Goal: Information Seeking & Learning: Find specific fact

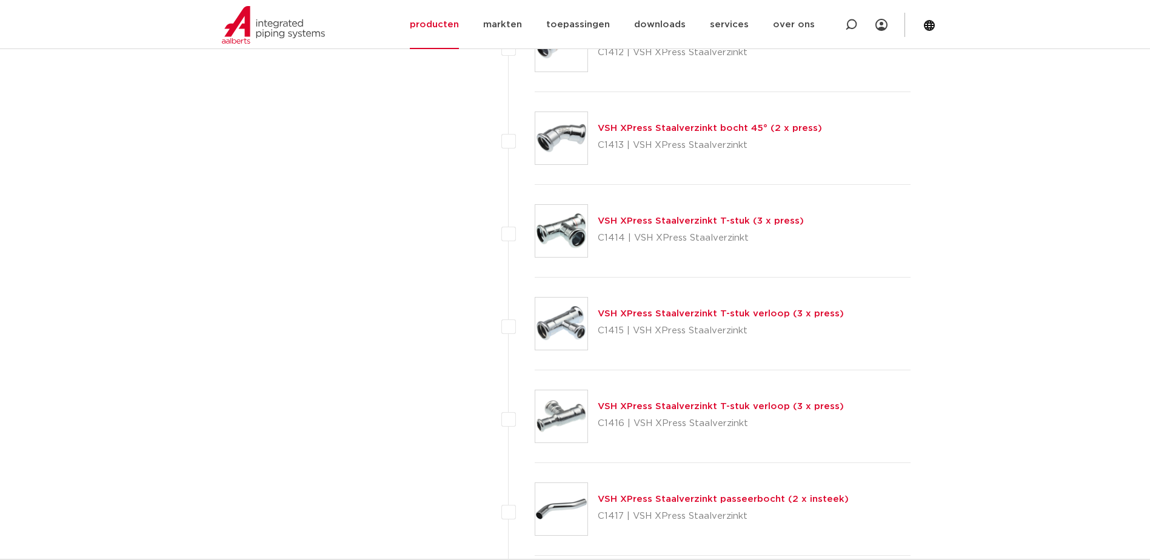
scroll to position [1091, 0]
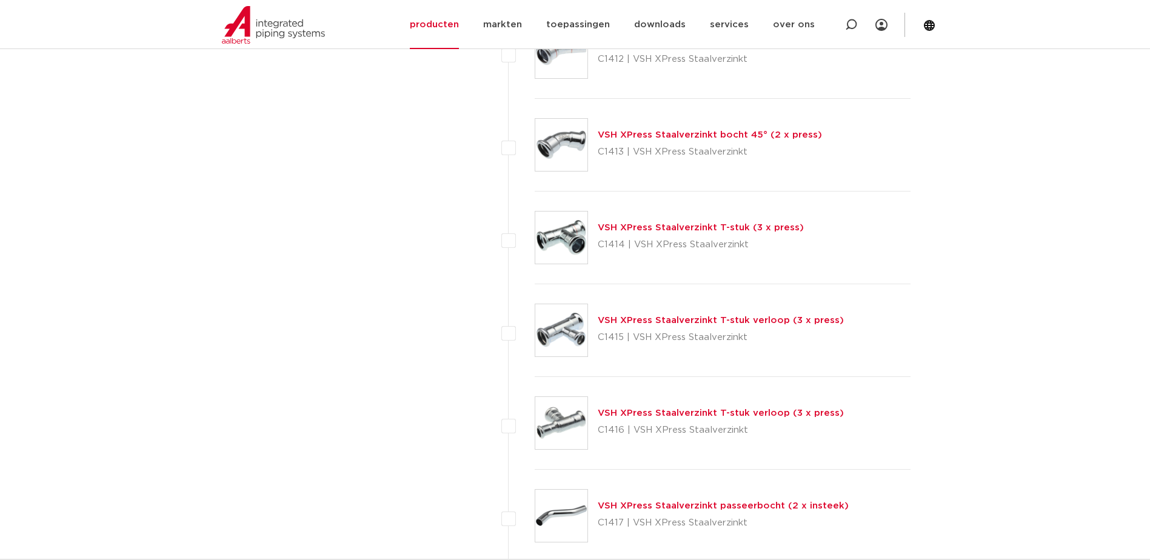
click at [669, 416] on link "VSH XPress Staalverzinkt T-stuk verloop (3 x press)" at bounding box center [721, 413] width 246 height 9
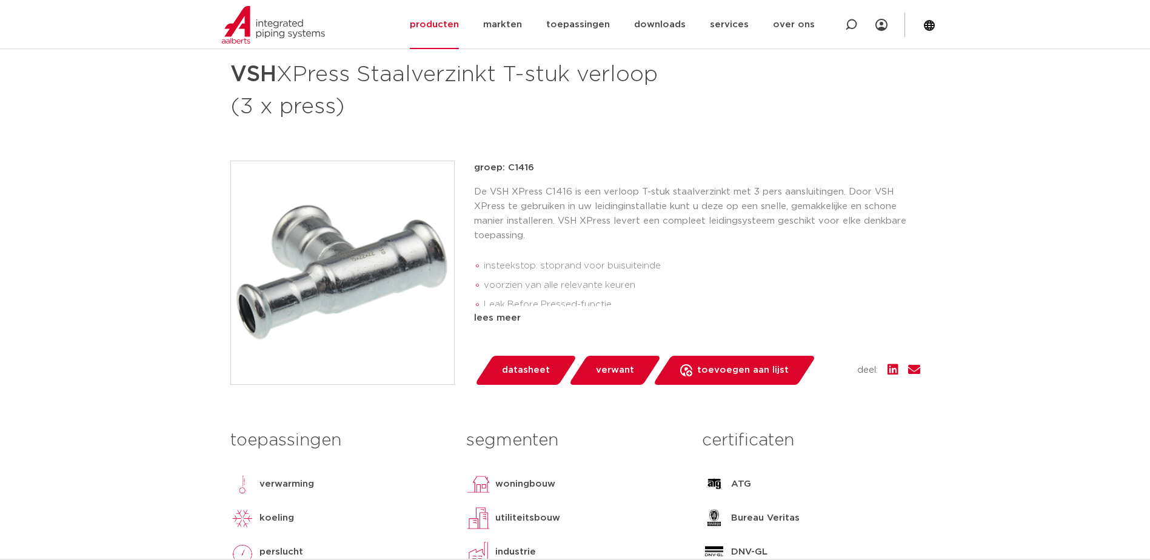
scroll to position [243, 0]
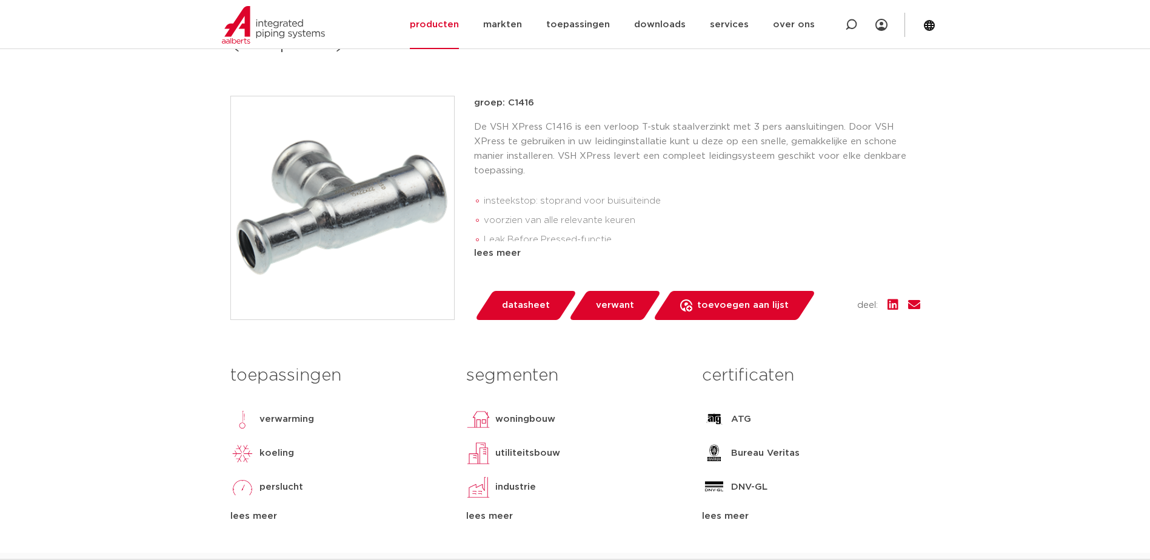
click at [501, 254] on div "lees meer" at bounding box center [697, 253] width 446 height 15
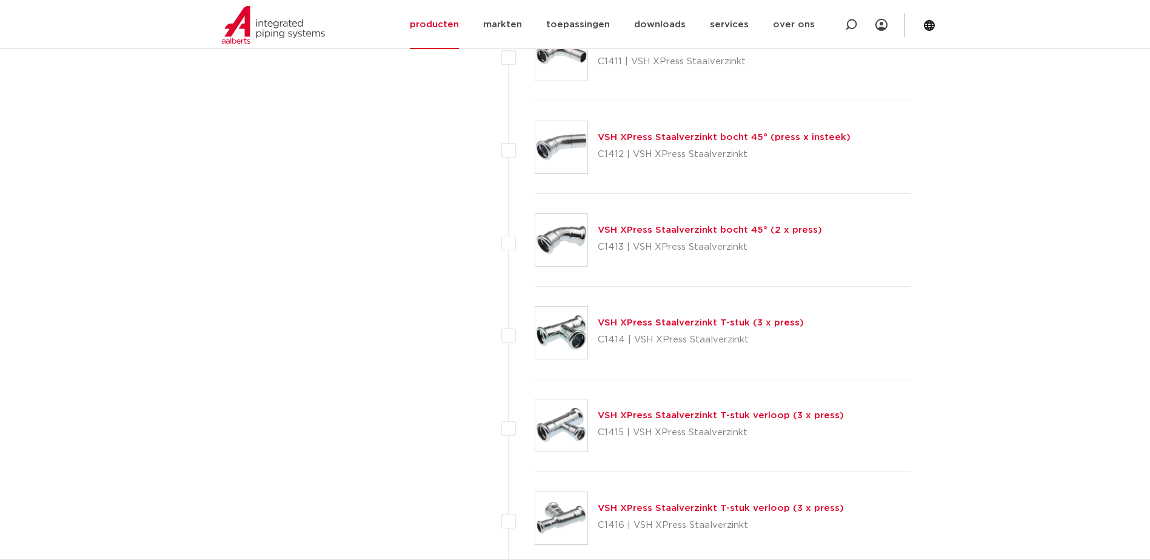
scroll to position [970, 0]
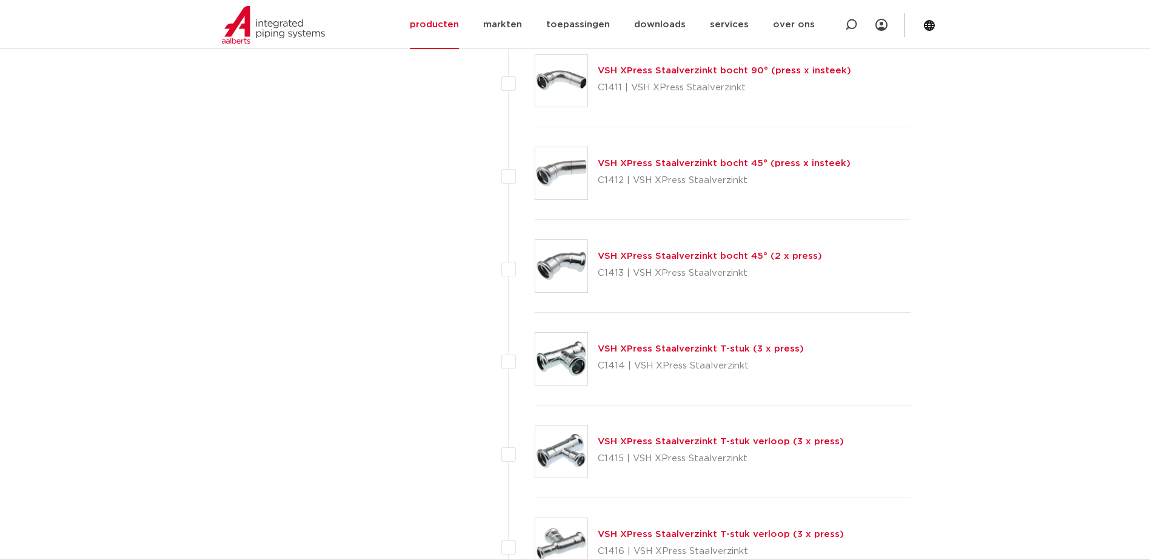
click at [621, 439] on link "VSH XPress Staalverzinkt T-stuk verloop (3 x press)" at bounding box center [721, 441] width 246 height 9
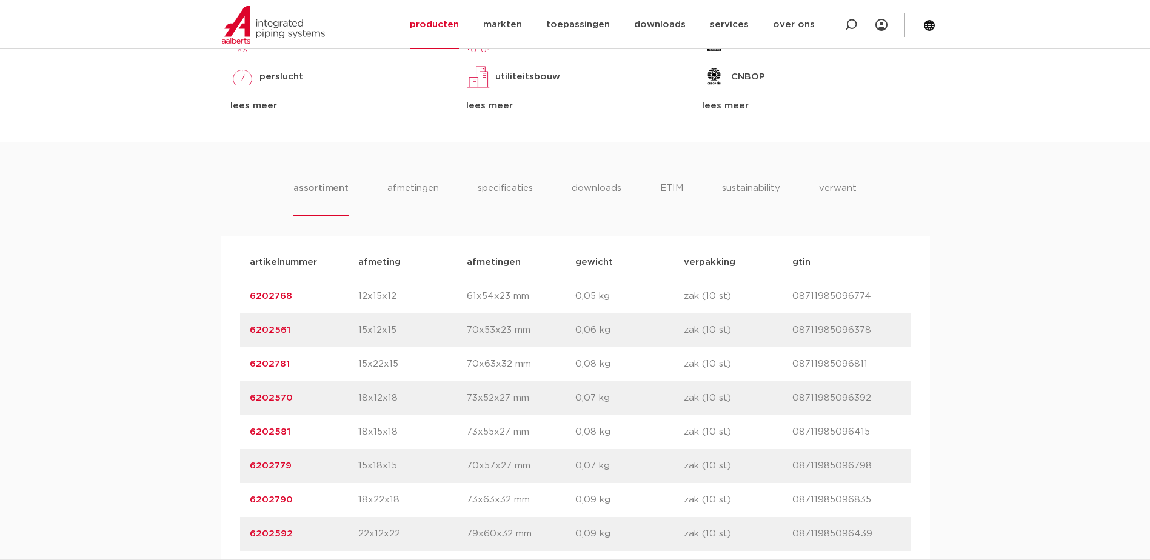
scroll to position [546, 0]
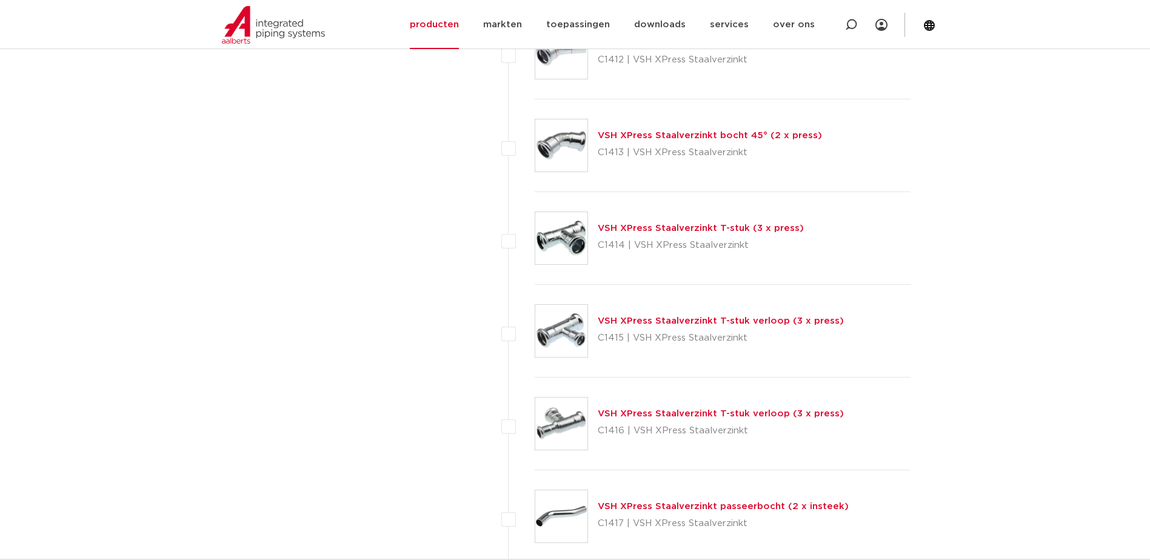
scroll to position [1091, 0]
click at [607, 318] on link "VSH XPress Staalverzinkt T-stuk verloop (3 x press)" at bounding box center [721, 320] width 246 height 9
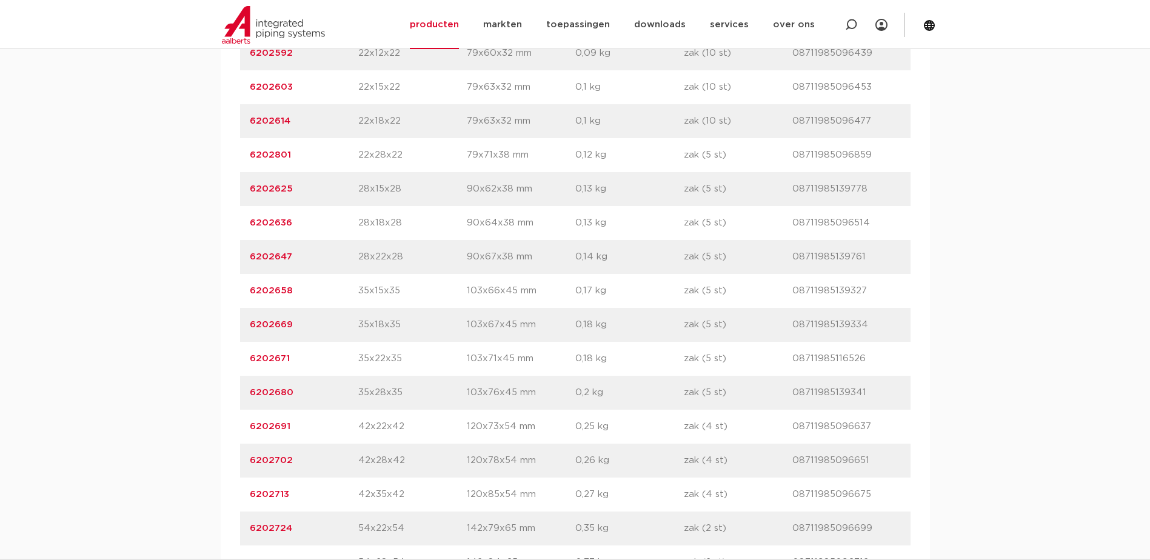
scroll to position [1152, 0]
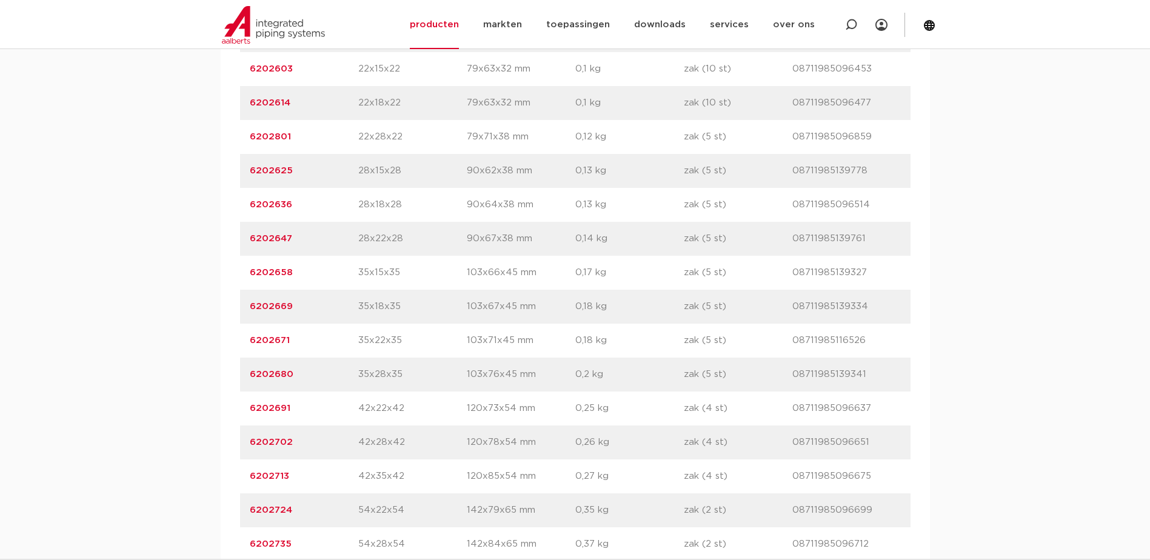
drag, startPoint x: 293, startPoint y: 476, endPoint x: 249, endPoint y: 475, distance: 44.3
click at [250, 475] on p "6202713" at bounding box center [304, 476] width 109 height 15
drag, startPoint x: 249, startPoint y: 475, endPoint x: 271, endPoint y: 477, distance: 21.9
copy link "6202713"
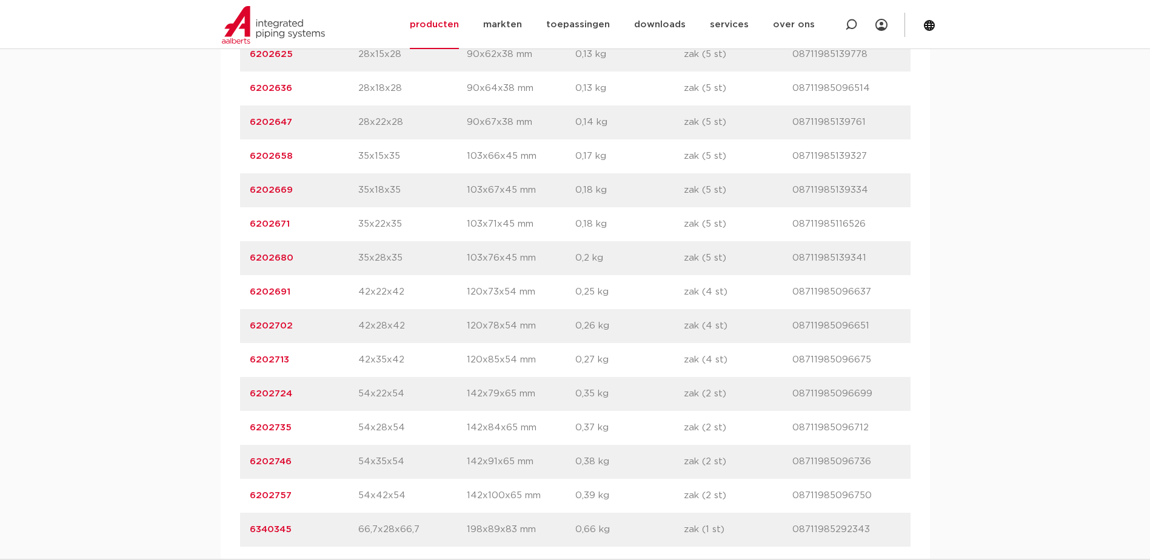
scroll to position [1273, 0]
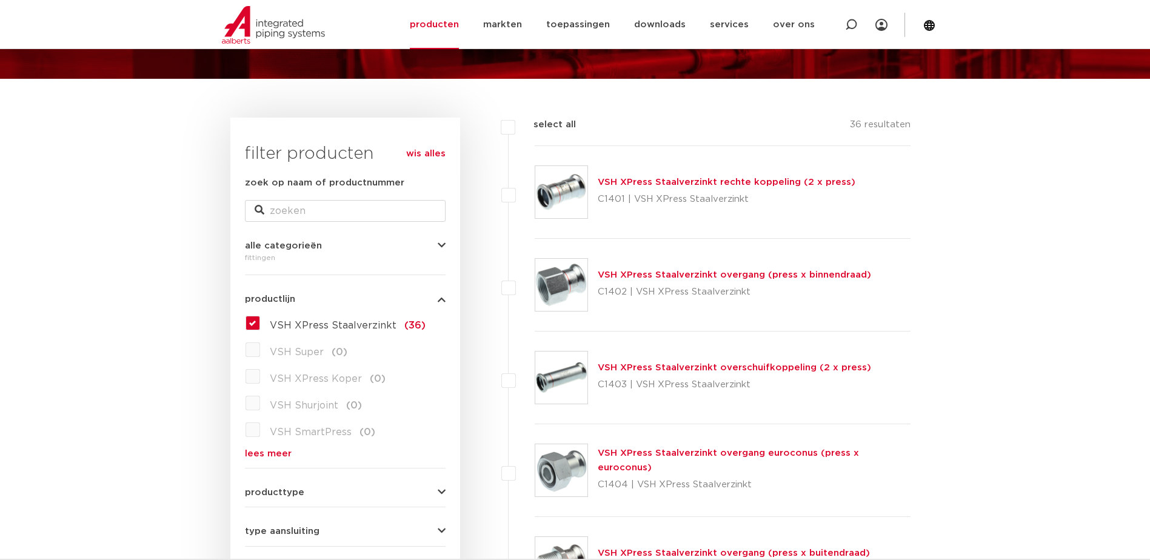
scroll to position [121, 0]
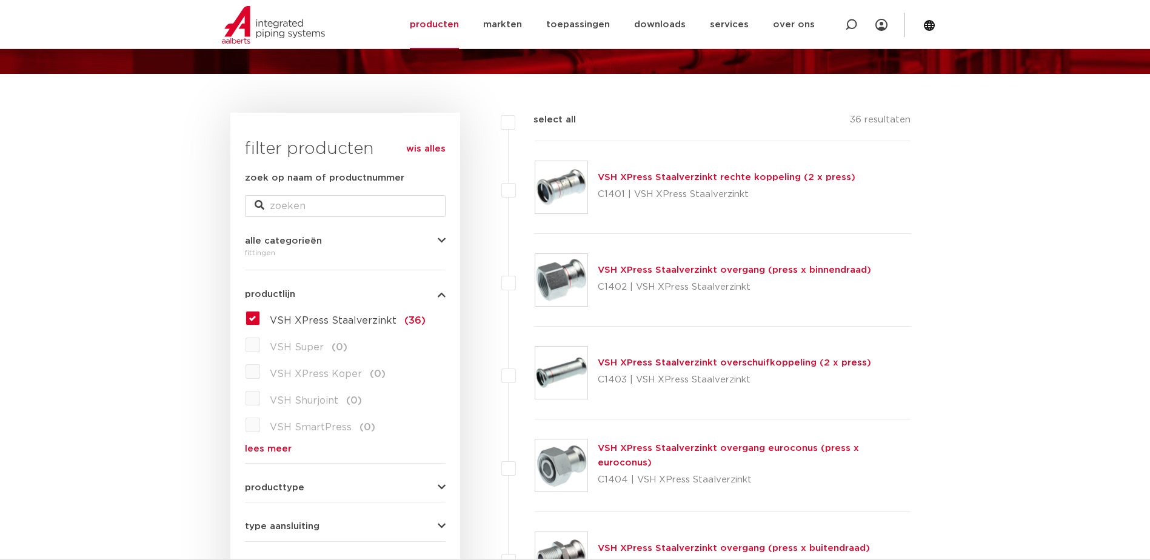
click at [659, 270] on link "VSH XPress Staalverzinkt overgang (press x binnendraad)" at bounding box center [734, 270] width 273 height 9
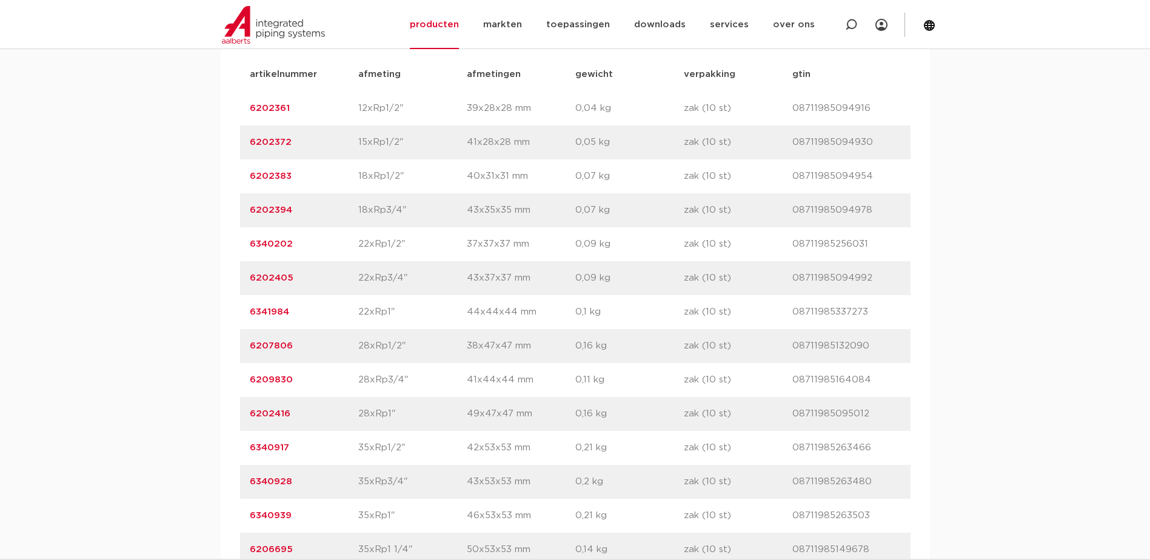
scroll to position [970, 0]
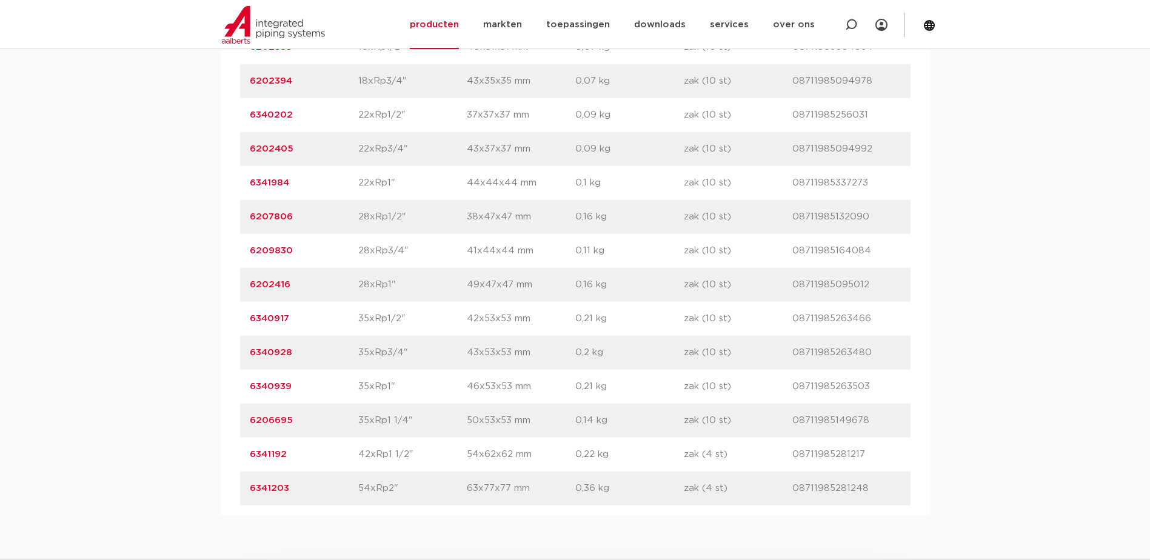
drag, startPoint x: 418, startPoint y: 423, endPoint x: 355, endPoint y: 421, distance: 63.1
click at [355, 421] on div "artikelnummer 6206695 afmeting 35xRp1 1/4" [GEOGRAPHIC_DATA] 50x53x53 mm gewich…" at bounding box center [575, 421] width 671 height 34
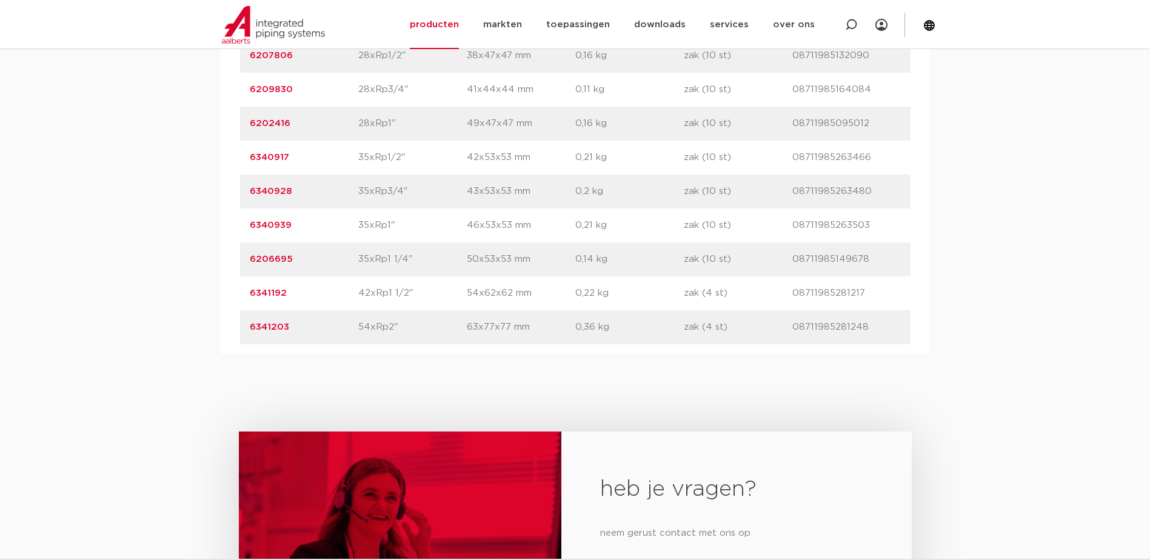
scroll to position [1152, 0]
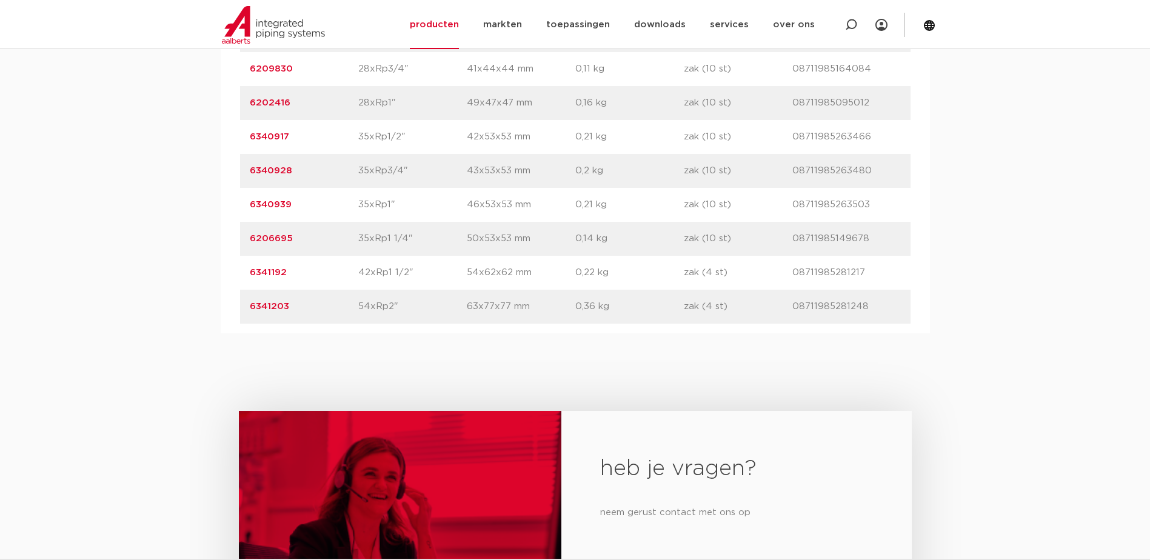
click at [289, 245] on p "6206695" at bounding box center [304, 239] width 109 height 15
drag, startPoint x: 293, startPoint y: 240, endPoint x: 249, endPoint y: 239, distance: 44.3
click at [249, 239] on div "artikelnummer 6206695 afmeting 35xRp1 1/4" afmetingen 50x53x53 mm gewicht 0,14 …" at bounding box center [575, 239] width 671 height 34
drag, startPoint x: 249, startPoint y: 239, endPoint x: 263, endPoint y: 240, distance: 14.6
copy link "6206695"
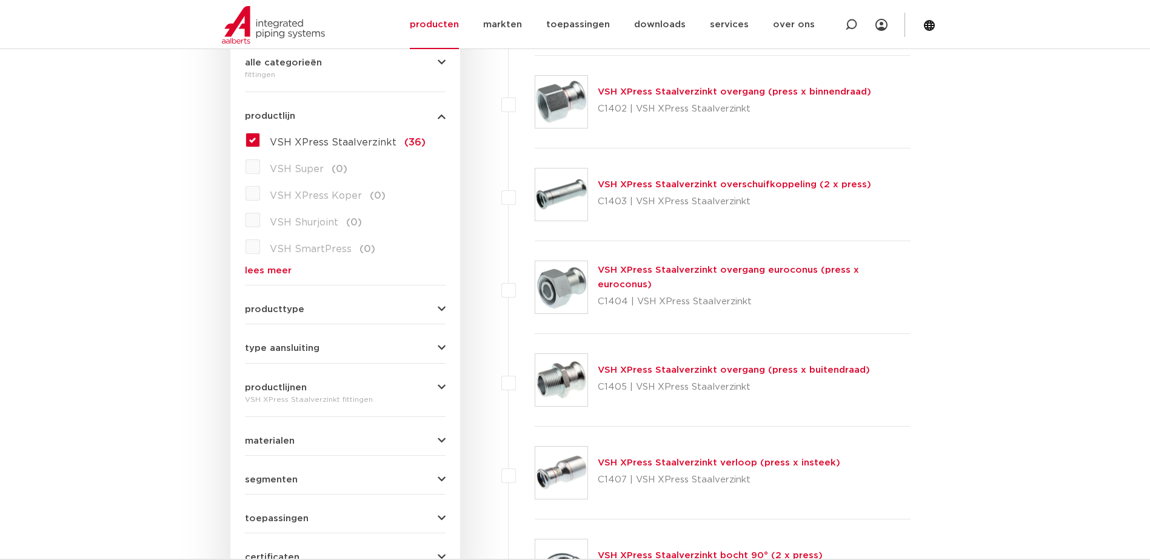
scroll to position [303, 0]
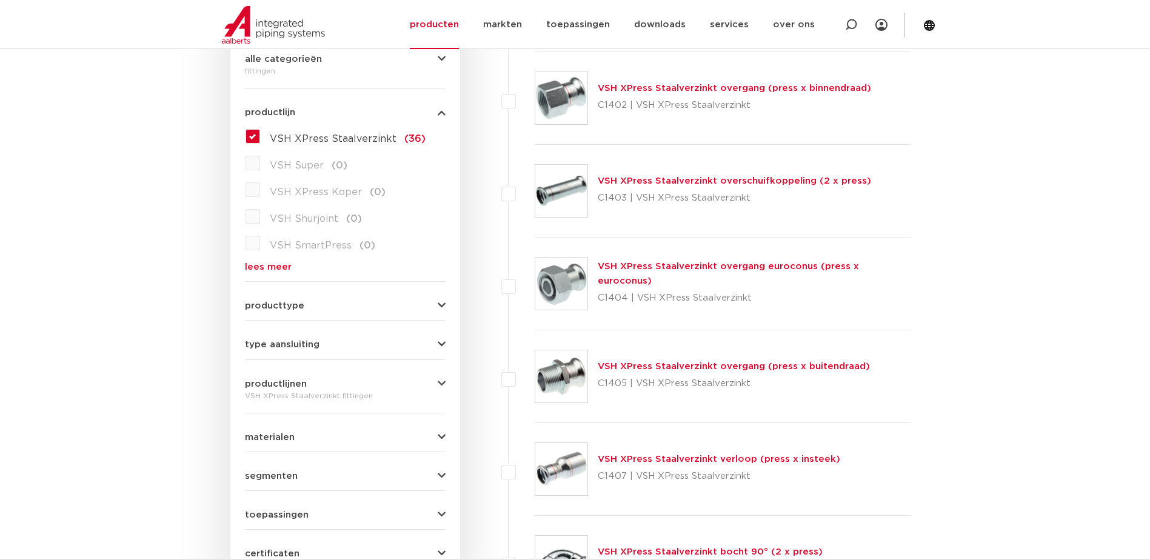
click at [627, 365] on link "VSH XPress Staalverzinkt overgang (press x buitendraad)" at bounding box center [734, 366] width 272 height 9
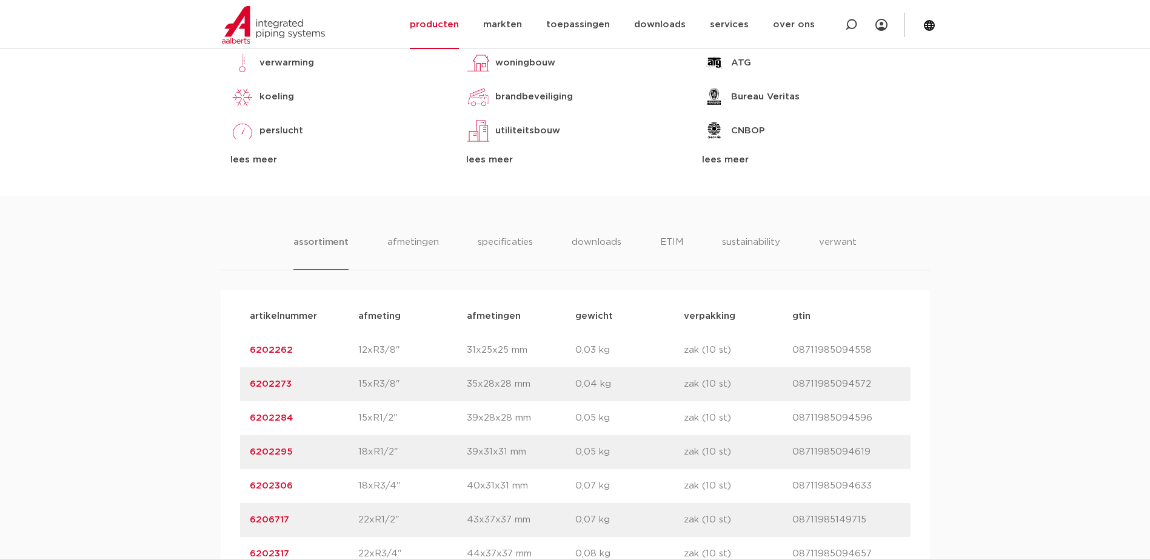
scroll to position [849, 0]
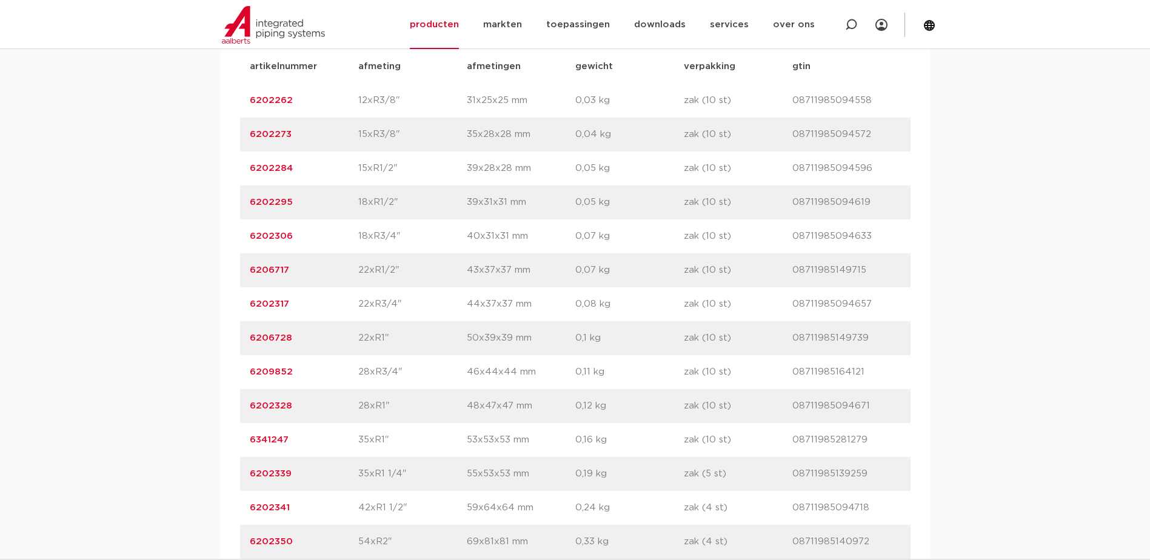
drag, startPoint x: 409, startPoint y: 474, endPoint x: 354, endPoint y: 474, distance: 54.6
click at [354, 474] on div "artikelnummer 6202339 afmeting 35xR1 1/4" [GEOGRAPHIC_DATA] 55x53x53 mm gewicht…" at bounding box center [575, 474] width 671 height 34
click at [312, 475] on p "6202339" at bounding box center [304, 474] width 109 height 15
drag, startPoint x: 296, startPoint y: 477, endPoint x: 249, endPoint y: 475, distance: 47.3
click at [250, 475] on p "6202339" at bounding box center [304, 474] width 109 height 15
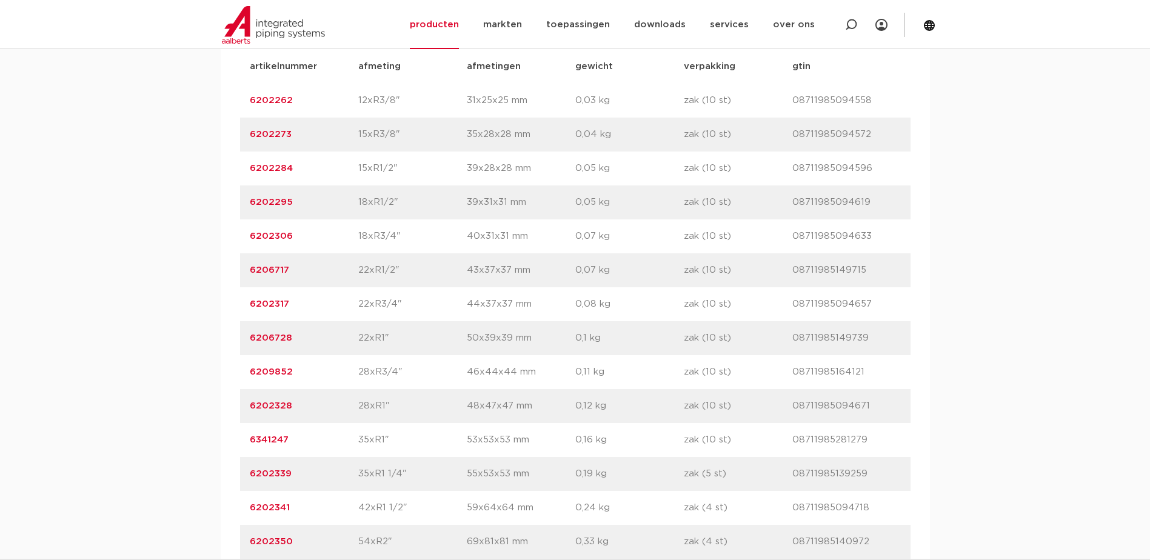
drag, startPoint x: 249, startPoint y: 475, endPoint x: 256, endPoint y: 476, distance: 7.3
copy link "6202339"
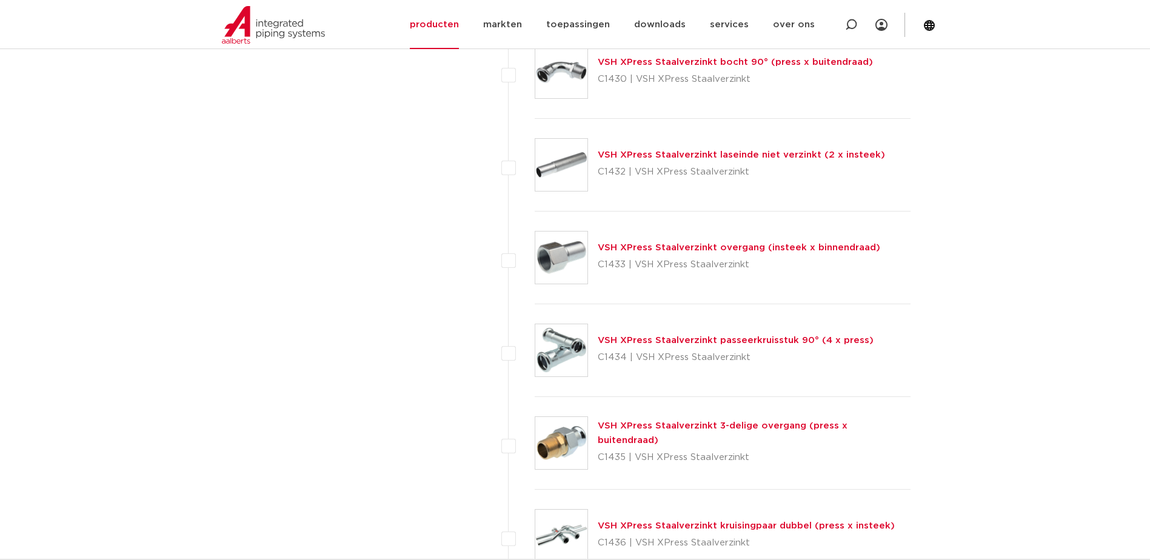
scroll to position [2183, 0]
click at [663, 248] on link "VSH XPress Staalverzinkt overgang (insteek x binnendraad)" at bounding box center [739, 249] width 283 height 9
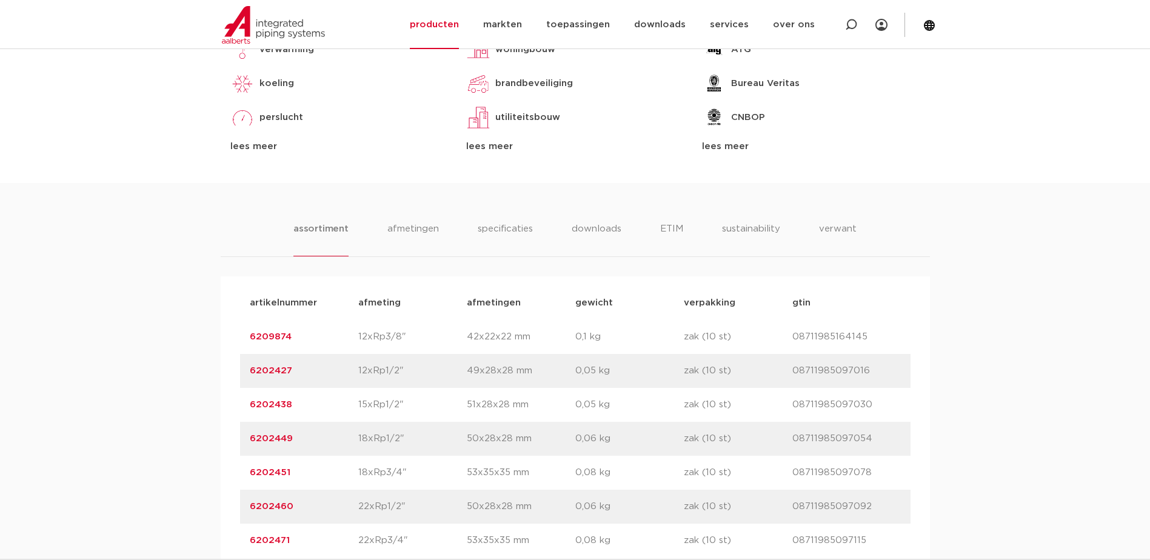
scroll to position [606, 0]
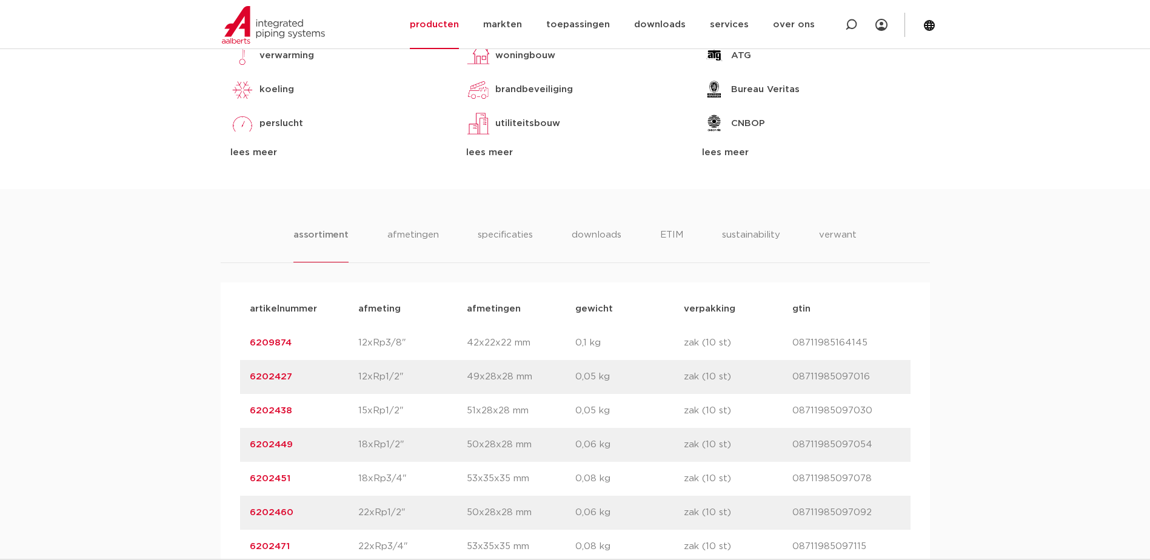
click at [331, 235] on li "assortiment" at bounding box center [320, 245] width 55 height 35
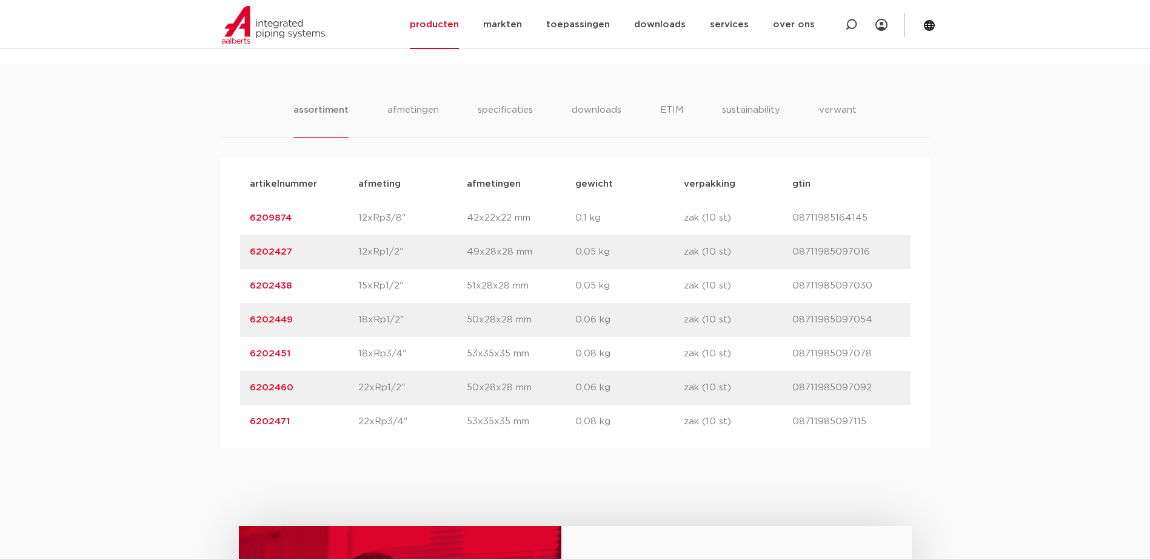
scroll to position [728, 0]
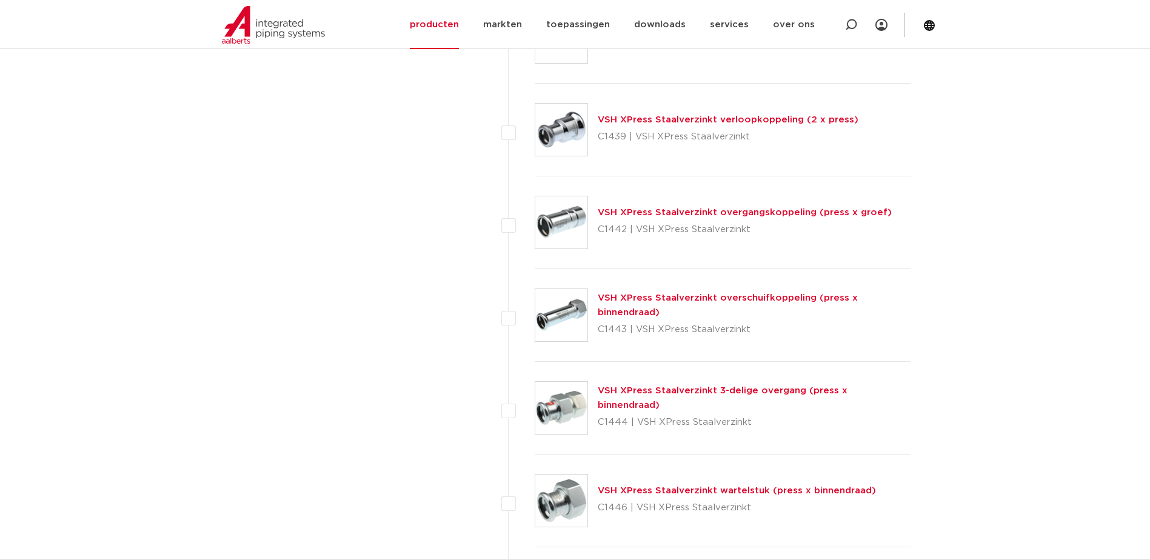
scroll to position [2910, 0]
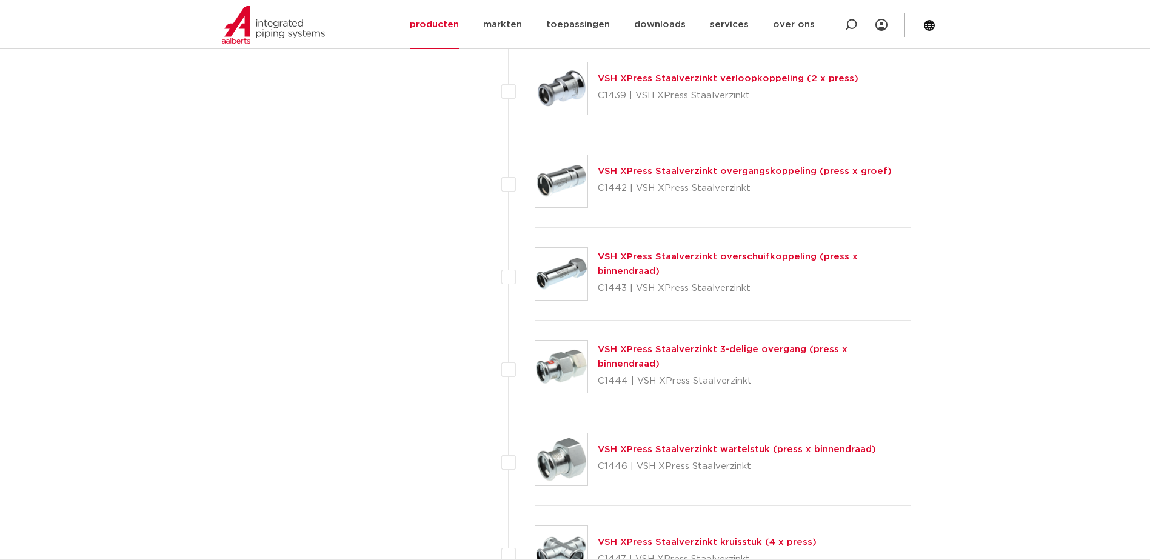
click at [666, 450] on link "VSH XPress Staalverzinkt wartelstuk (press x binnendraad)" at bounding box center [737, 449] width 278 height 9
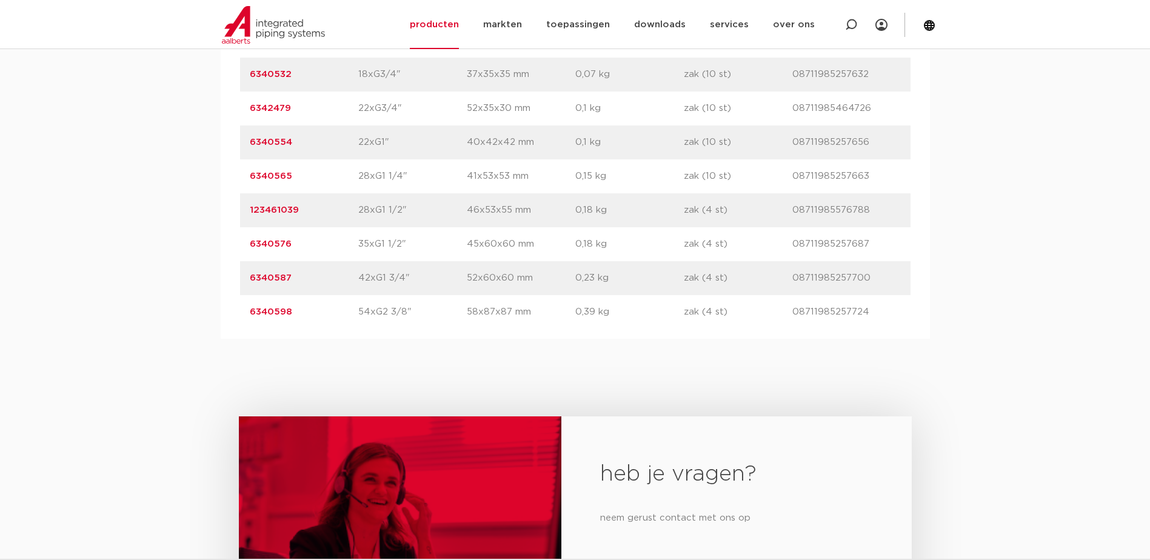
scroll to position [909, 0]
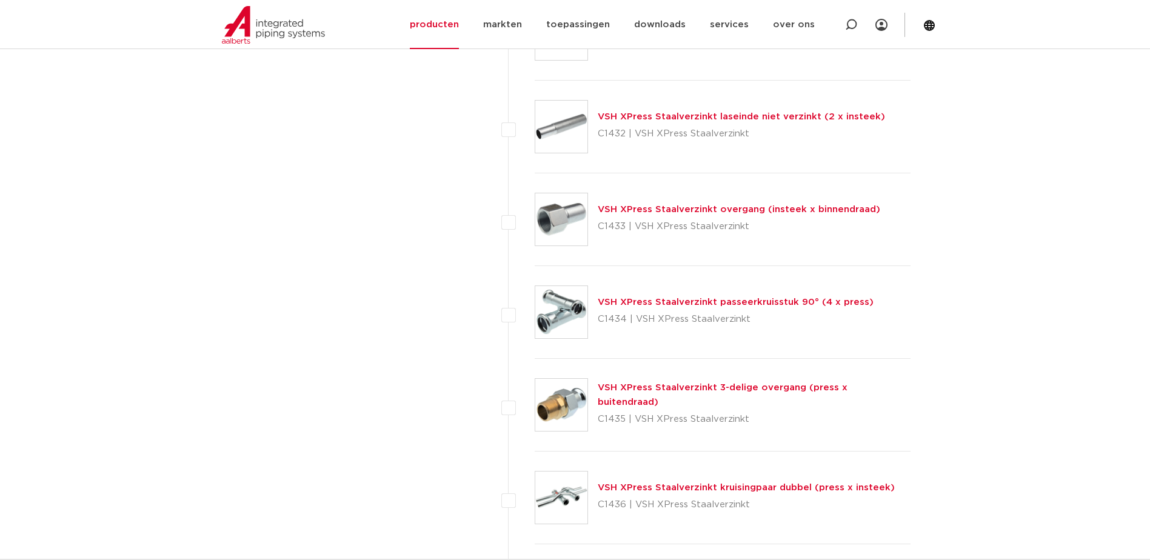
scroll to position [2183, 0]
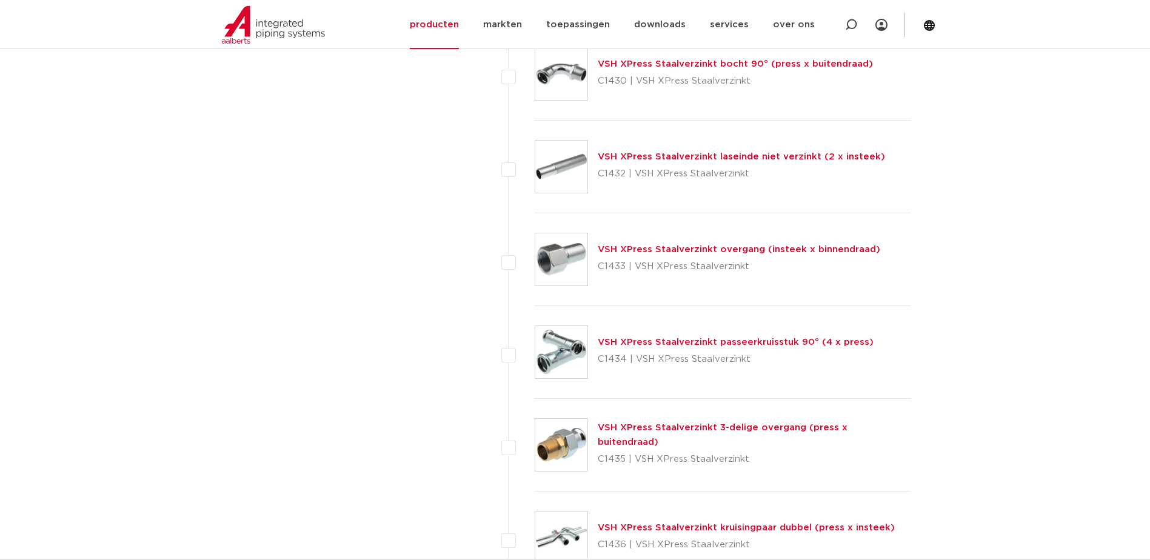
click at [659, 250] on link "VSH XPress Staalverzinkt overgang (insteek x binnendraad)" at bounding box center [739, 249] width 283 height 9
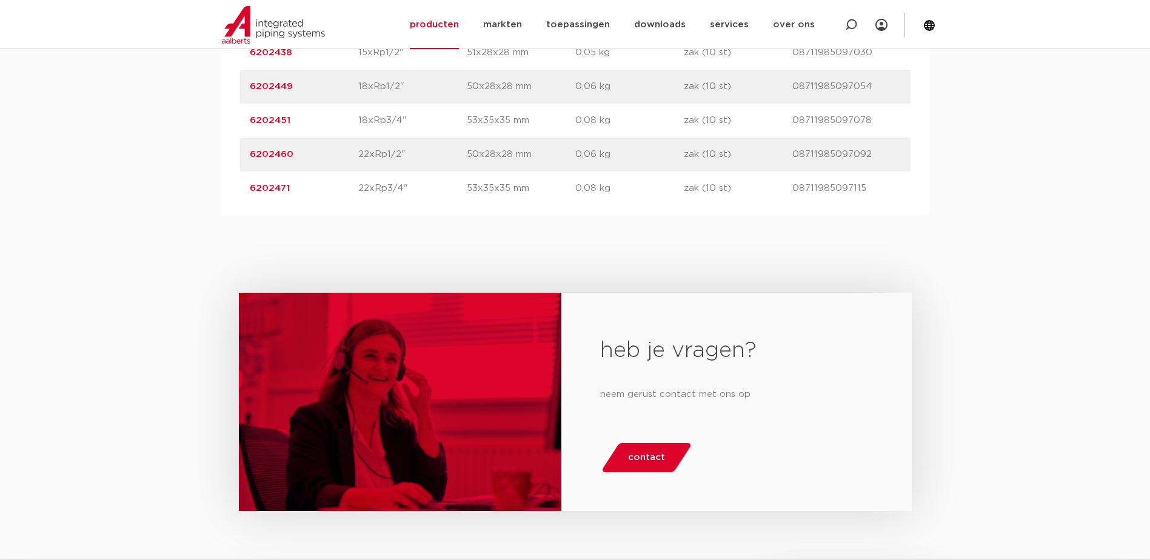
scroll to position [970, 0]
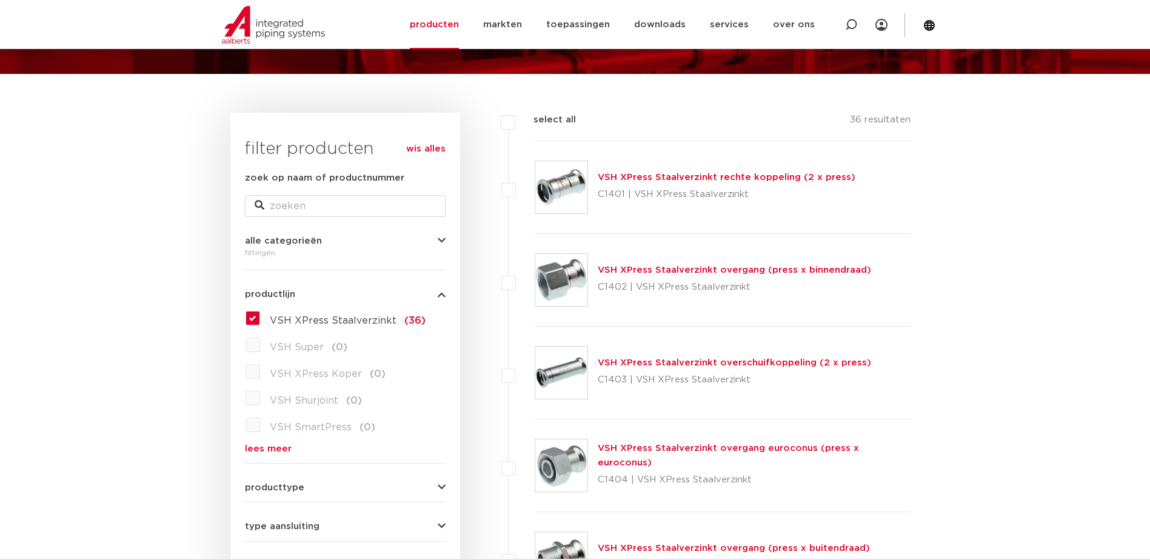
scroll to position [61, 0]
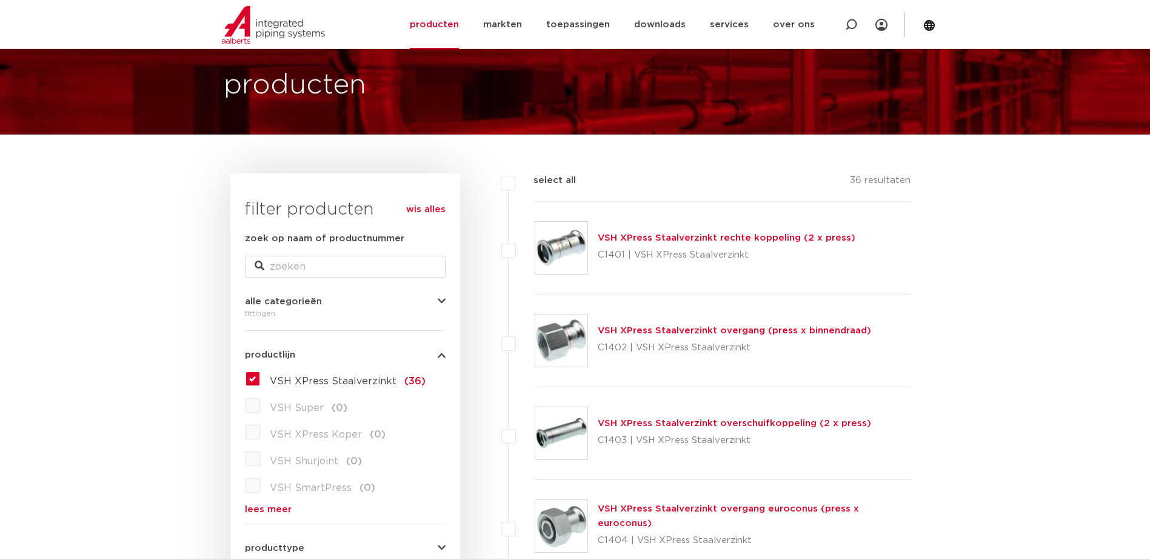
click at [627, 328] on link "VSH XPress Staalverzinkt overgang (press x binnendraad)" at bounding box center [734, 330] width 273 height 9
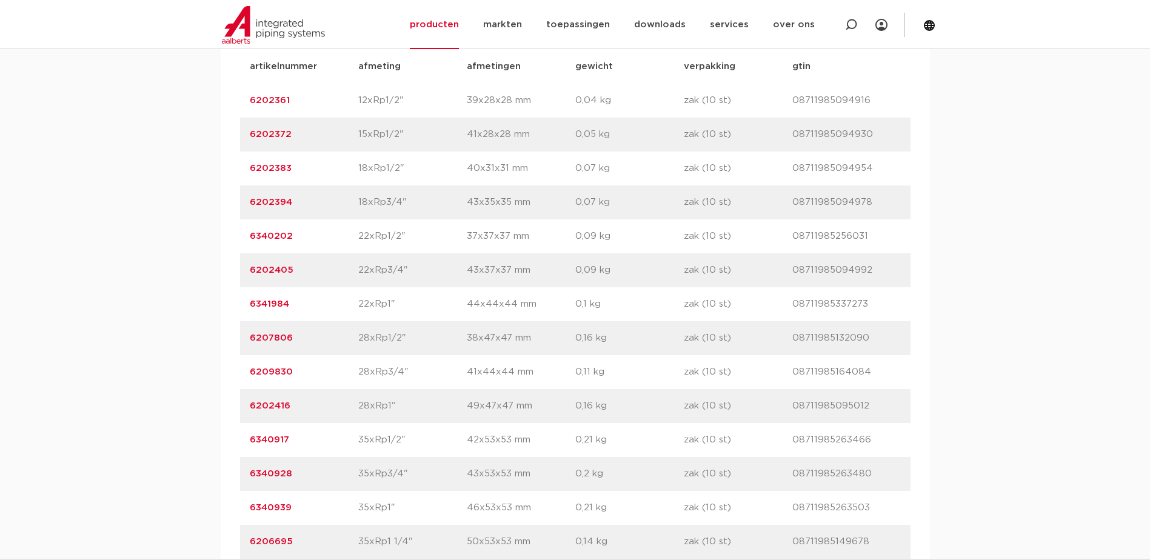
scroll to position [970, 0]
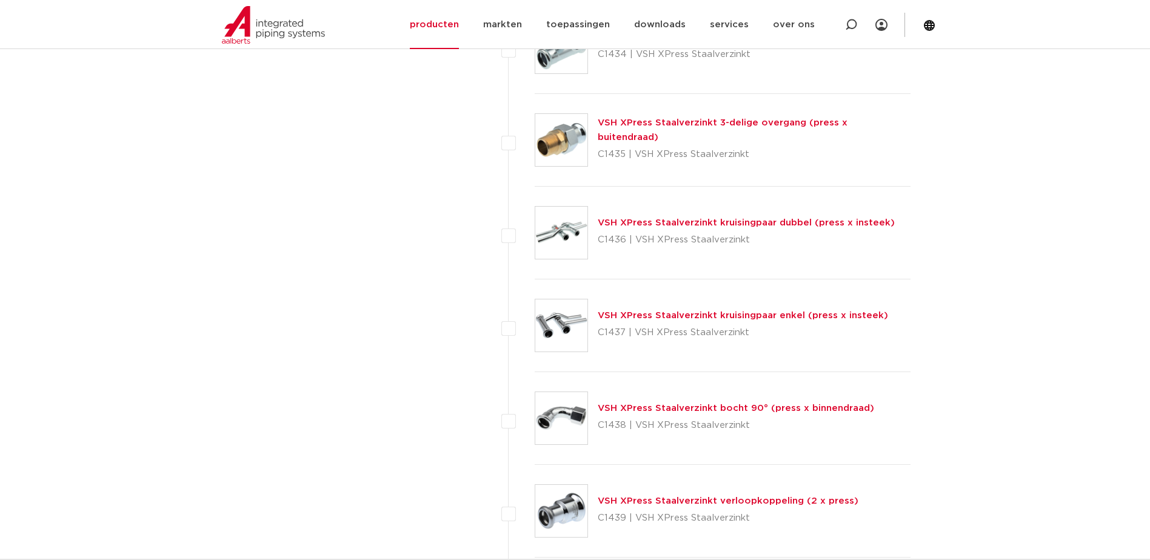
scroll to position [2546, 0]
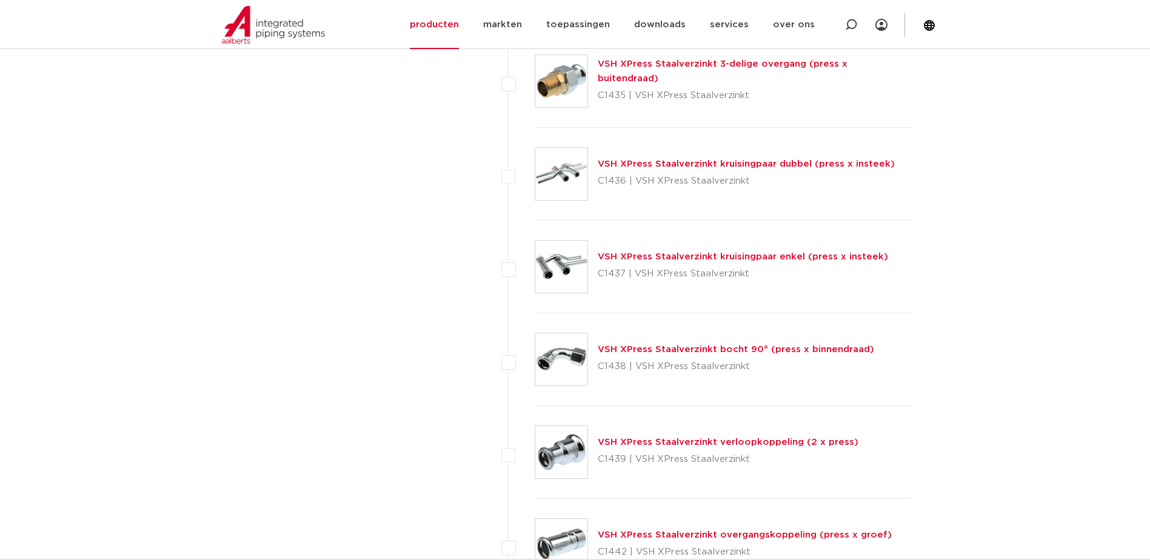
click at [645, 349] on link "VSH XPress Staalverzinkt bocht 90° (press x binnendraad)" at bounding box center [736, 349] width 276 height 9
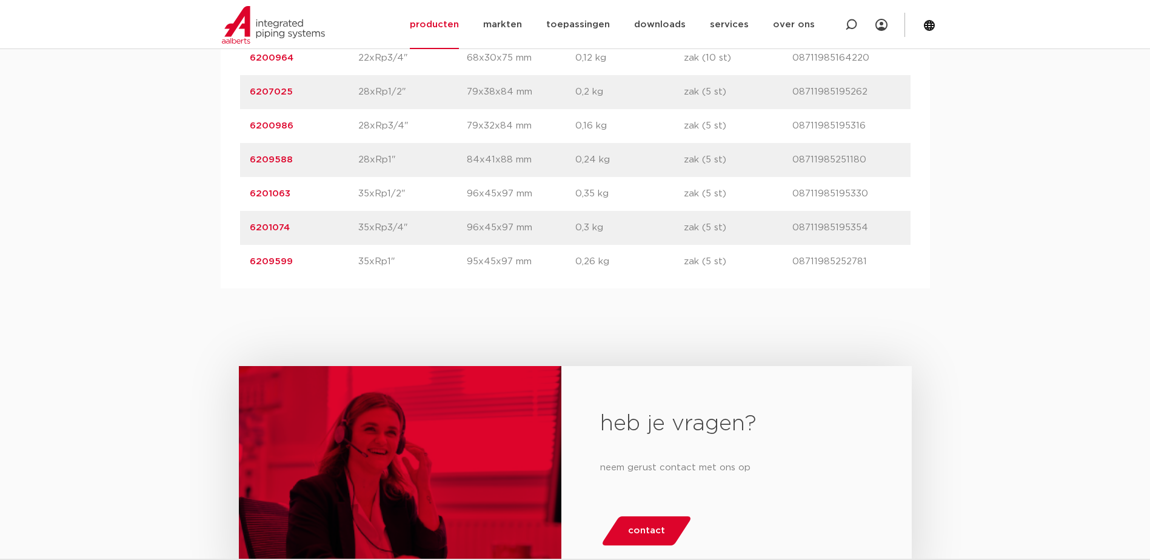
scroll to position [1152, 0]
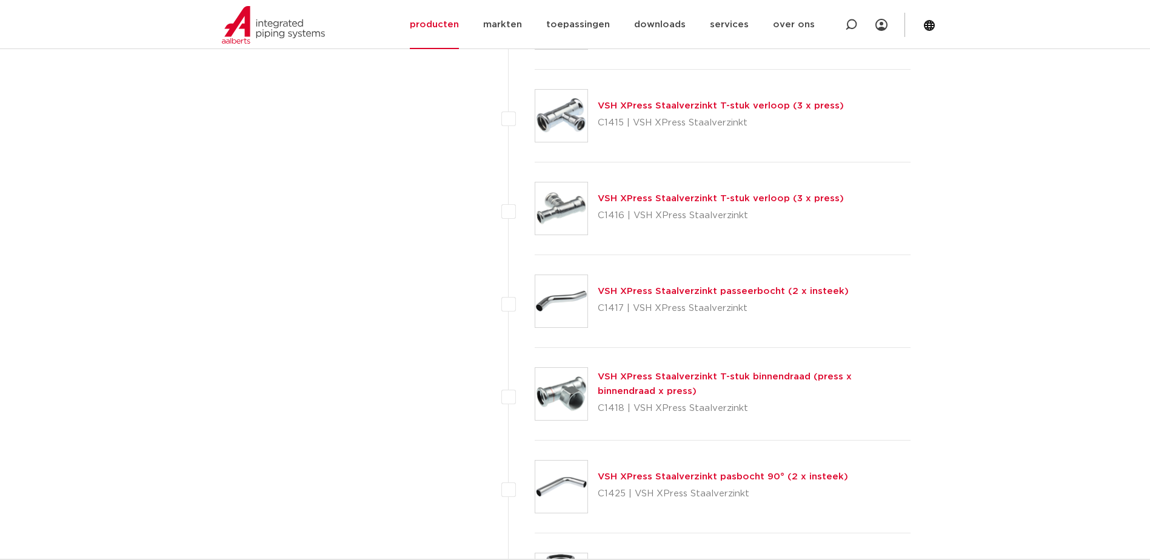
scroll to position [1273, 0]
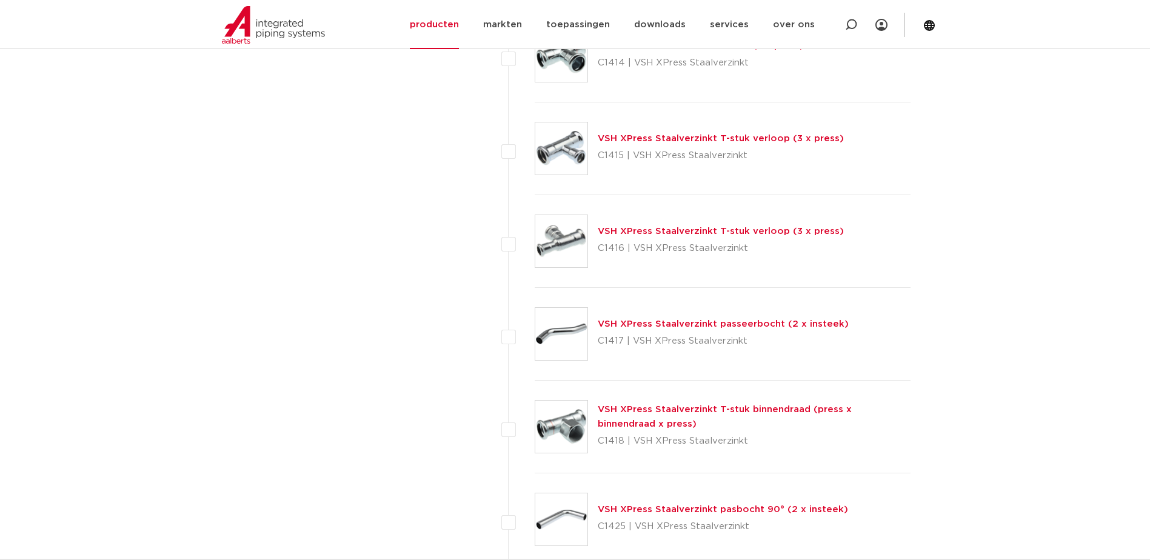
click at [683, 230] on link "VSH XPress Staalverzinkt T-stuk verloop (3 x press)" at bounding box center [721, 231] width 246 height 9
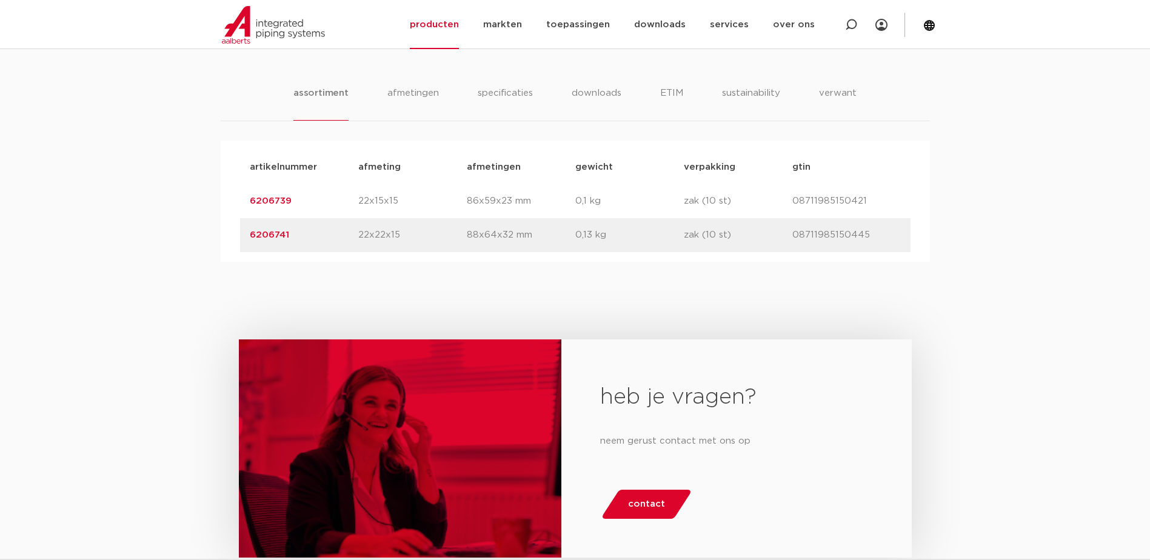
scroll to position [606, 0]
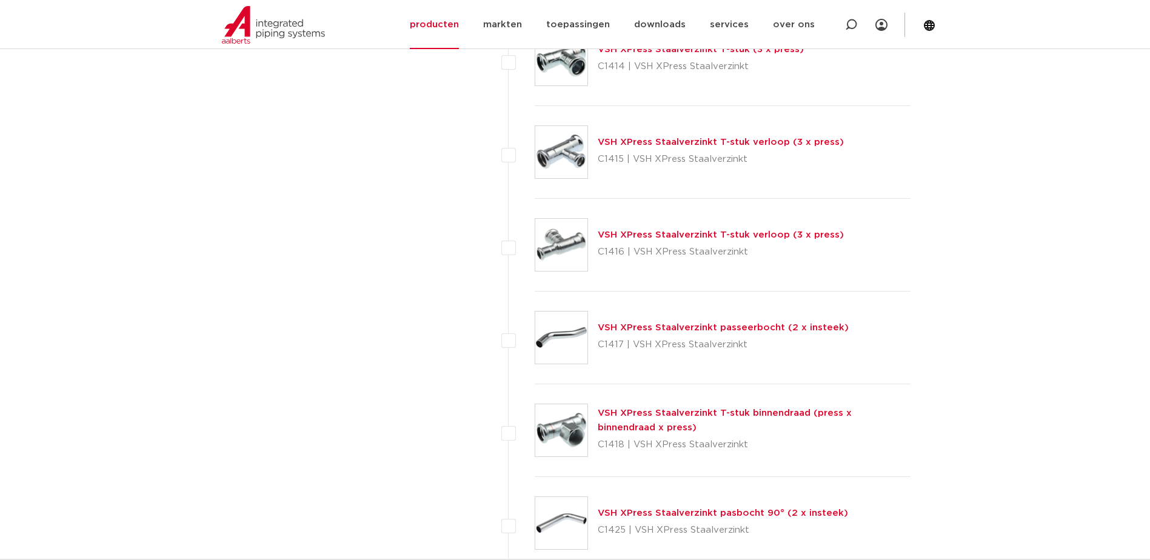
scroll to position [1273, 0]
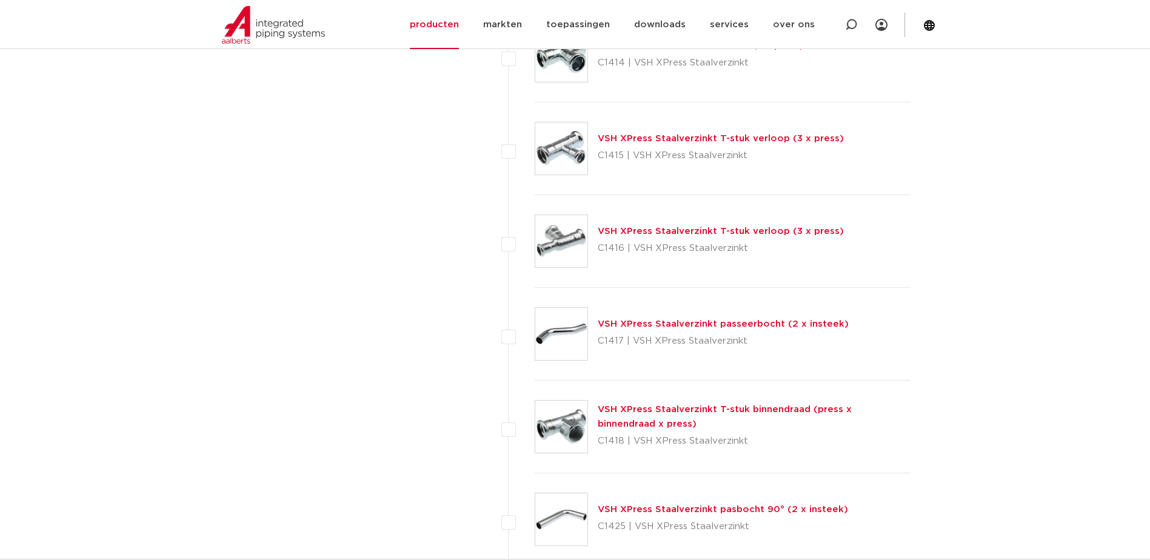
click at [635, 232] on link "VSH XPress Staalverzinkt T-stuk verloop (3 x press)" at bounding box center [721, 231] width 246 height 9
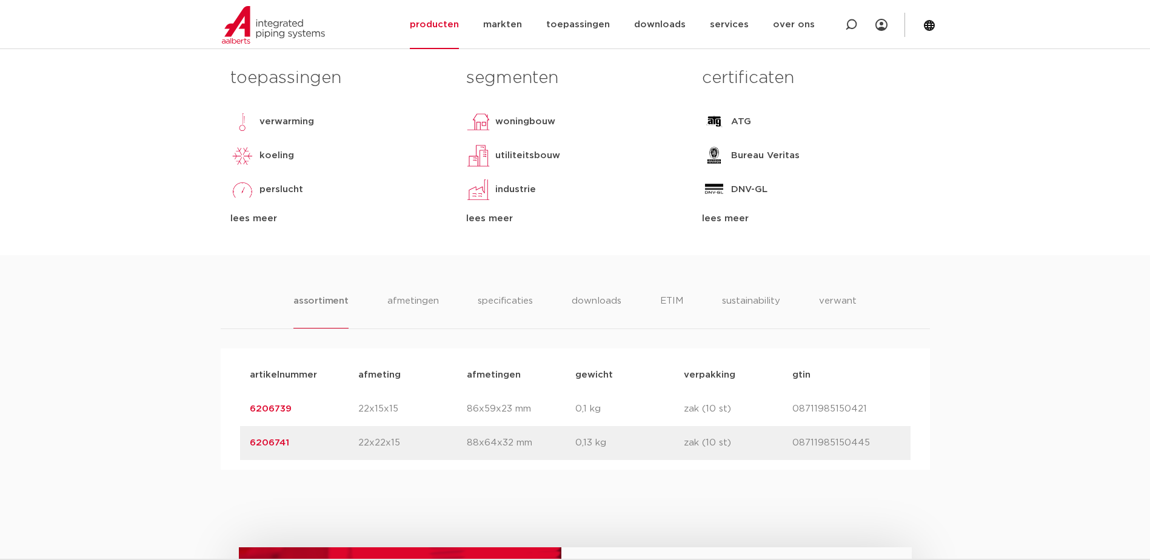
scroll to position [606, 0]
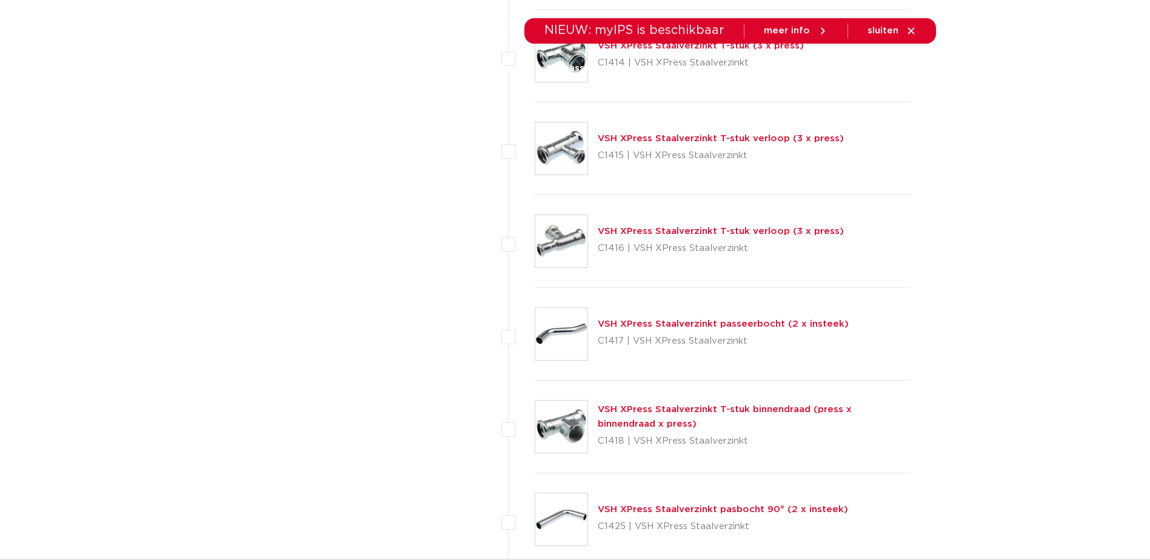
click at [673, 229] on link "VSH XPress Staalverzinkt T-stuk verloop (3 x press)" at bounding box center [721, 231] width 246 height 9
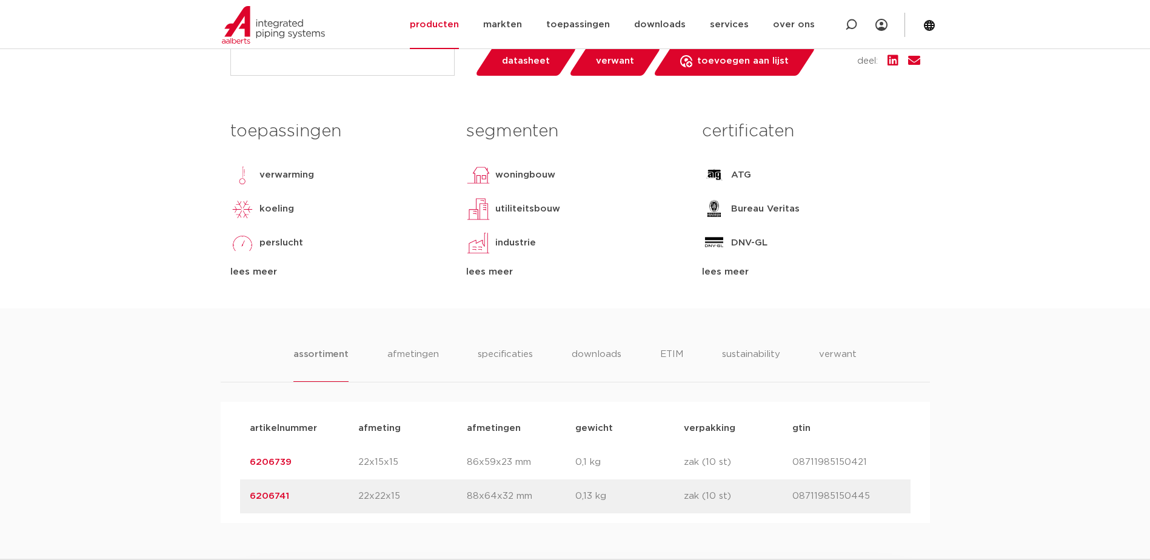
scroll to position [485, 0]
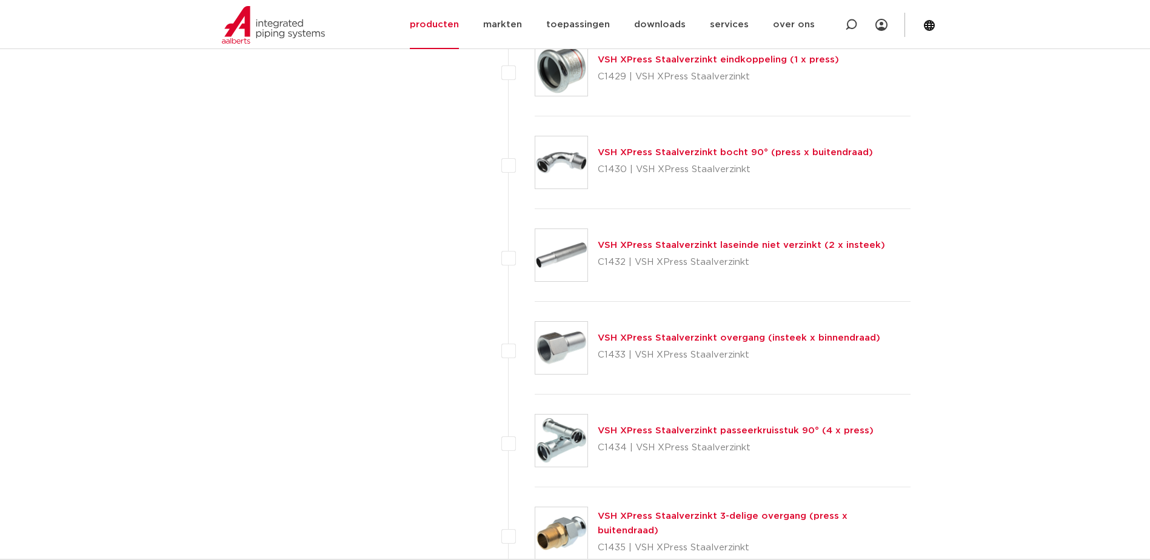
scroll to position [2183, 0]
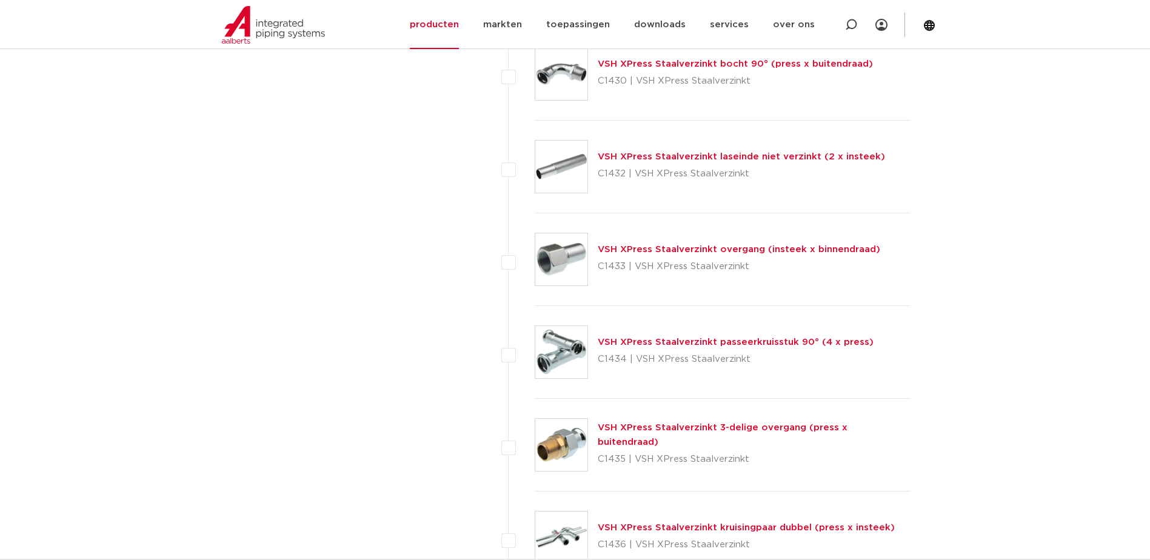
click at [652, 250] on link "VSH XPress Staalverzinkt overgang (insteek x binnendraad)" at bounding box center [739, 249] width 283 height 9
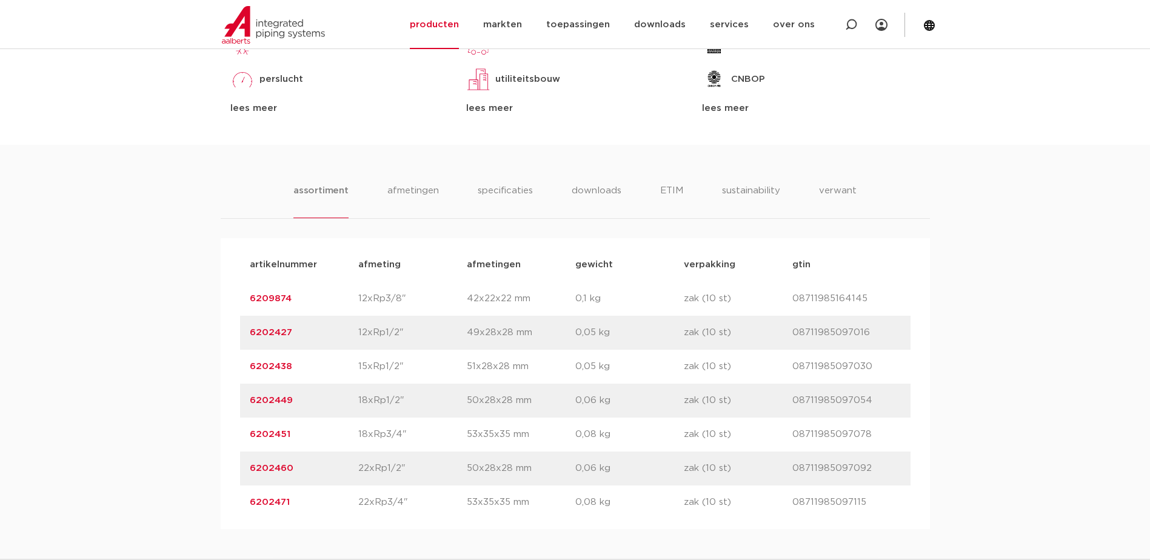
scroll to position [667, 0]
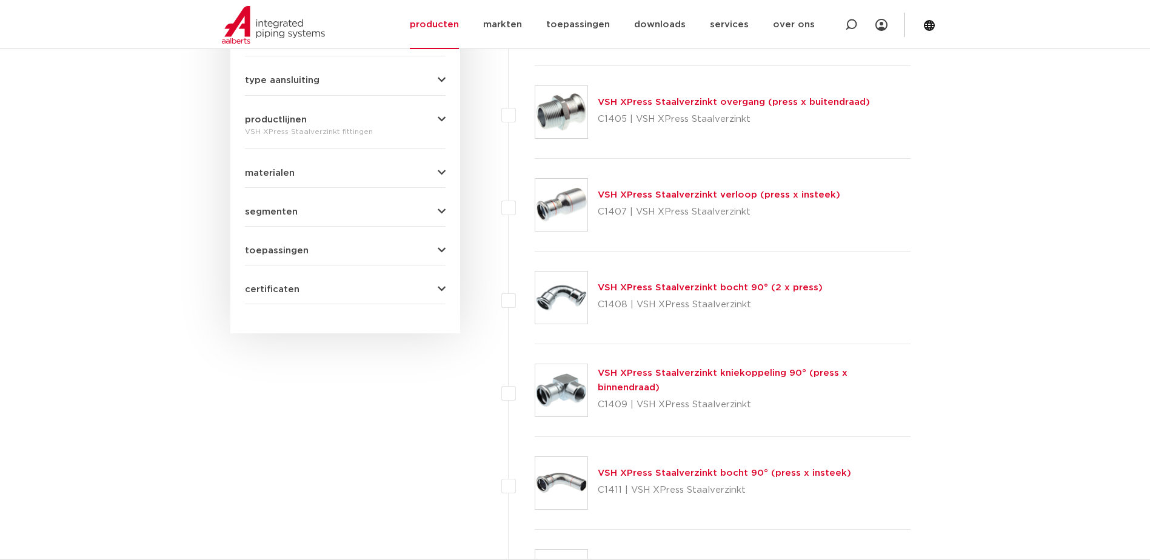
scroll to position [546, 0]
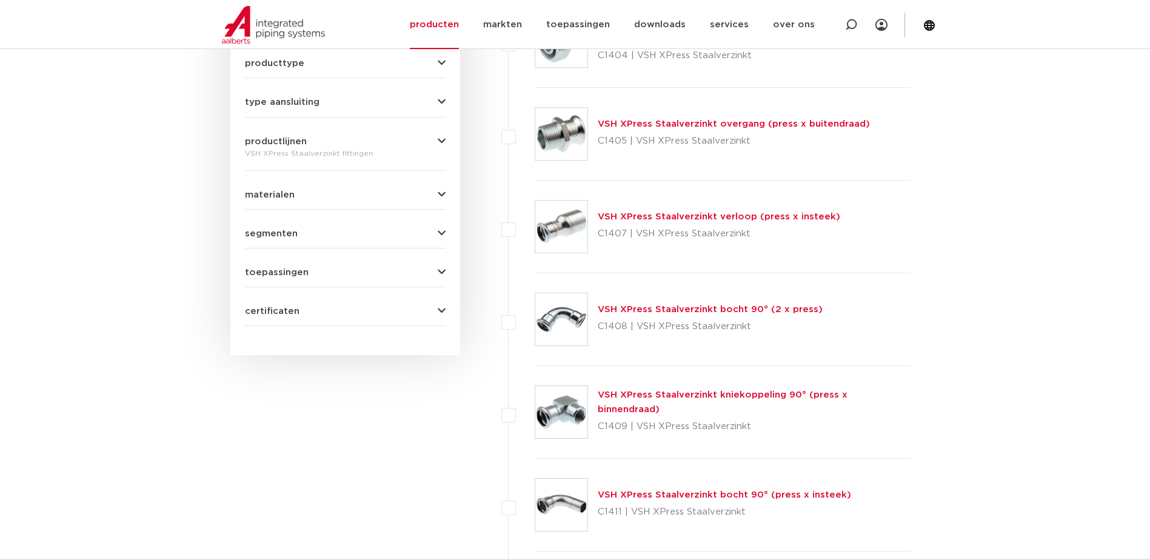
click at [666, 125] on link "VSH XPress Staalverzinkt overgang (press x buitendraad)" at bounding box center [734, 123] width 272 height 9
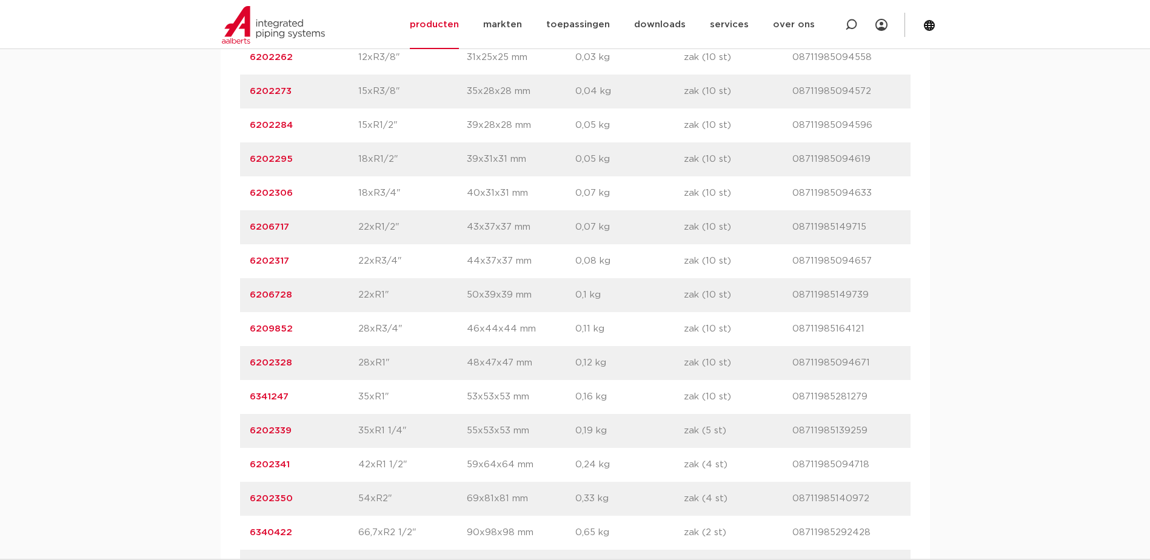
scroll to position [909, 0]
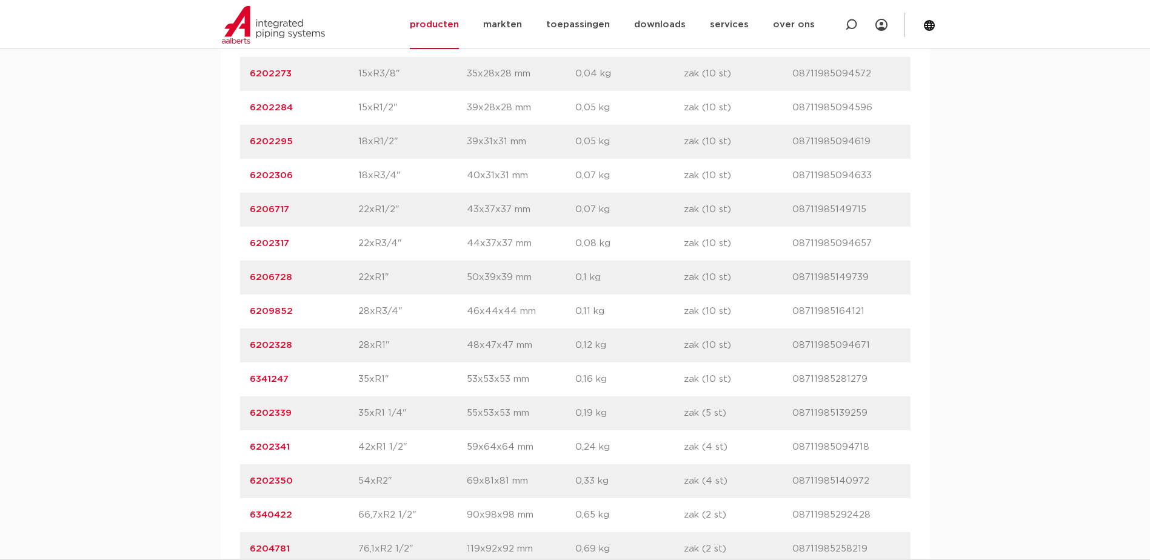
click at [408, 447] on p "42xR1 1/2"" at bounding box center [412, 447] width 109 height 15
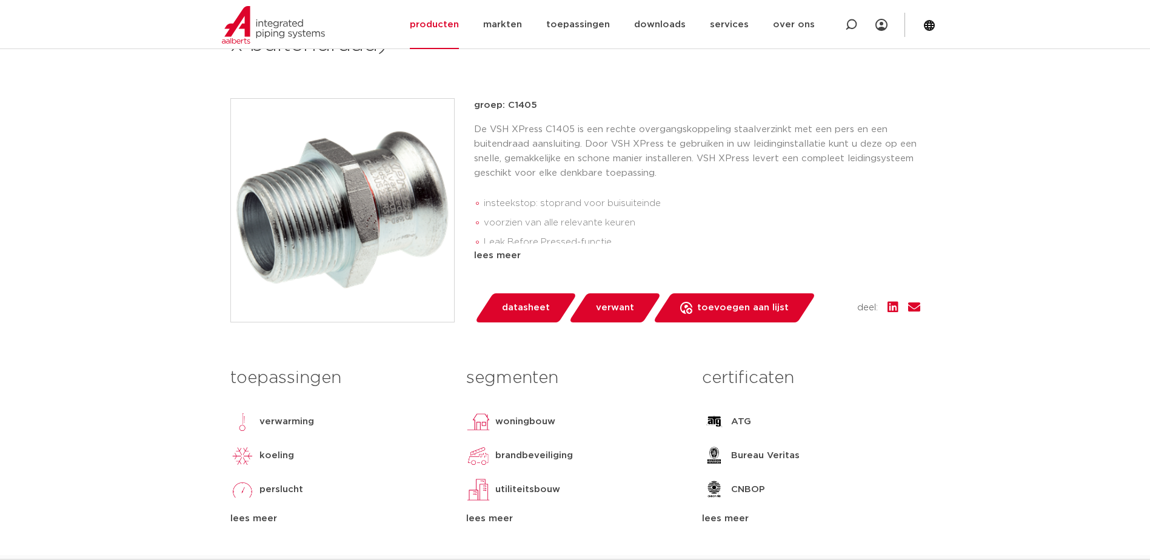
scroll to position [121, 0]
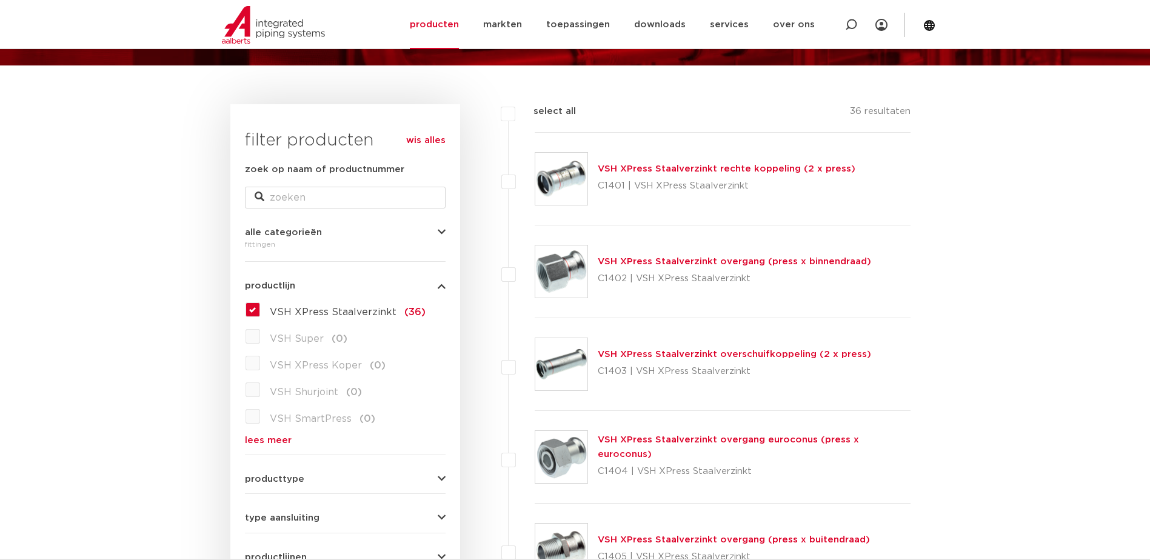
scroll to position [121, 0]
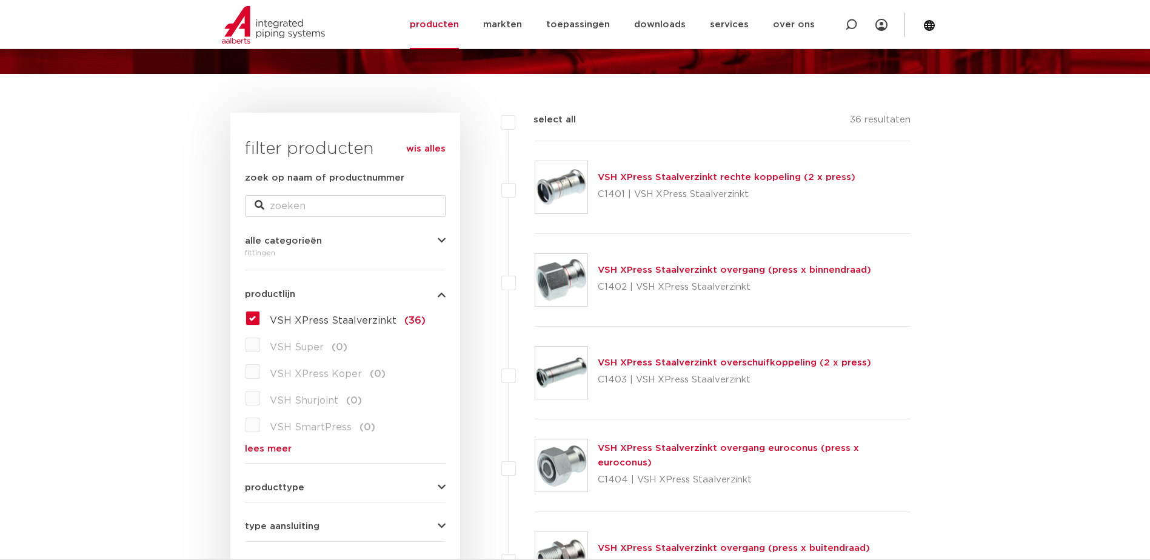
click at [642, 269] on link "VSH XPress Staalverzinkt overgang (press x binnendraad)" at bounding box center [734, 270] width 273 height 9
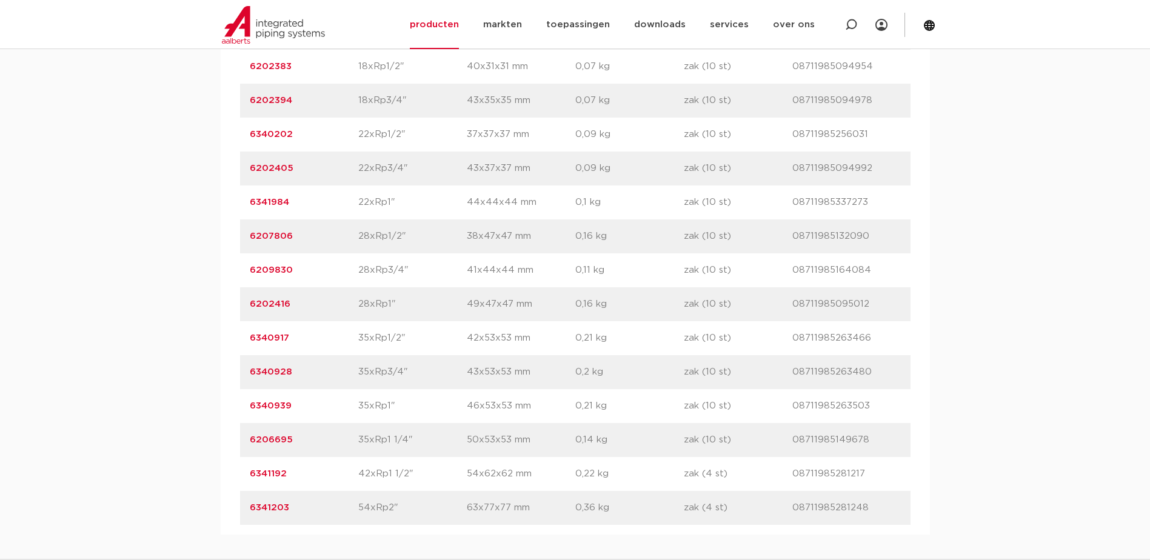
scroll to position [970, 0]
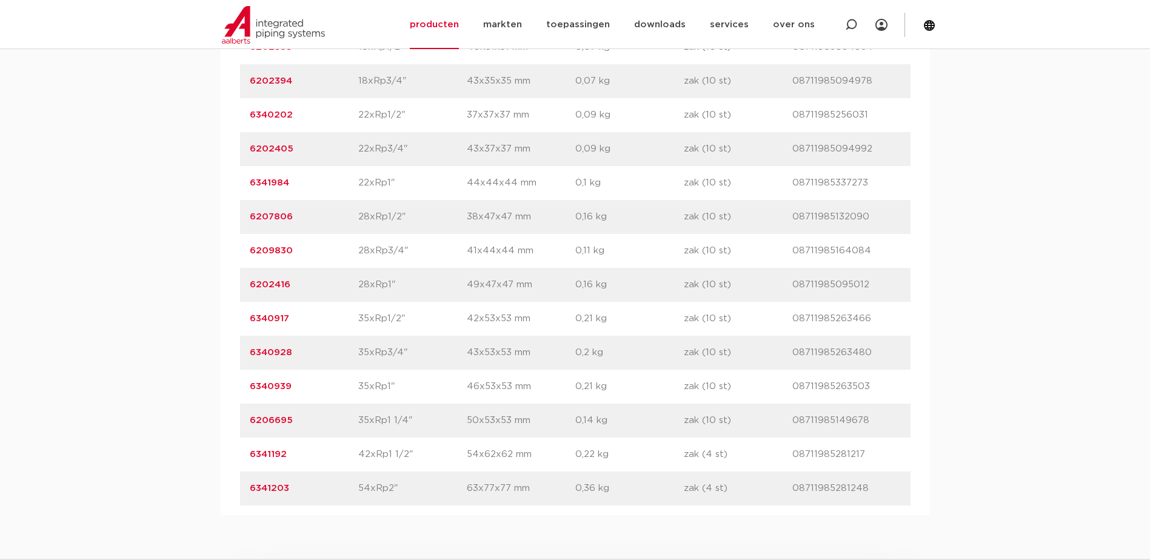
drag, startPoint x: 418, startPoint y: 456, endPoint x: 354, endPoint y: 455, distance: 63.7
click at [354, 455] on div "artikelnummer 6341192 afmeting 42xRp1 1/2" afmetingen 54x62x62 mm gewicht 0,22 …" at bounding box center [575, 455] width 671 height 34
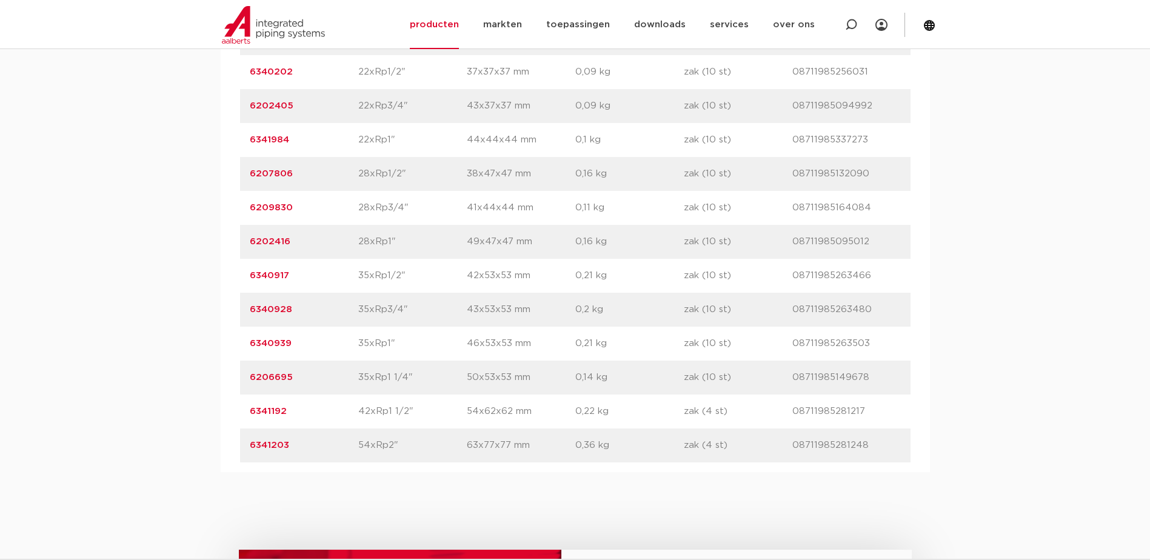
scroll to position [1031, 0]
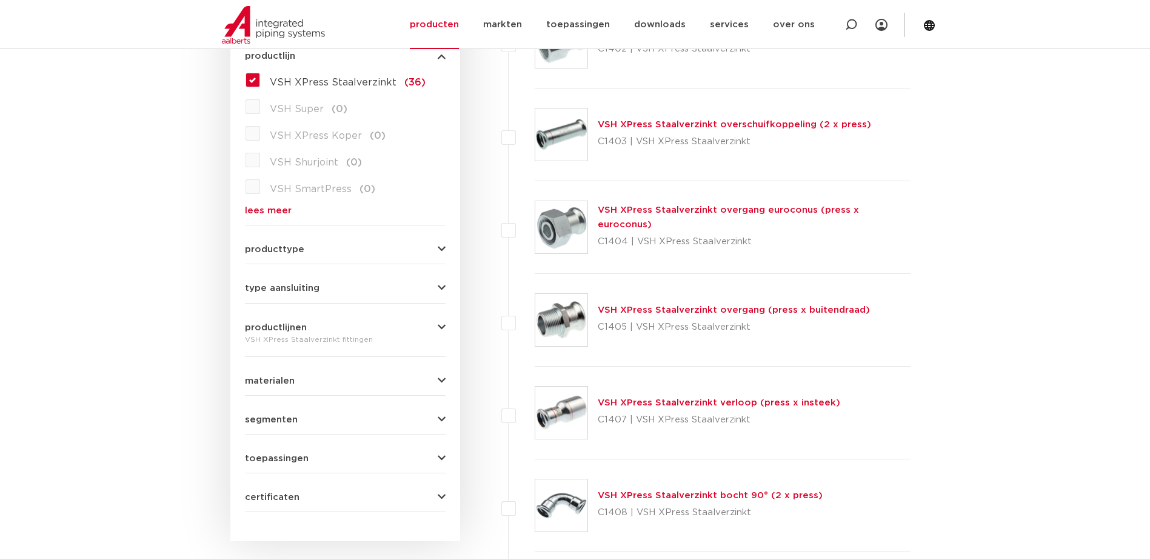
scroll to position [364, 0]
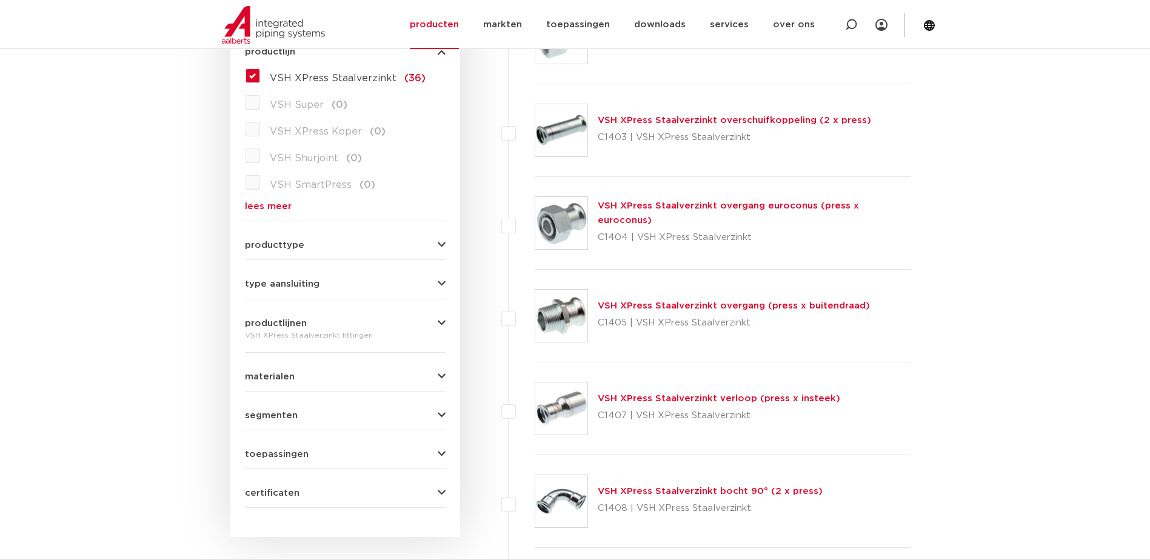
click at [640, 394] on link "VSH XPress Staalverzinkt verloop (press x insteek)" at bounding box center [719, 398] width 243 height 9
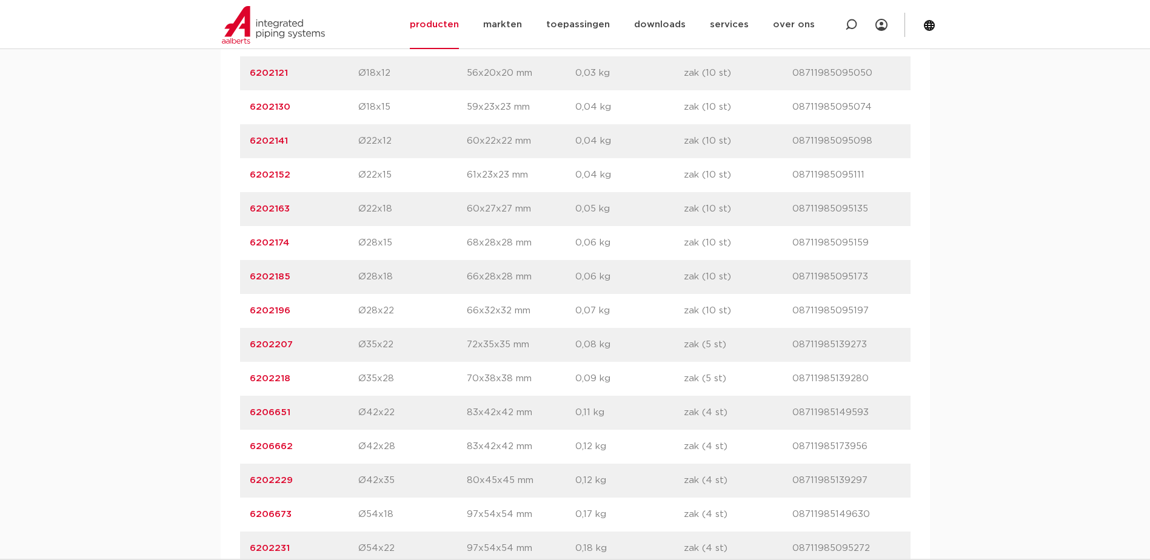
scroll to position [1031, 0]
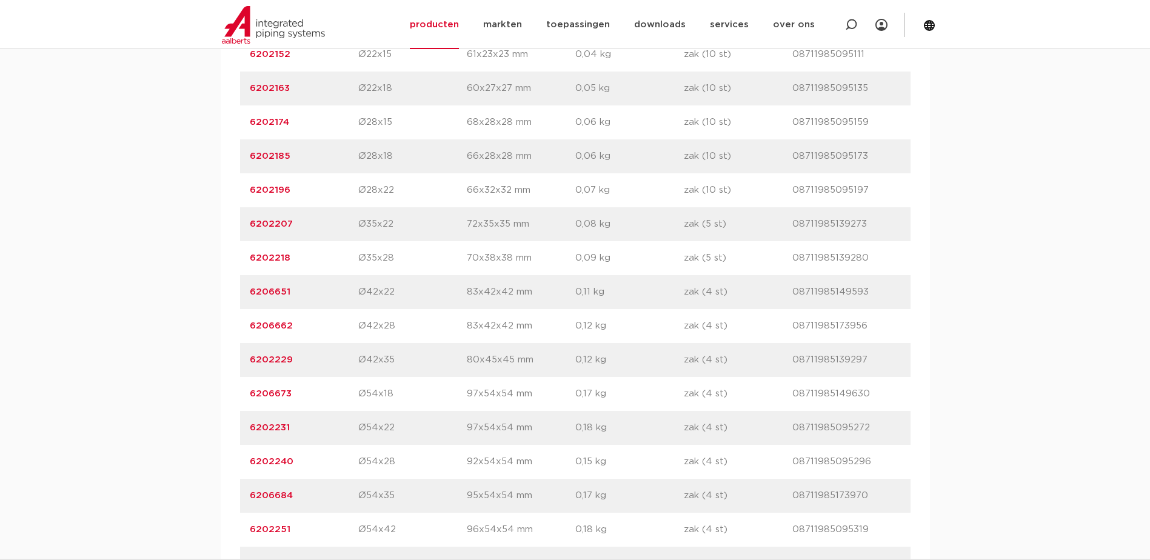
drag, startPoint x: 398, startPoint y: 530, endPoint x: 359, endPoint y: 527, distance: 39.5
click at [359, 527] on p "Ø54x42" at bounding box center [412, 530] width 109 height 15
drag, startPoint x: 359, startPoint y: 527, endPoint x: 239, endPoint y: 527, distance: 119.4
click at [240, 527] on div "artikelnummer 6202251 afmeting Ø54x42 afmetingen 96x54x54 mm gewicht 0,18 kg ve…" at bounding box center [575, 530] width 671 height 34
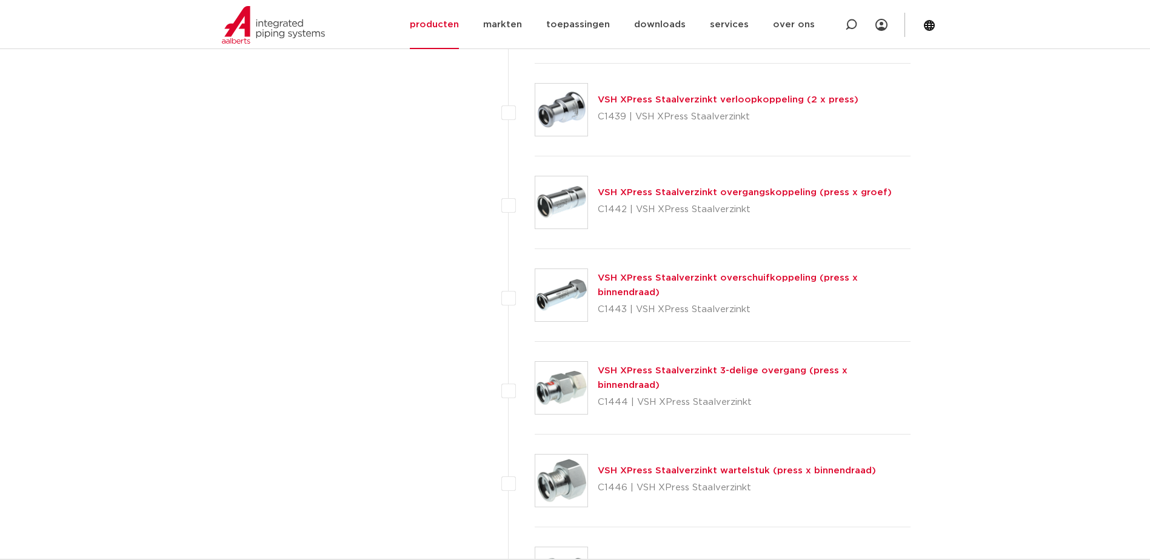
scroll to position [2910, 0]
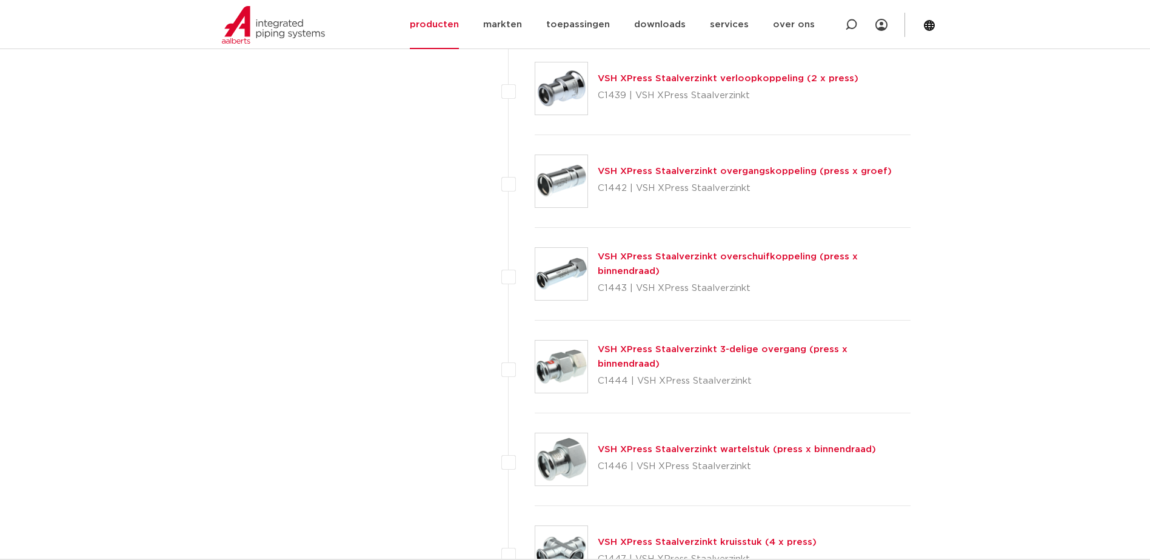
click at [778, 358] on link "VSH XPress Staalverzinkt 3-delige overgang (press x binnendraad)" at bounding box center [723, 357] width 250 height 24
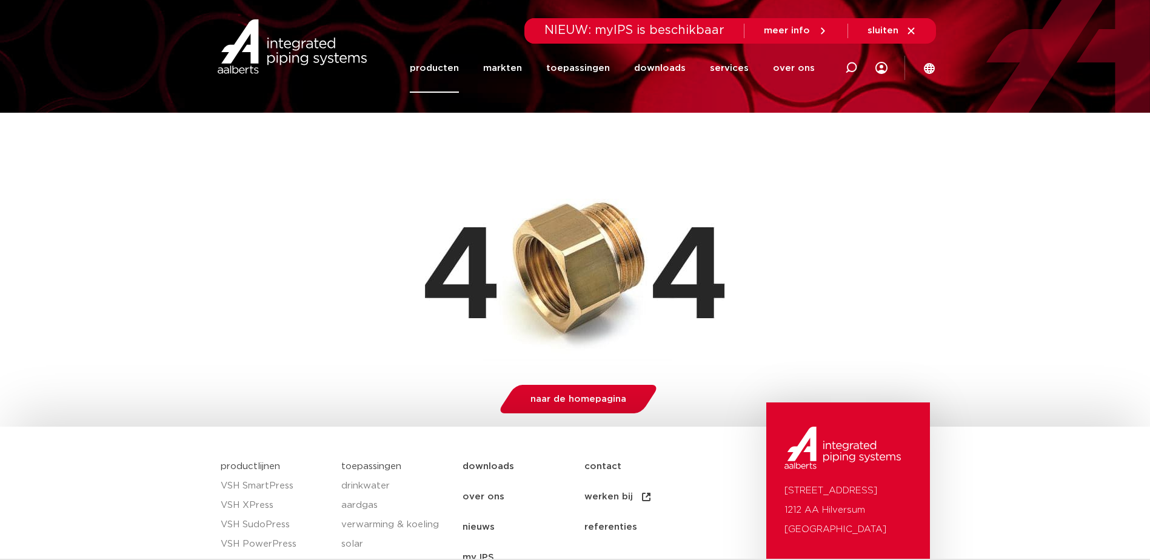
scroll to position [227, 0]
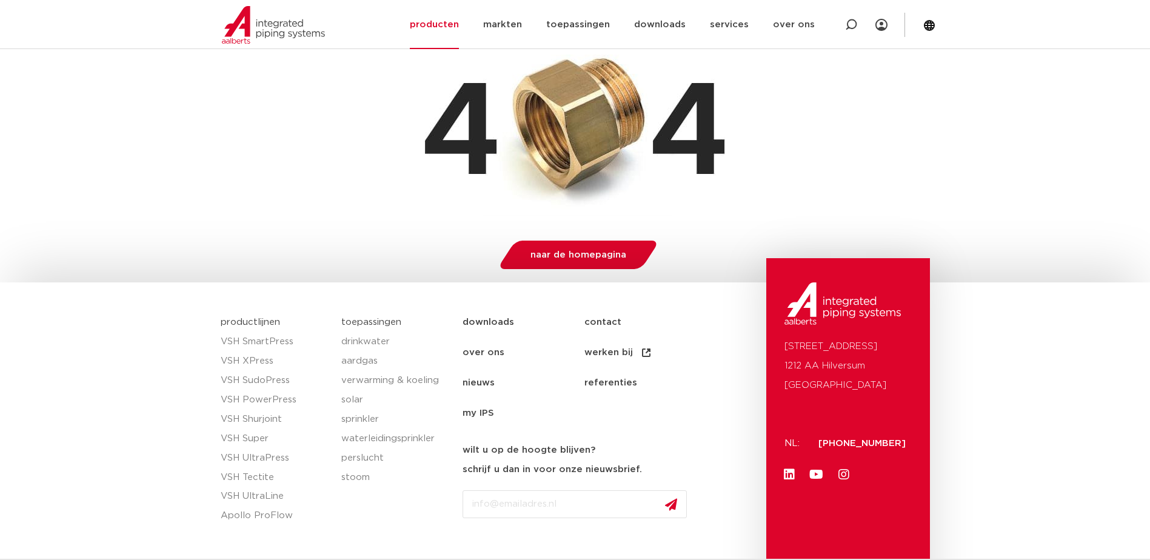
click at [255, 360] on link "VSH XPress" at bounding box center [275, 361] width 109 height 19
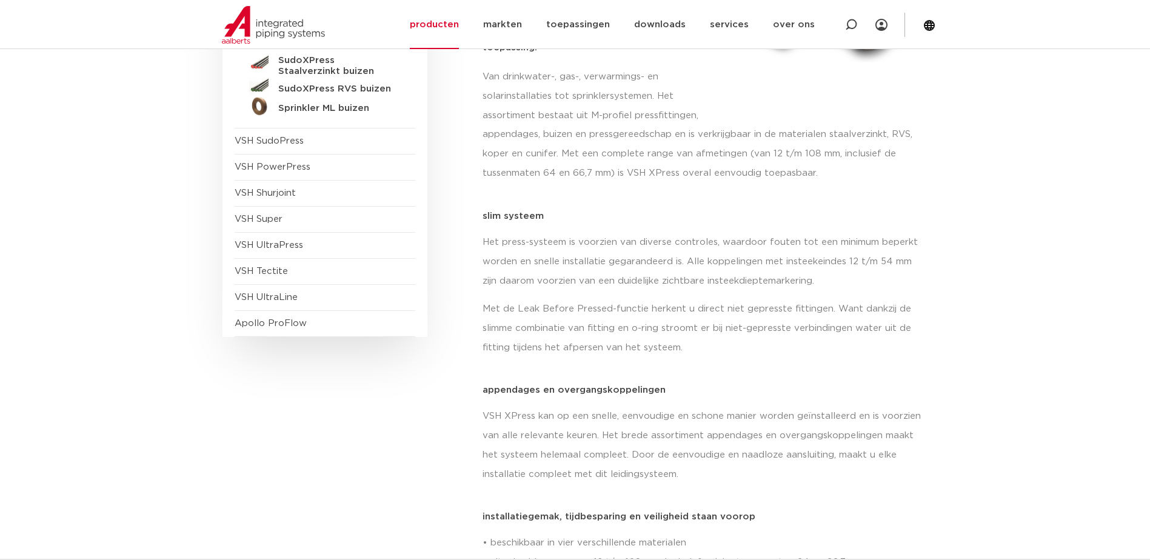
scroll to position [121, 0]
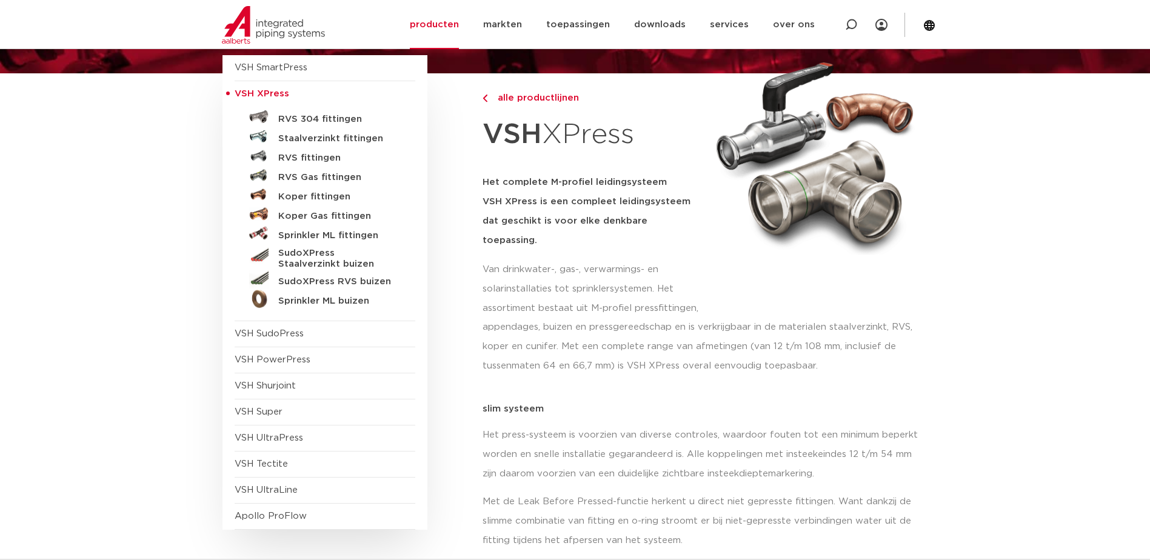
click at [356, 141] on h5 "Staalverzinkt fittingen" at bounding box center [338, 138] width 120 height 11
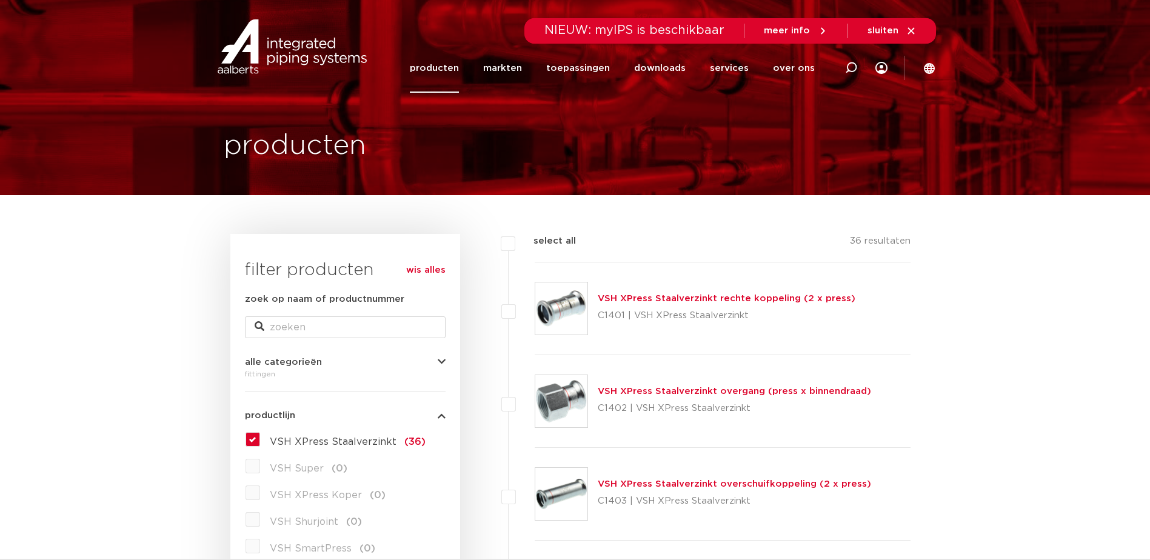
click at [630, 300] on link "VSH XPress Staalverzinkt rechte koppeling (2 x press)" at bounding box center [727, 298] width 258 height 9
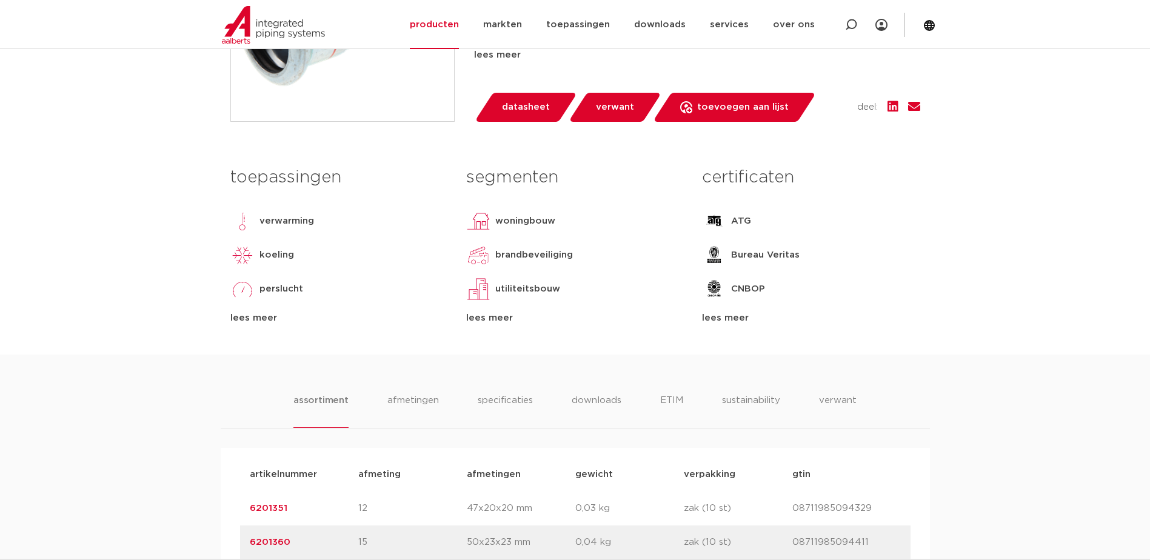
scroll to position [667, 0]
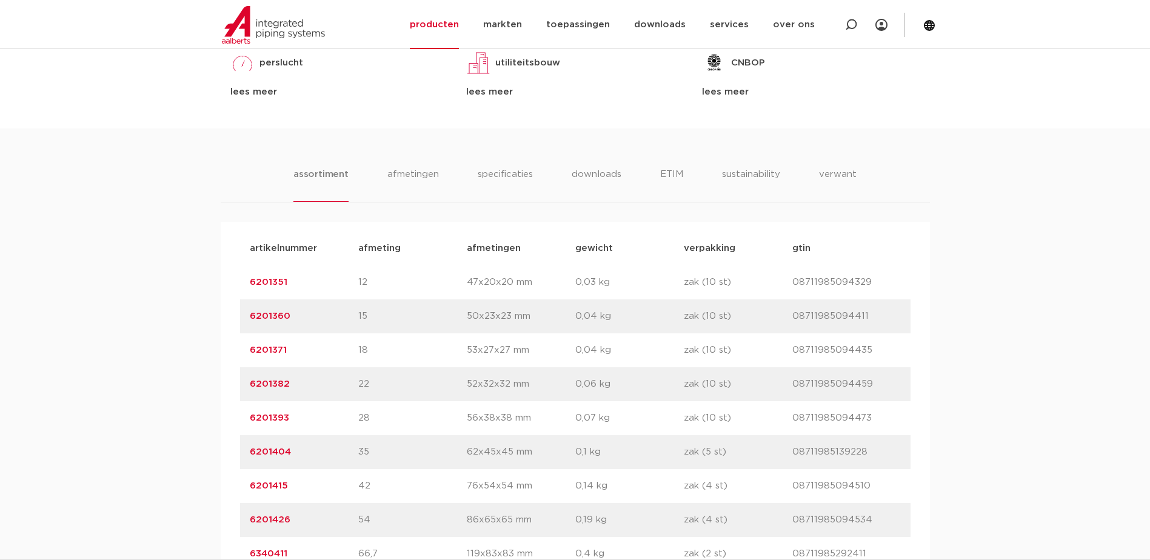
drag, startPoint x: 304, startPoint y: 455, endPoint x: 243, endPoint y: 452, distance: 61.3
click at [243, 452] on div "artikelnummer 6201404 afmeting 35 afmetingen 62x45x45 mm gewicht 0,1 kg verpakk…" at bounding box center [575, 452] width 671 height 34
drag, startPoint x: 243, startPoint y: 452, endPoint x: 257, endPoint y: 453, distance: 14.6
copy link "6201404"
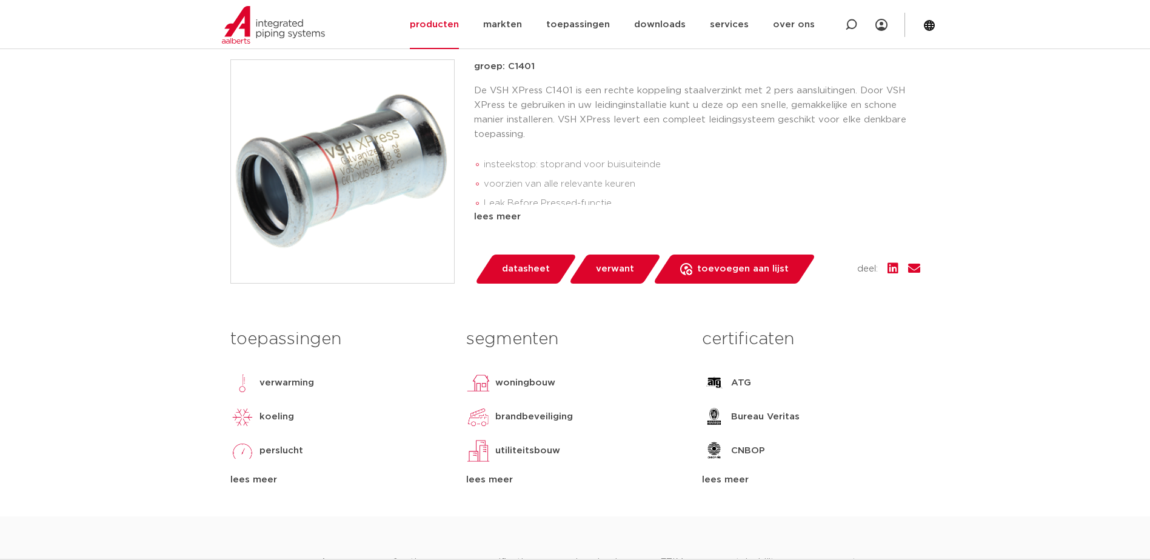
scroll to position [121, 0]
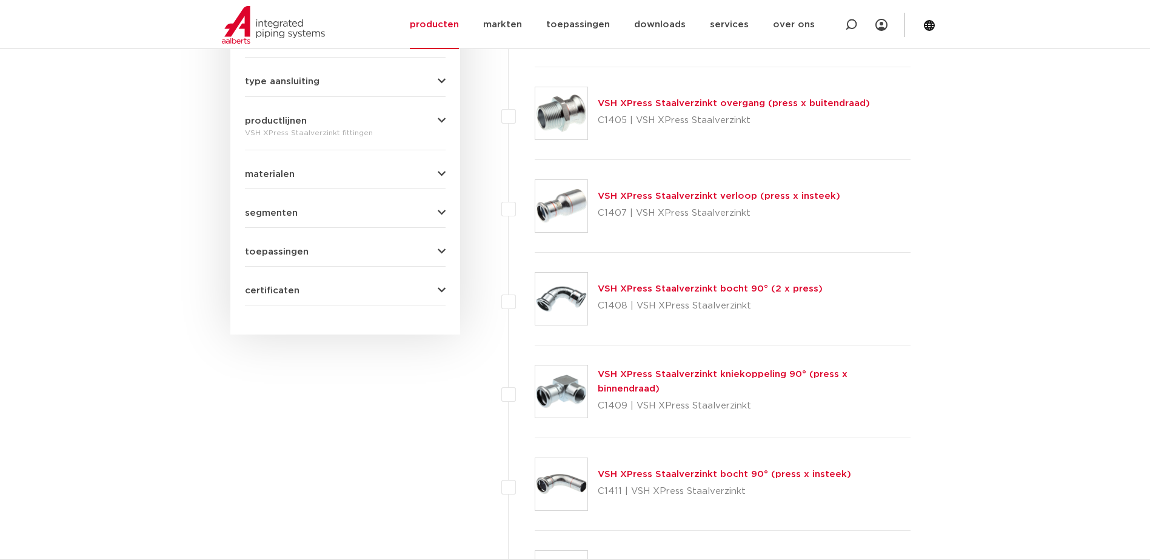
scroll to position [606, 0]
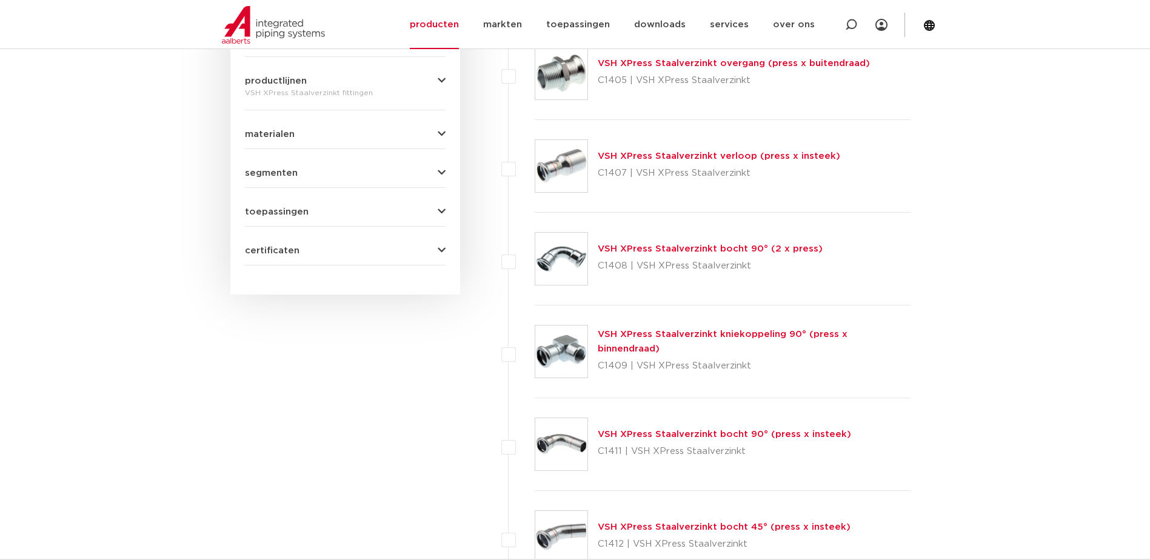
click at [687, 249] on link "VSH XPress Staalverzinkt bocht 90° (2 x press)" at bounding box center [710, 248] width 225 height 9
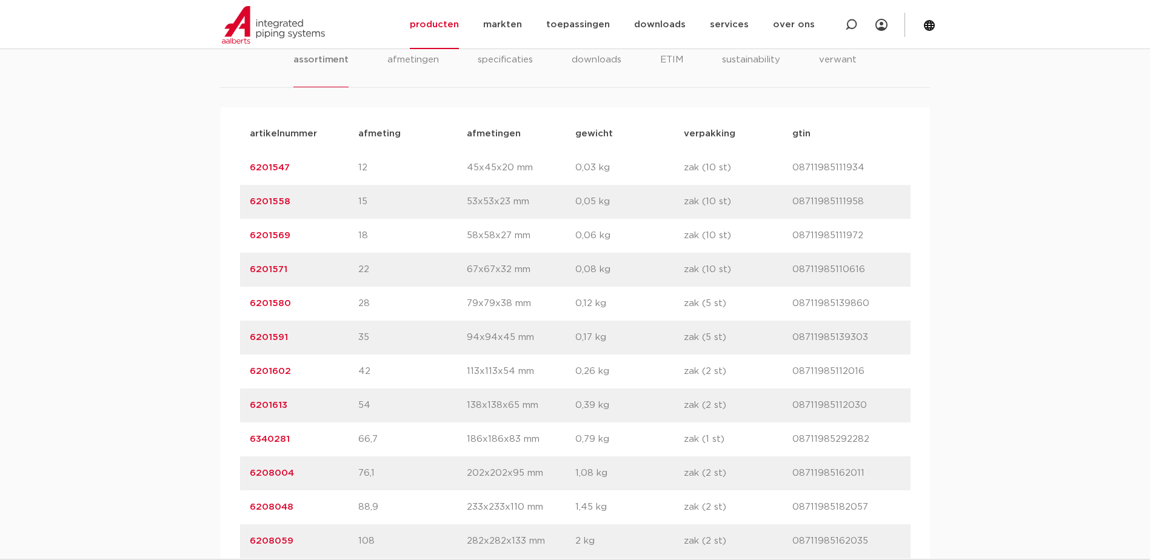
scroll to position [788, 0]
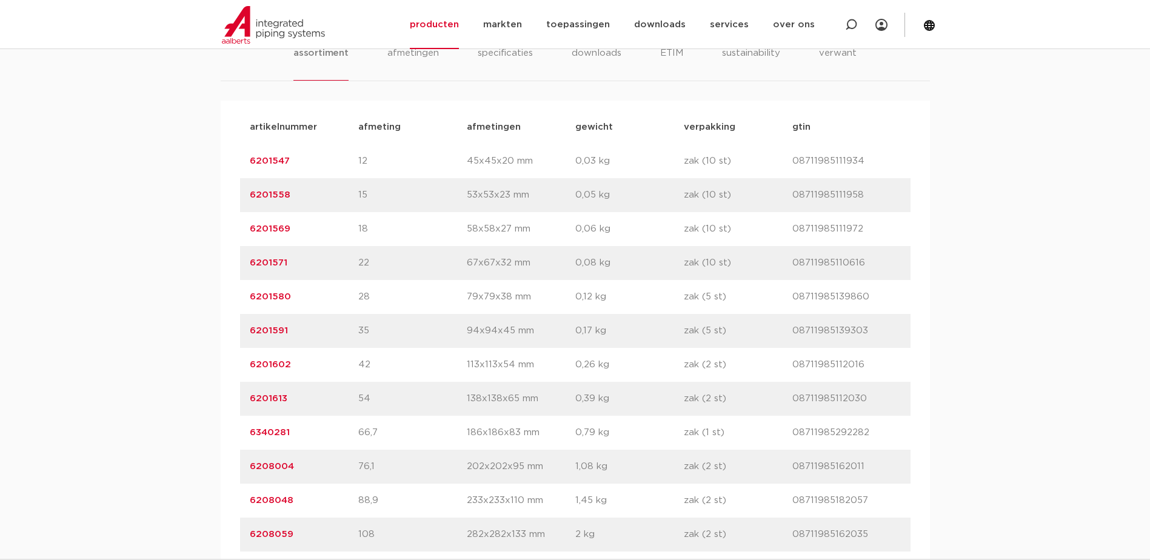
drag, startPoint x: 288, startPoint y: 332, endPoint x: 249, endPoint y: 332, distance: 39.4
click at [249, 332] on div "artikelnummer 6201591 afmeting 35 [GEOGRAPHIC_DATA] 94x94x45 mm gewicht 0,17 kg…" at bounding box center [575, 331] width 671 height 34
drag, startPoint x: 249, startPoint y: 332, endPoint x: 267, endPoint y: 334, distance: 18.9
copy link "6201591"
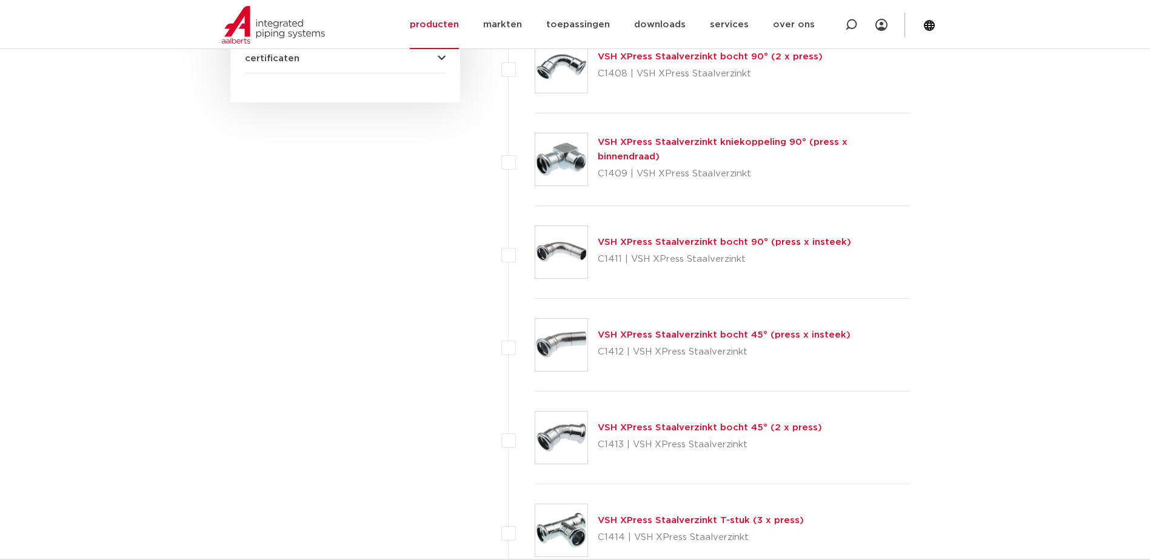
scroll to position [863, 0]
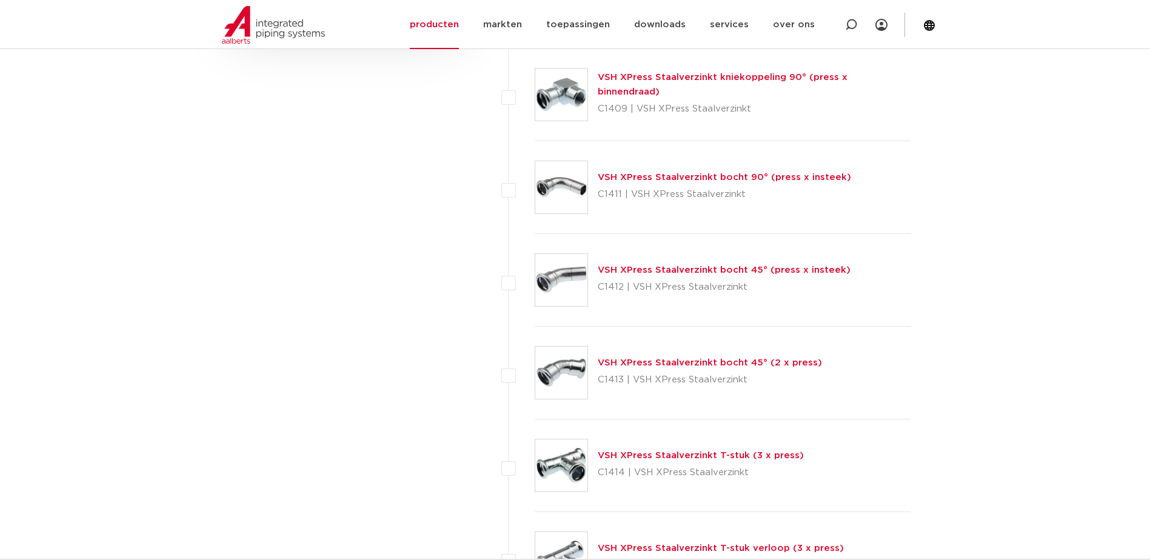
click at [638, 364] on link "VSH XPress Staalverzinkt bocht 45° (2 x press)" at bounding box center [710, 362] width 224 height 9
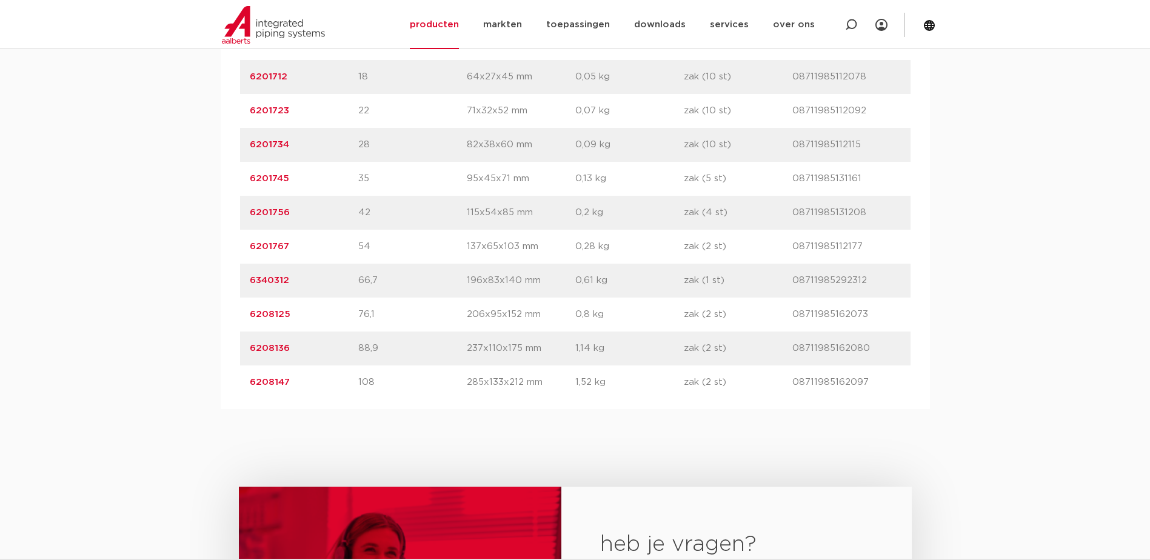
scroll to position [909, 0]
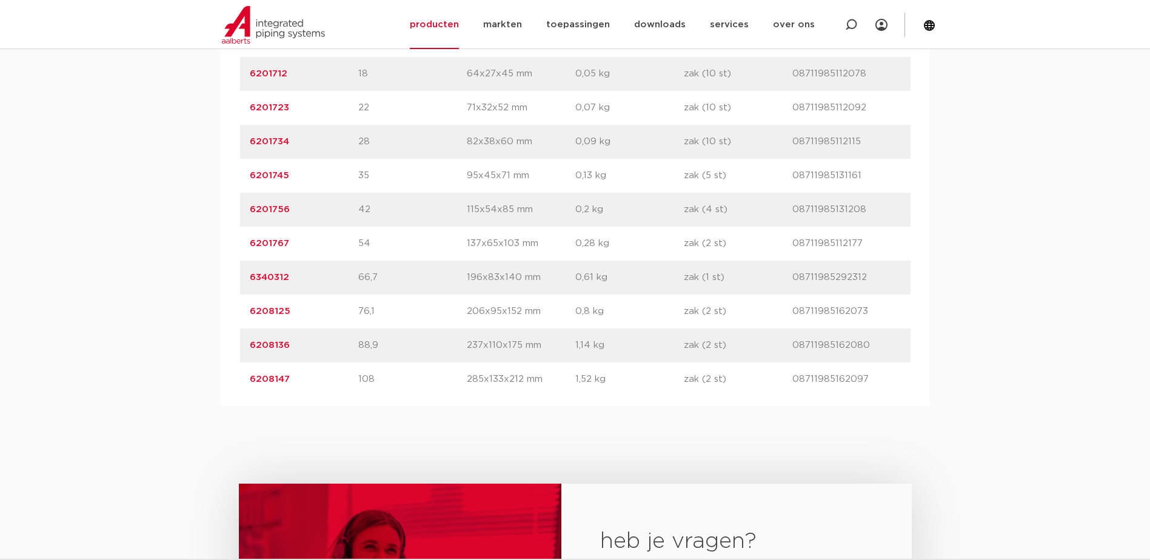
drag, startPoint x: 308, startPoint y: 178, endPoint x: 241, endPoint y: 175, distance: 66.8
click at [241, 175] on div "artikelnummer 6201745 afmeting 35 [GEOGRAPHIC_DATA] 95x45x71 mm gewicht 0,13 kg…" at bounding box center [575, 176] width 671 height 34
drag, startPoint x: 241, startPoint y: 175, endPoint x: 275, endPoint y: 179, distance: 33.5
copy link "6201745"
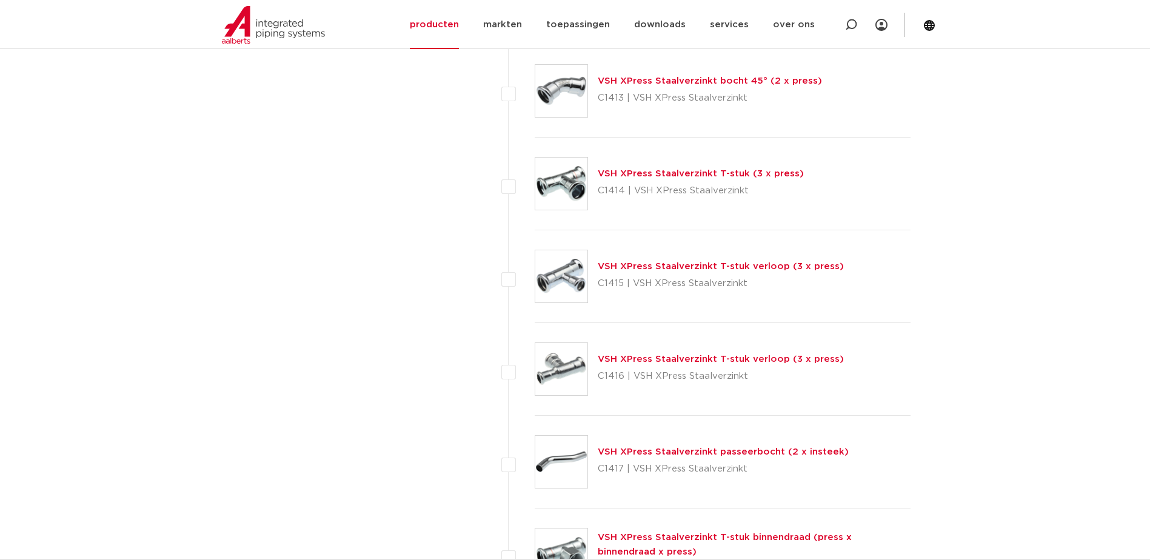
scroll to position [1409, 0]
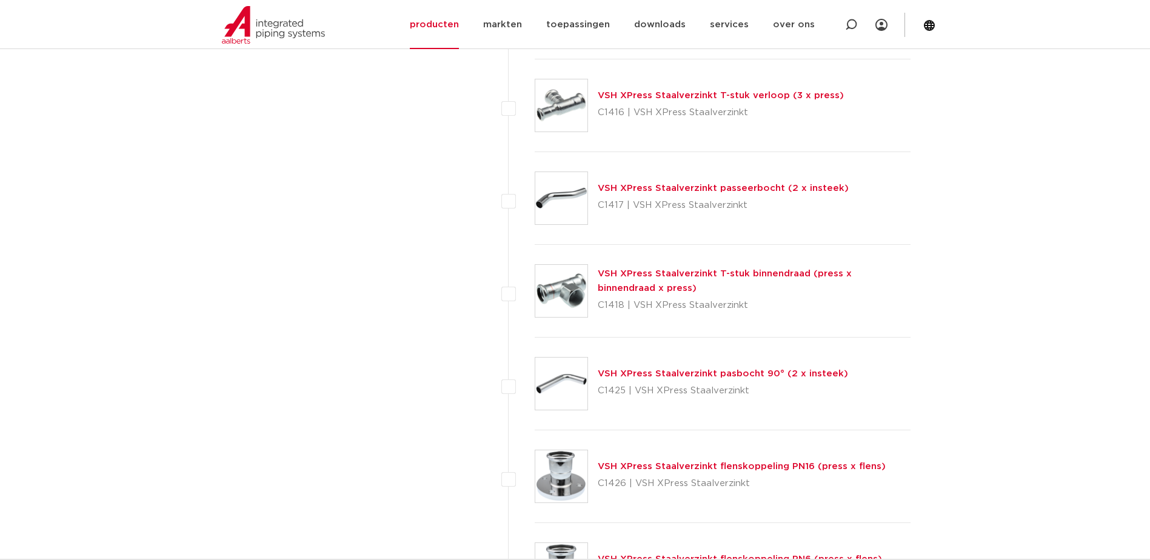
click at [653, 275] on link "VSH XPress Staalverzinkt T-stuk binnendraad (press x binnendraad x press)" at bounding box center [725, 281] width 254 height 24
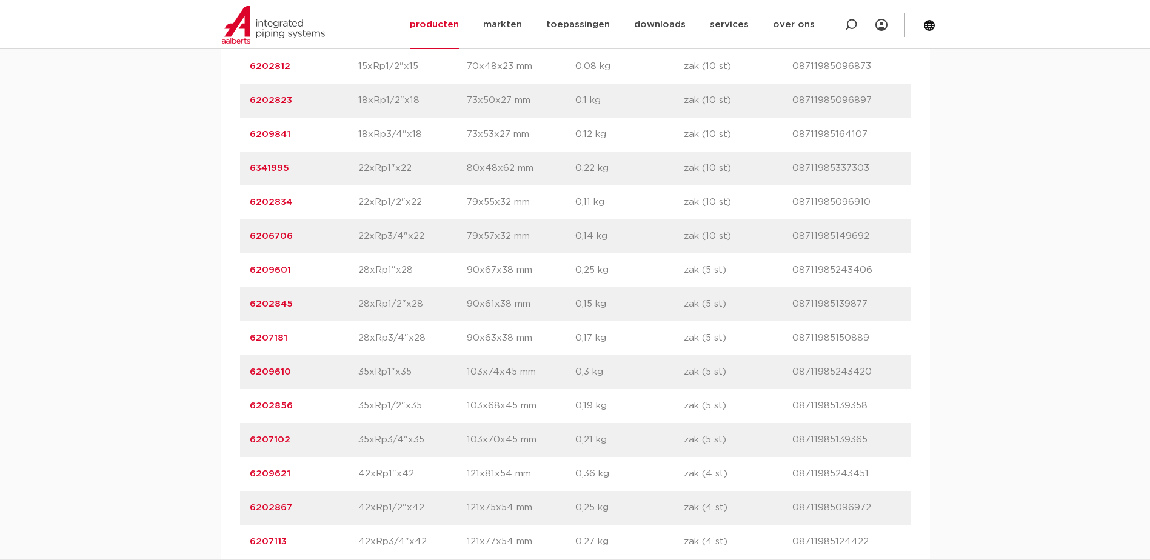
scroll to position [909, 0]
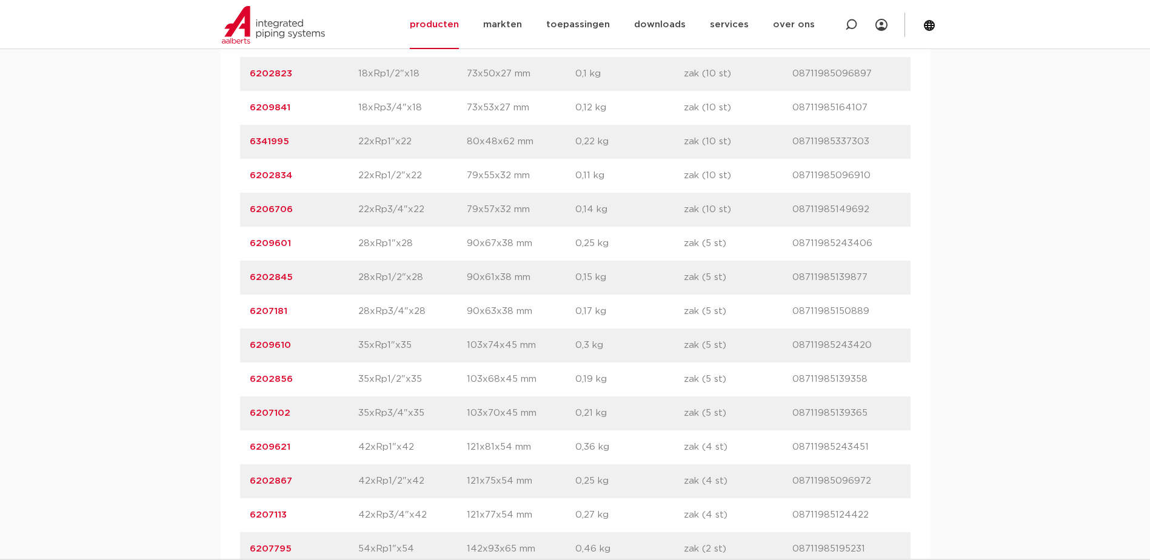
drag, startPoint x: 295, startPoint y: 410, endPoint x: 246, endPoint y: 409, distance: 49.7
click at [246, 396] on div "artikelnummer 6202856 afmeting 35xRp1/2"x35 afmetingen 103x68x45 mm gewicht 0,1…" at bounding box center [575, 380] width 671 height 34
drag, startPoint x: 246, startPoint y: 409, endPoint x: 258, endPoint y: 409, distance: 12.1
copy link "6202856"
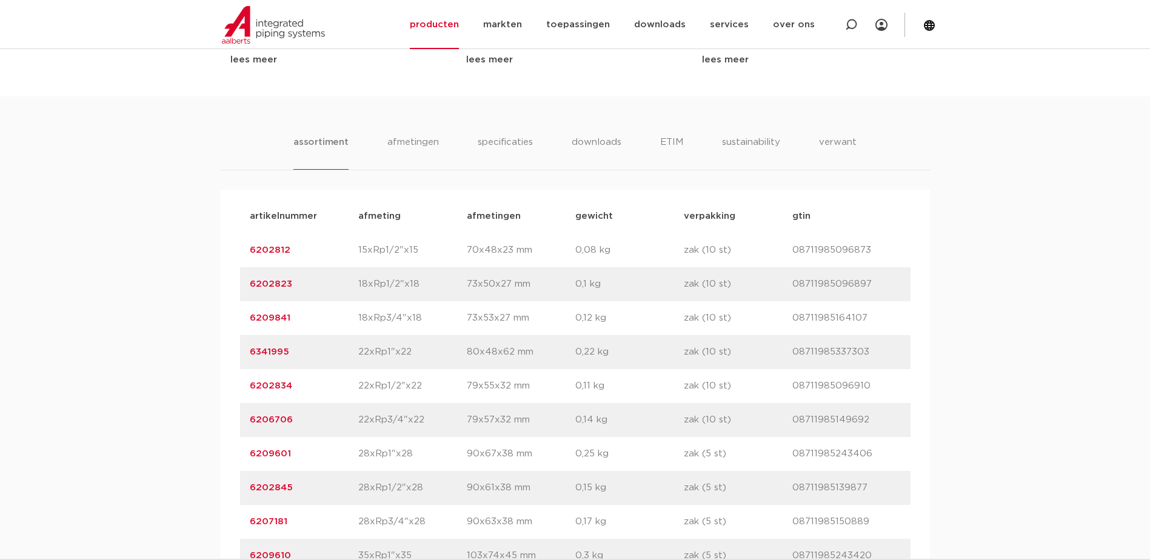
scroll to position [849, 0]
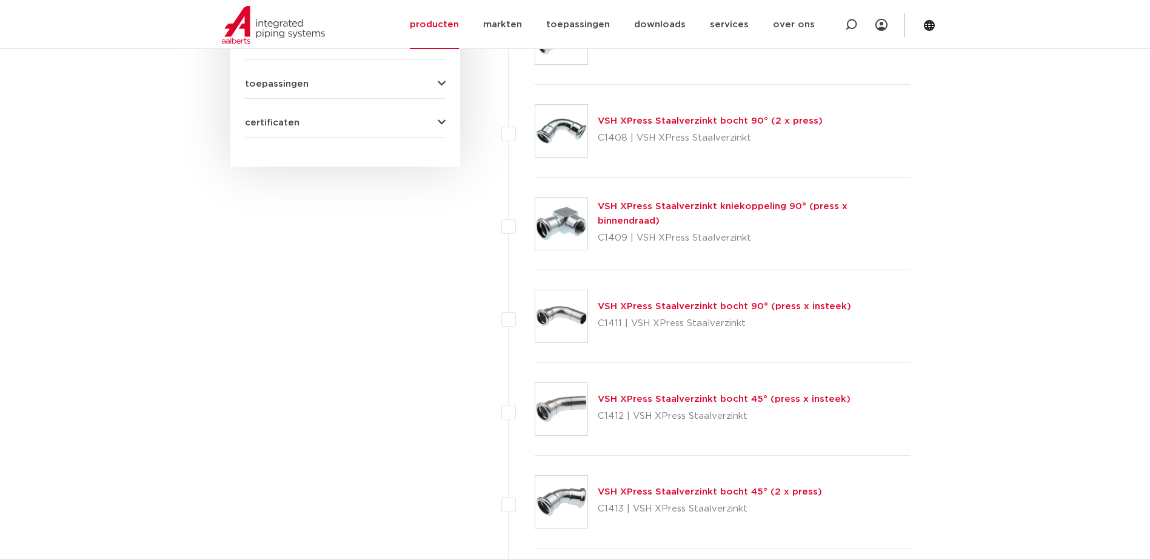
scroll to position [621, 0]
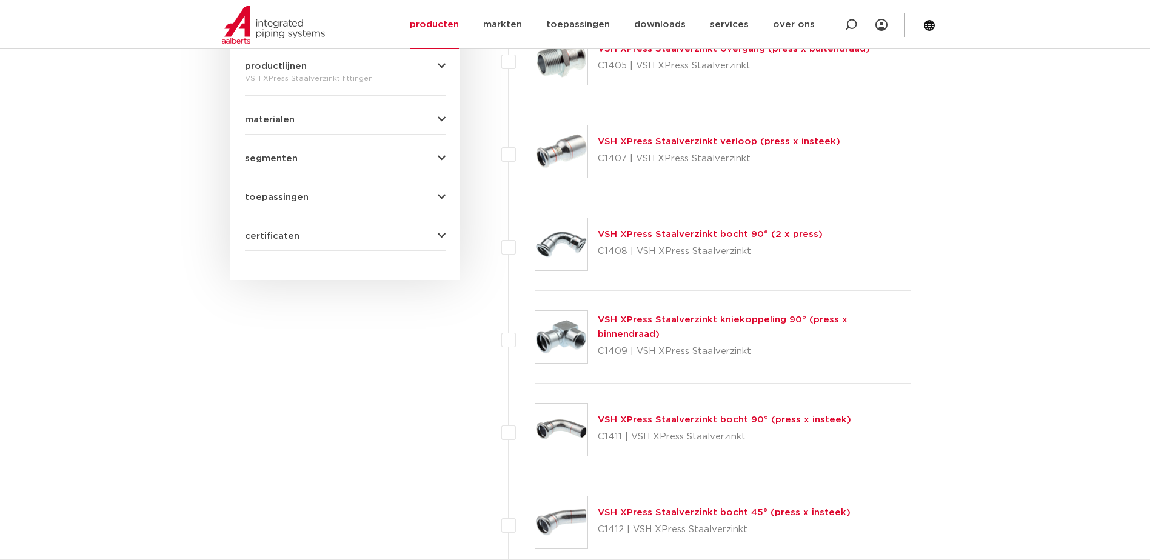
click at [637, 140] on link "VSH XPress Staalverzinkt verloop (press x insteek)" at bounding box center [719, 141] width 243 height 9
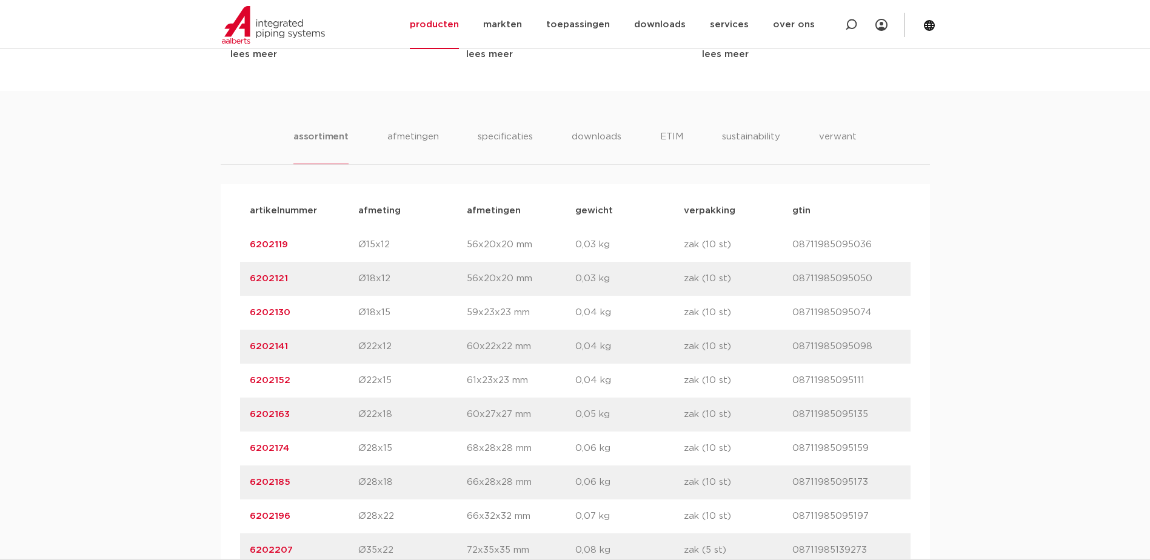
scroll to position [909, 0]
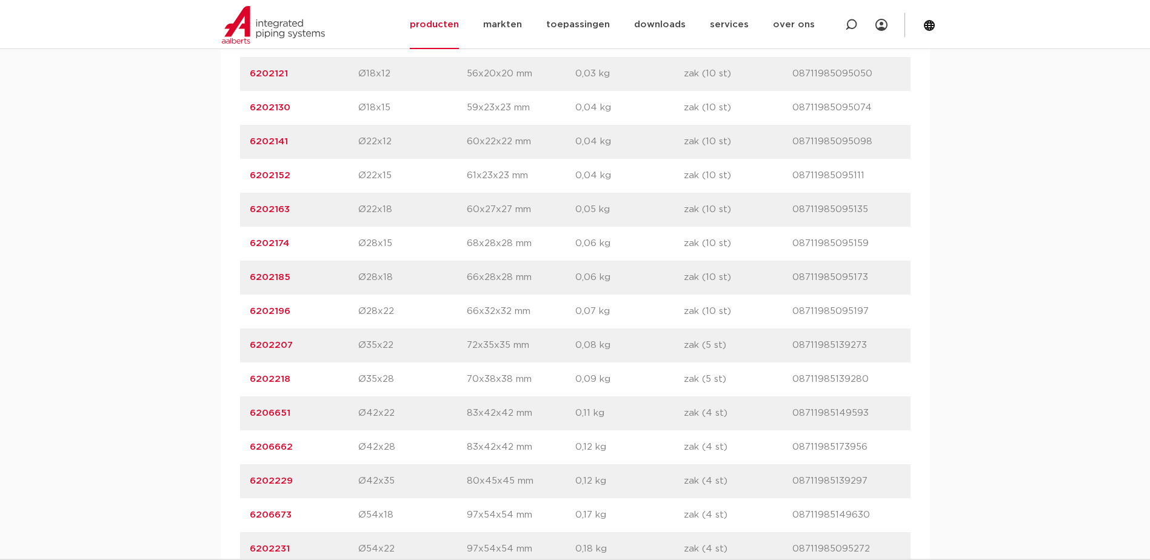
drag, startPoint x: 297, startPoint y: 483, endPoint x: 238, endPoint y: 480, distance: 59.5
click at [238, 480] on div "artikelnummer afmeting afmetingen gewicht verpakking gtin artikelnummer 6202119…" at bounding box center [575, 549] width 709 height 1140
drag, startPoint x: 238, startPoint y: 480, endPoint x: 262, endPoint y: 483, distance: 24.4
copy link "6202229"
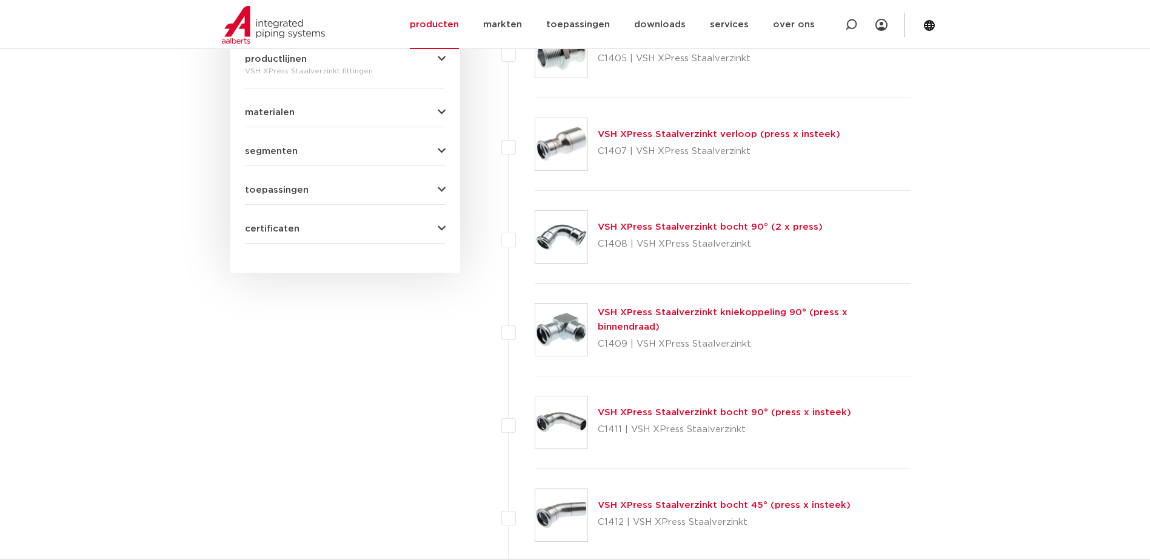
click at [581, 234] on img at bounding box center [561, 237] width 52 height 52
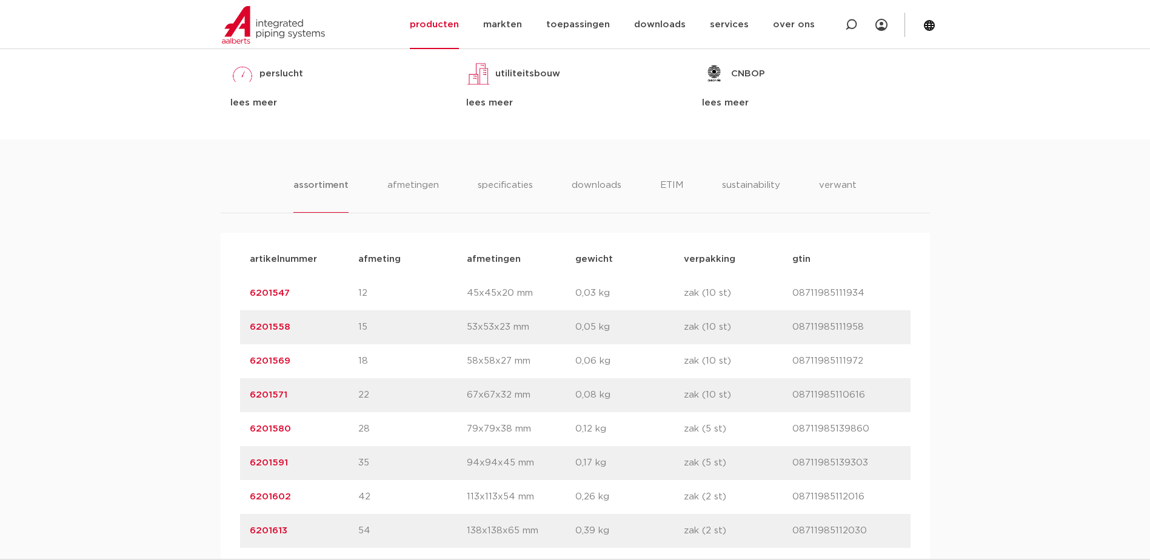
scroll to position [788, 0]
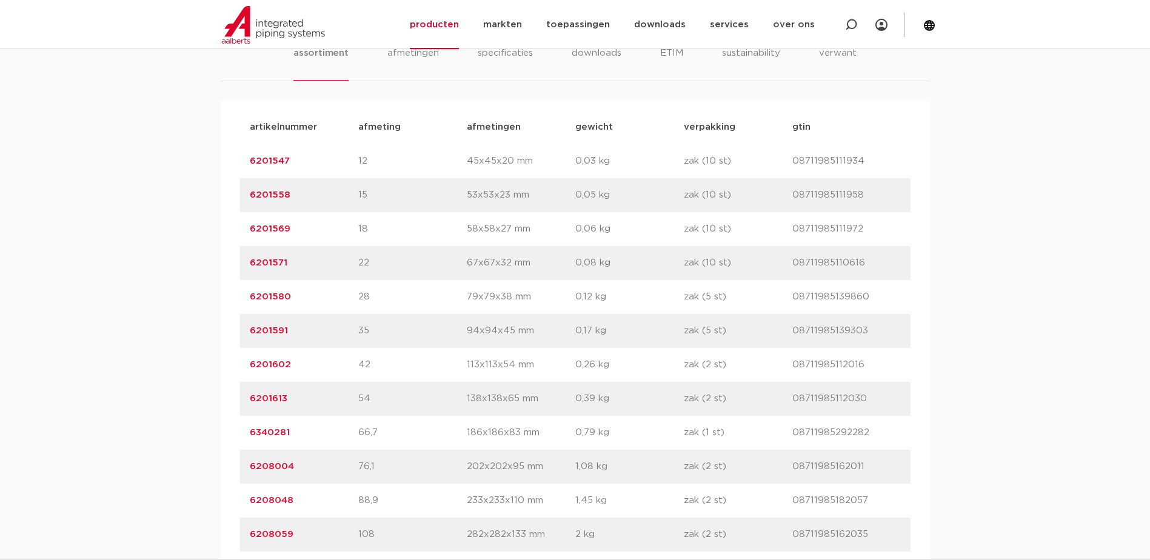
drag, startPoint x: 296, startPoint y: 366, endPoint x: 252, endPoint y: 364, distance: 44.9
click at [252, 364] on p "6201602" at bounding box center [304, 365] width 109 height 15
drag, startPoint x: 252, startPoint y: 364, endPoint x: 264, endPoint y: 364, distance: 12.7
copy link "6201602"
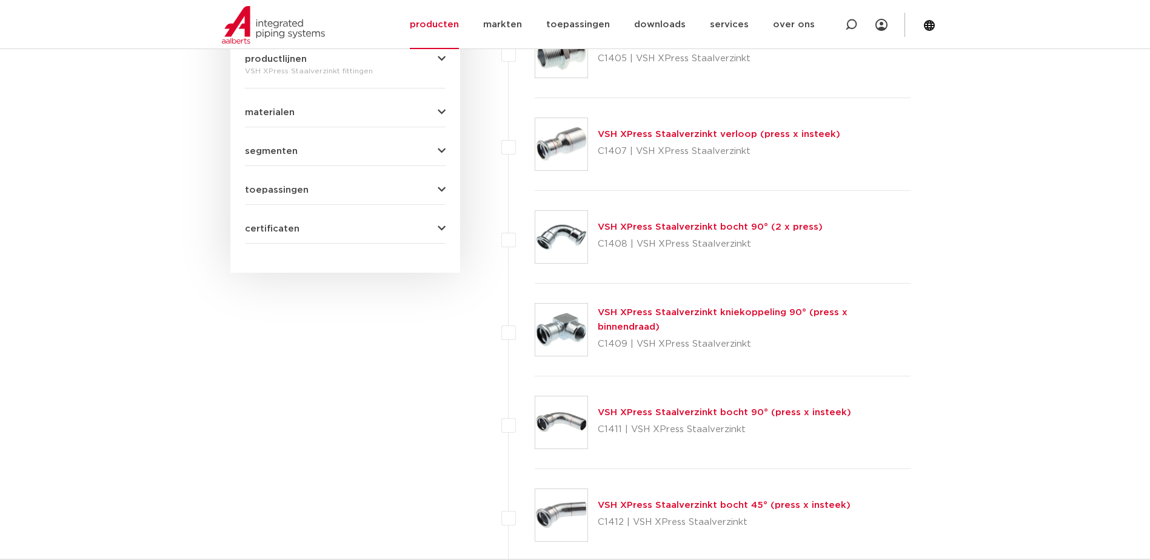
click at [647, 409] on link "VSH XPress Staalverzinkt bocht 90° (press x insteek)" at bounding box center [724, 412] width 253 height 9
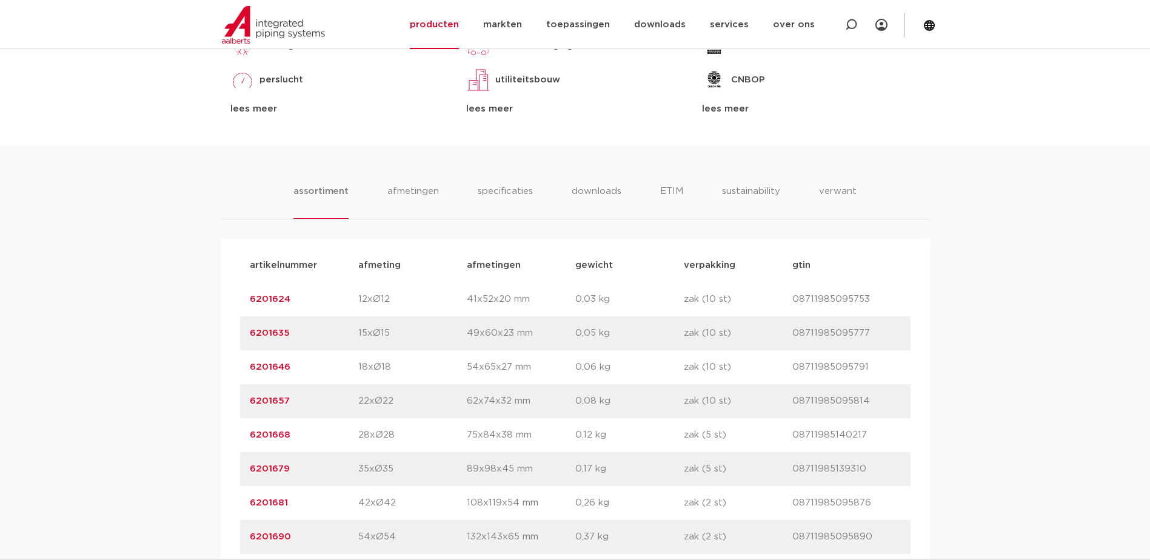
scroll to position [849, 0]
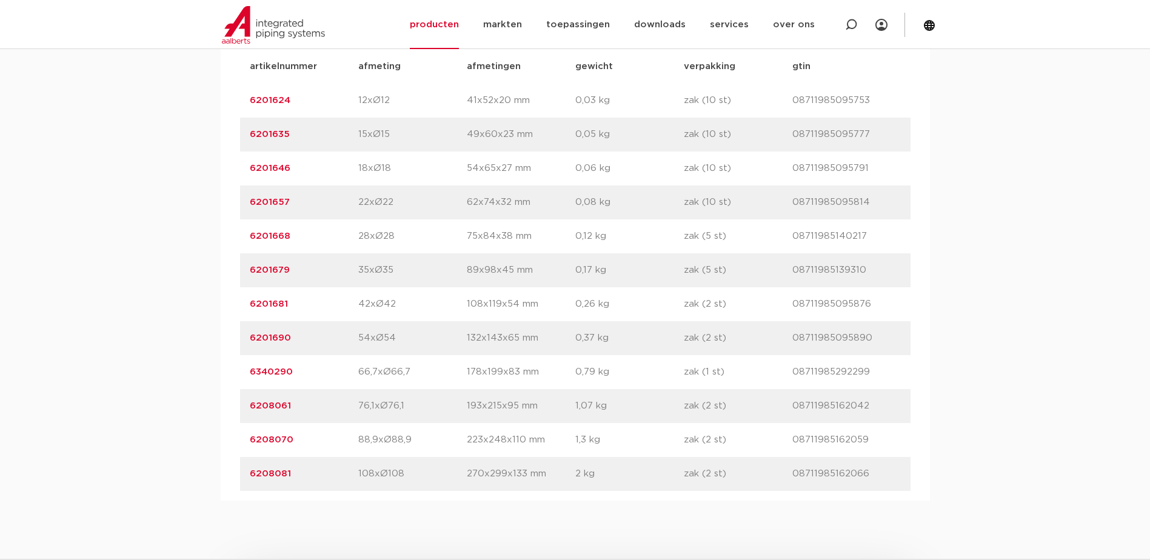
drag, startPoint x: 396, startPoint y: 305, endPoint x: 356, endPoint y: 304, distance: 40.6
click at [356, 304] on div "artikelnummer 6201681 afmeting 42xØ42 afmetingen 108x119x54 mm gewicht 0,26 kg …" at bounding box center [575, 304] width 671 height 34
click at [288, 323] on div "artikelnummer 6201690 afmeting 54xØ54 afmetingen 132x143x65 mm gewicht 0,37 kg …" at bounding box center [575, 338] width 671 height 34
drag, startPoint x: 287, startPoint y: 306, endPoint x: 250, endPoint y: 302, distance: 37.8
click at [250, 302] on p "6201681" at bounding box center [304, 304] width 109 height 15
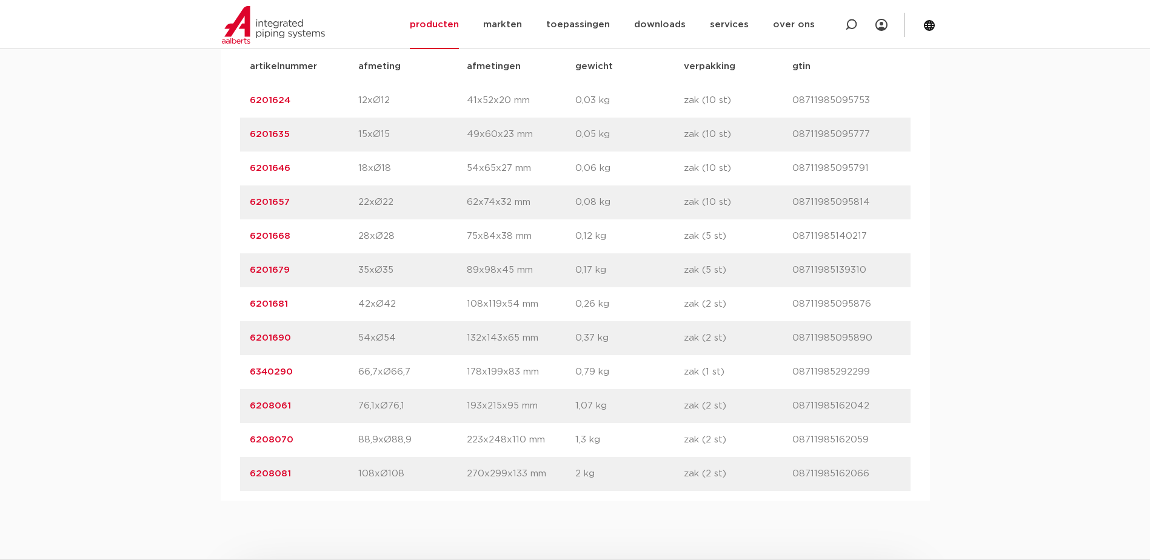
drag, startPoint x: 250, startPoint y: 302, endPoint x: 278, endPoint y: 305, distance: 28.1
copy link "6201681"
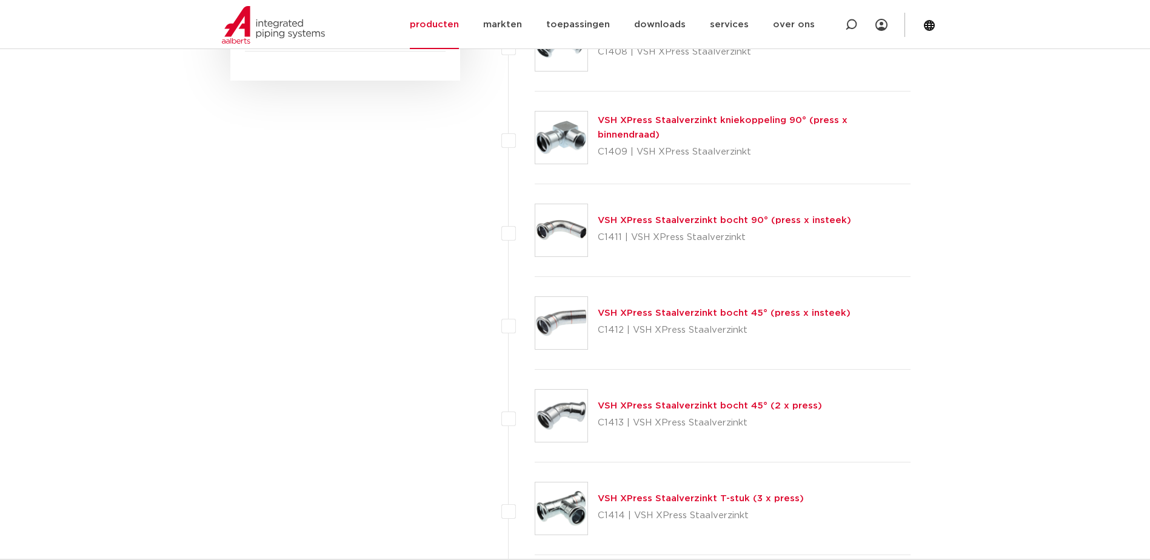
scroll to position [992, 0]
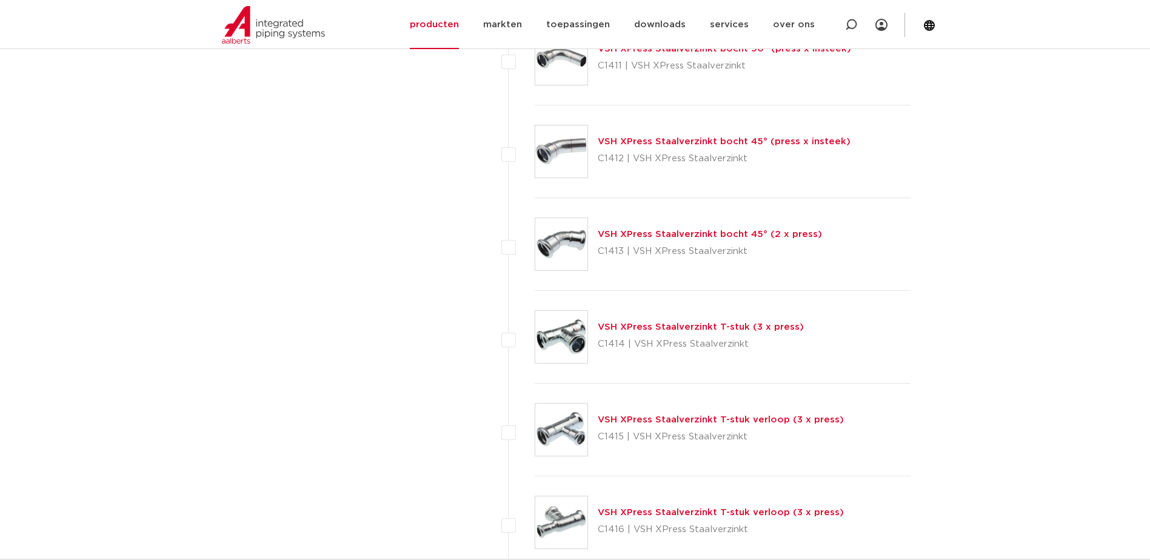
click at [666, 327] on link "VSH XPress Staalverzinkt T-stuk (3 x press)" at bounding box center [701, 327] width 206 height 9
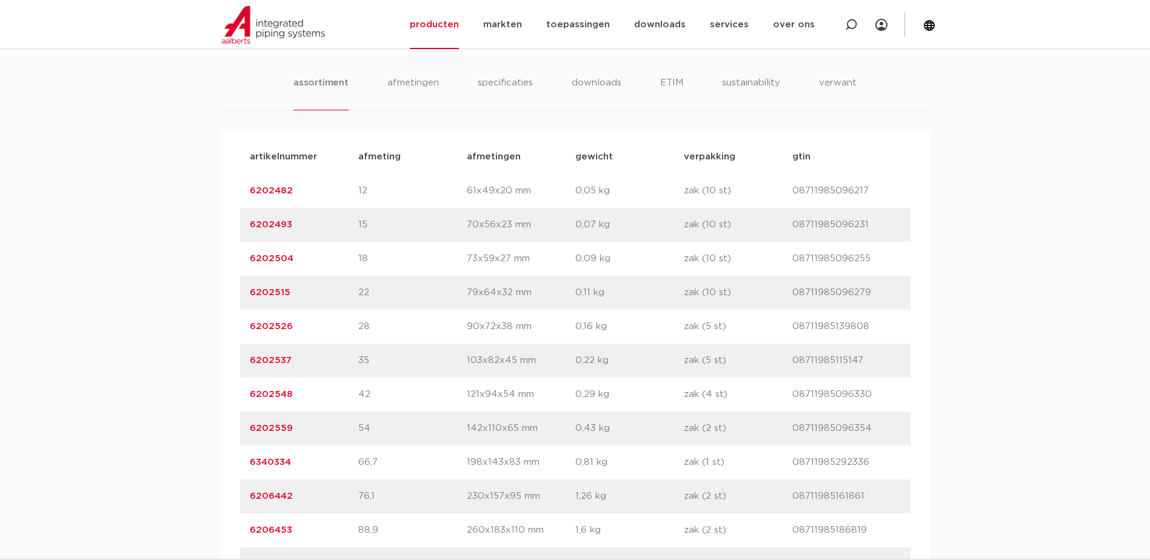
scroll to position [849, 0]
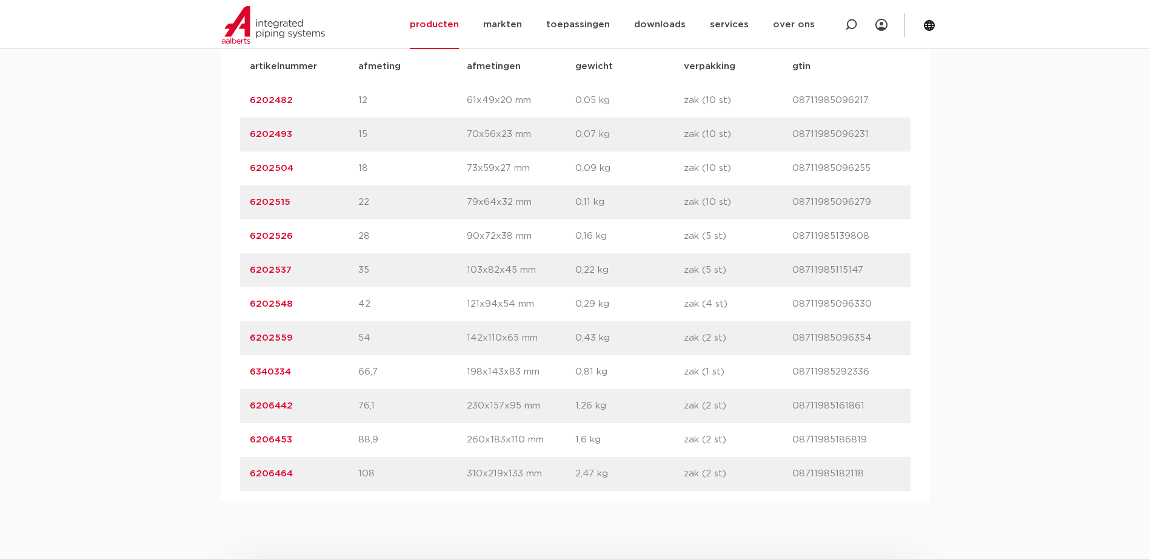
drag, startPoint x: 305, startPoint y: 306, endPoint x: 236, endPoint y: 303, distance: 69.2
click at [236, 303] on div "artikelnummer afmeting [GEOGRAPHIC_DATA] gewicht verpakking gtin artikelnummer …" at bounding box center [575, 270] width 709 height 461
drag, startPoint x: 236, startPoint y: 303, endPoint x: 266, endPoint y: 306, distance: 29.9
copy link "6202548"
drag, startPoint x: 299, startPoint y: 338, endPoint x: 238, endPoint y: 335, distance: 61.3
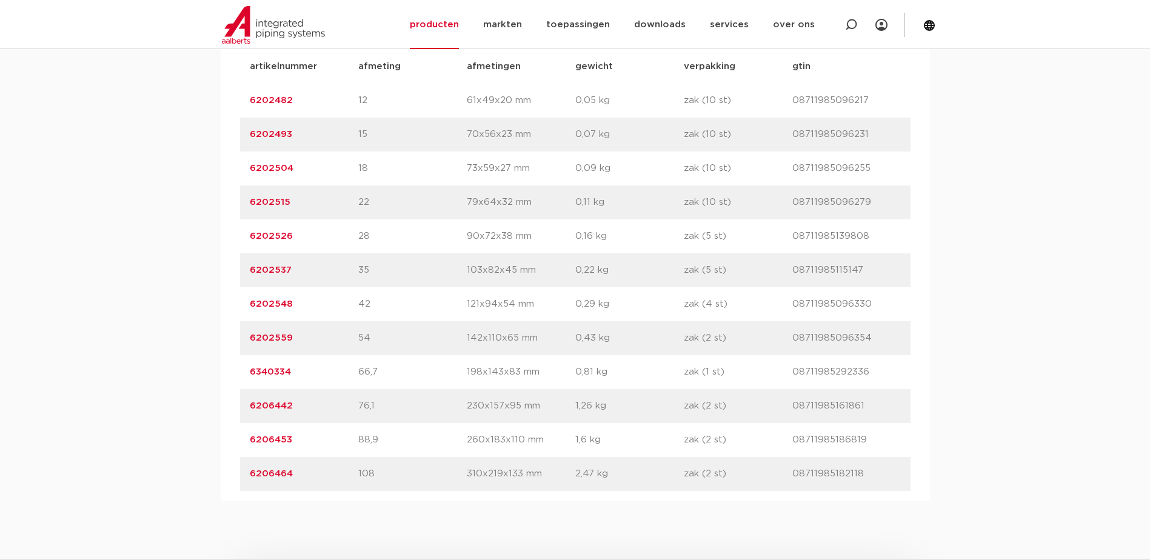
click at [238, 335] on div "artikelnummer afmeting afmetingen gewicht verpakking gtin artikelnummer 6202482…" at bounding box center [575, 270] width 709 height 461
drag, startPoint x: 238, startPoint y: 335, endPoint x: 277, endPoint y: 336, distance: 39.4
copy link "6202559"
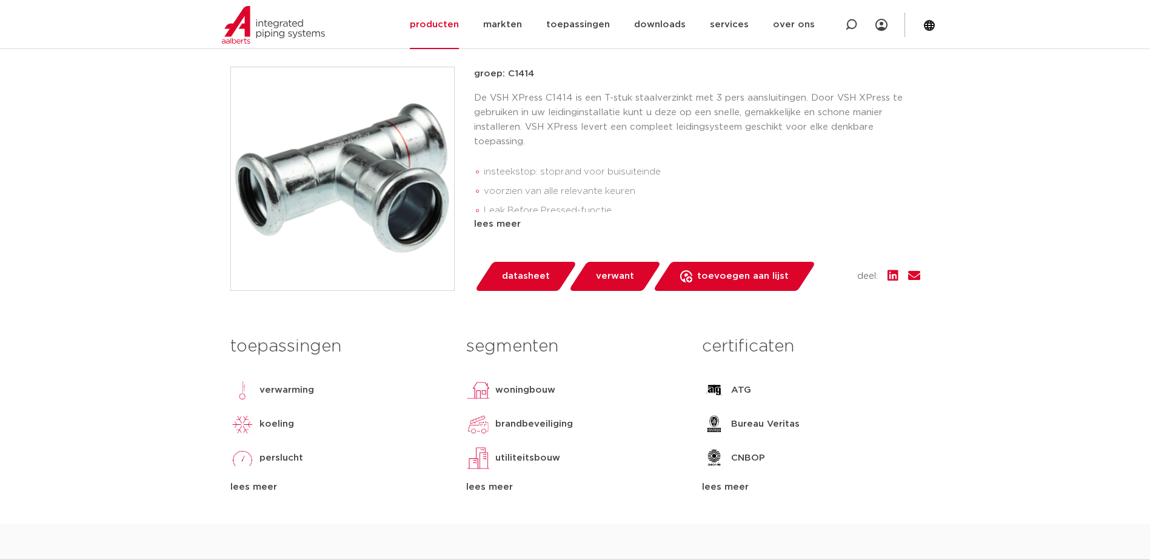
scroll to position [0, 0]
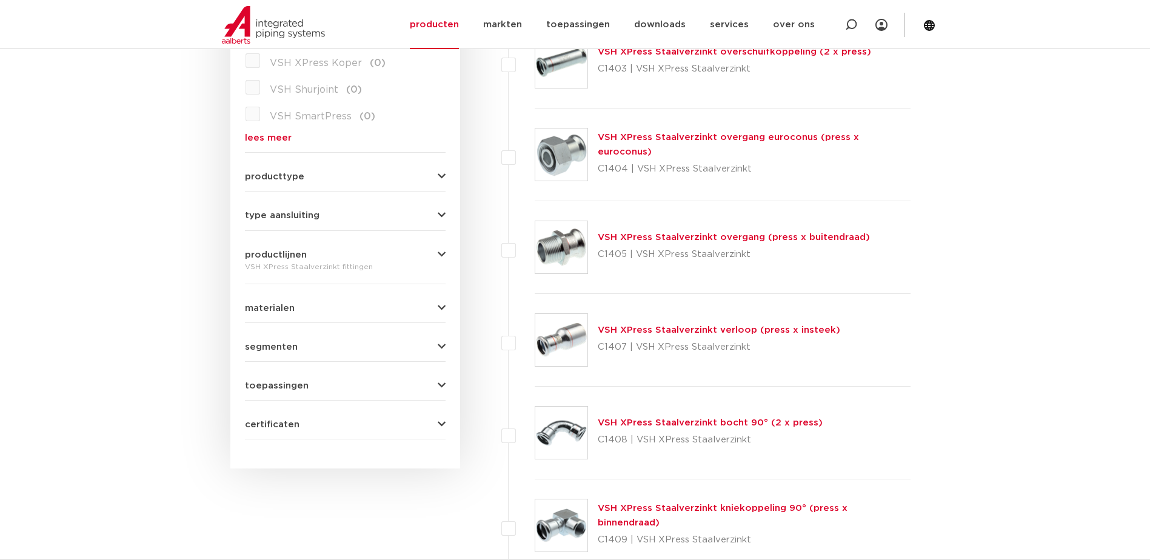
scroll to position [606, 0]
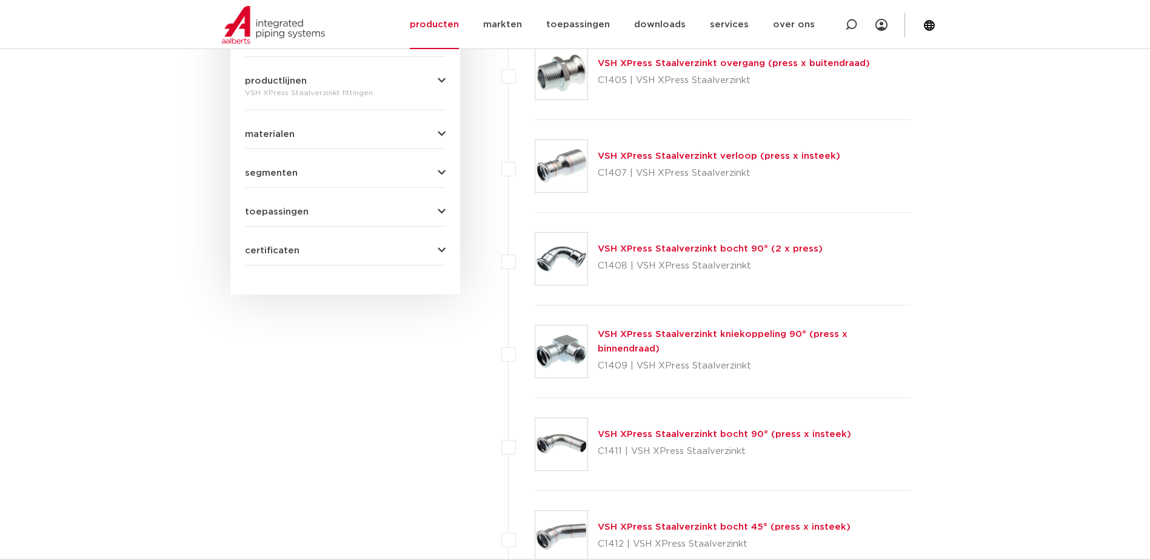
click at [651, 249] on link "VSH XPress Staalverzinkt bocht 90° (2 x press)" at bounding box center [710, 248] width 225 height 9
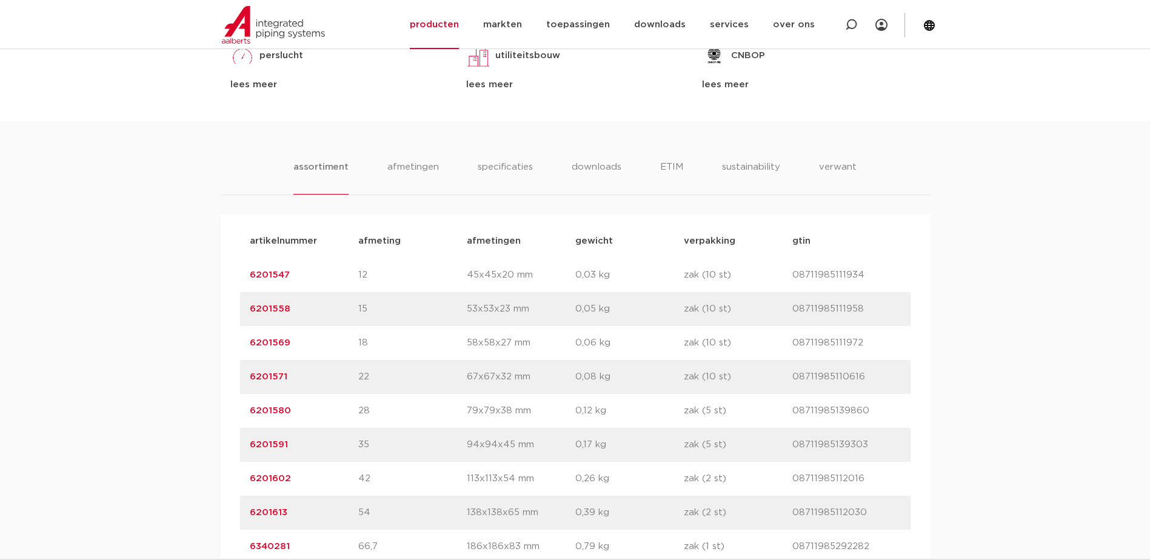
scroll to position [849, 0]
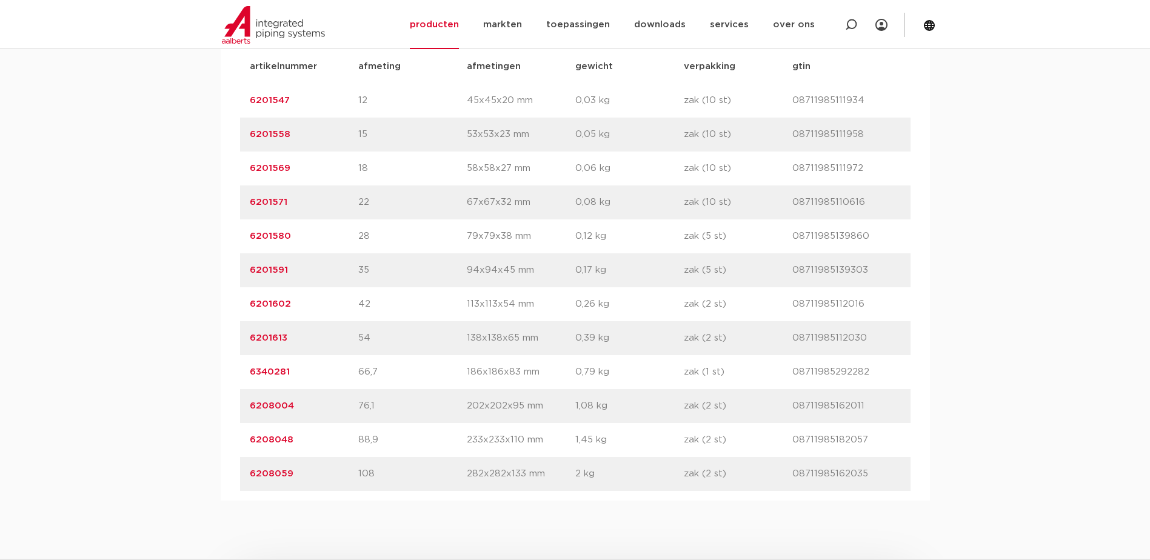
drag, startPoint x: 290, startPoint y: 338, endPoint x: 247, endPoint y: 335, distance: 43.2
click at [247, 335] on div "artikelnummer 6201613 afmeting 54 afmetingen 138x138x65 mm gewicht 0,39 kg verp…" at bounding box center [575, 338] width 671 height 34
drag, startPoint x: 247, startPoint y: 335, endPoint x: 258, endPoint y: 337, distance: 10.5
copy link "6201613"
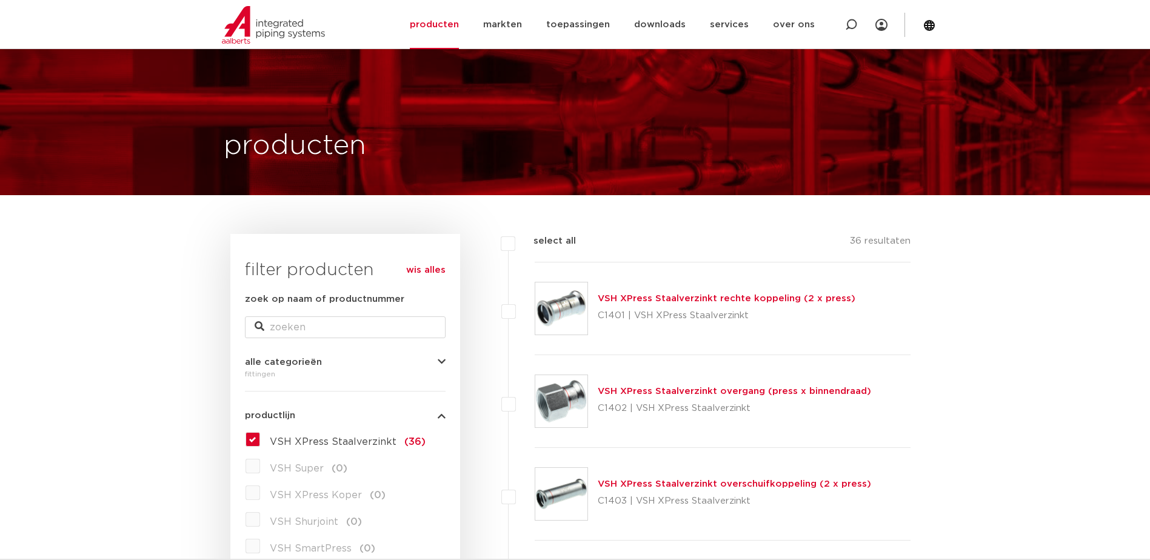
scroll to position [61, 0]
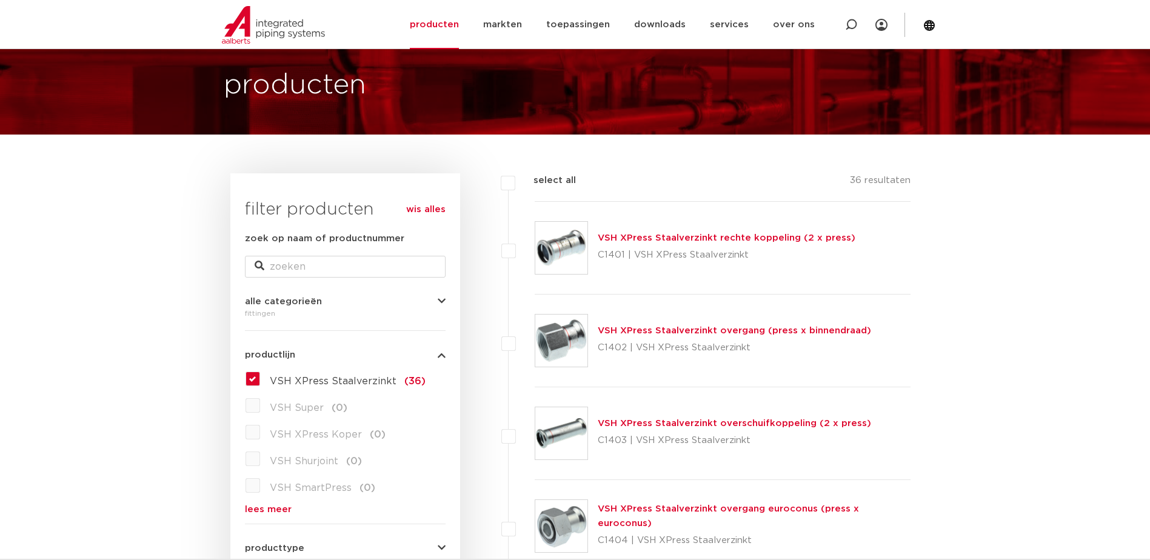
click at [640, 239] on link "VSH XPress Staalverzinkt rechte koppeling (2 x press)" at bounding box center [727, 237] width 258 height 9
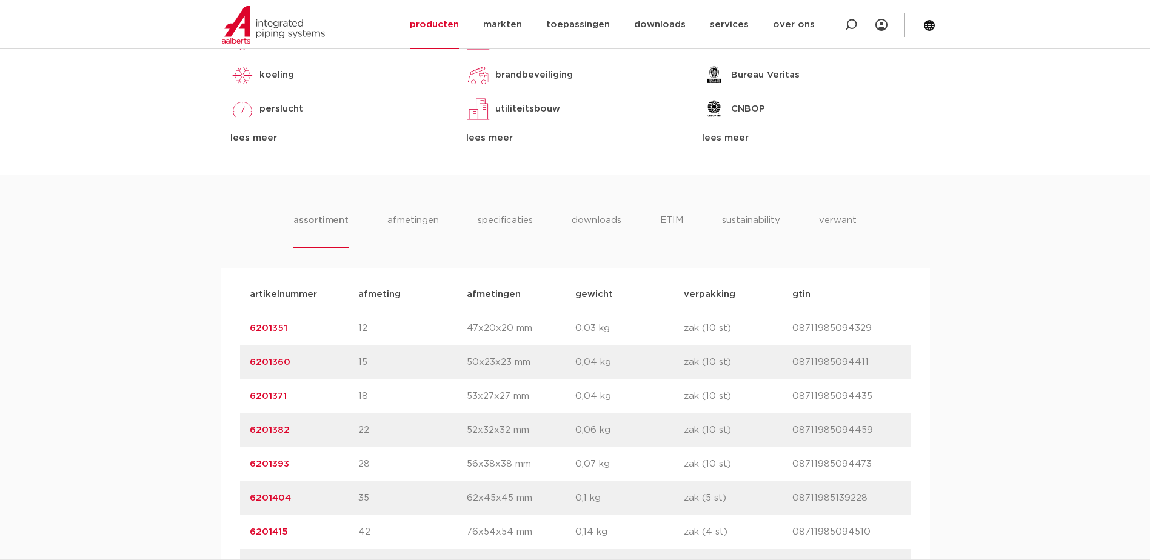
scroll to position [788, 0]
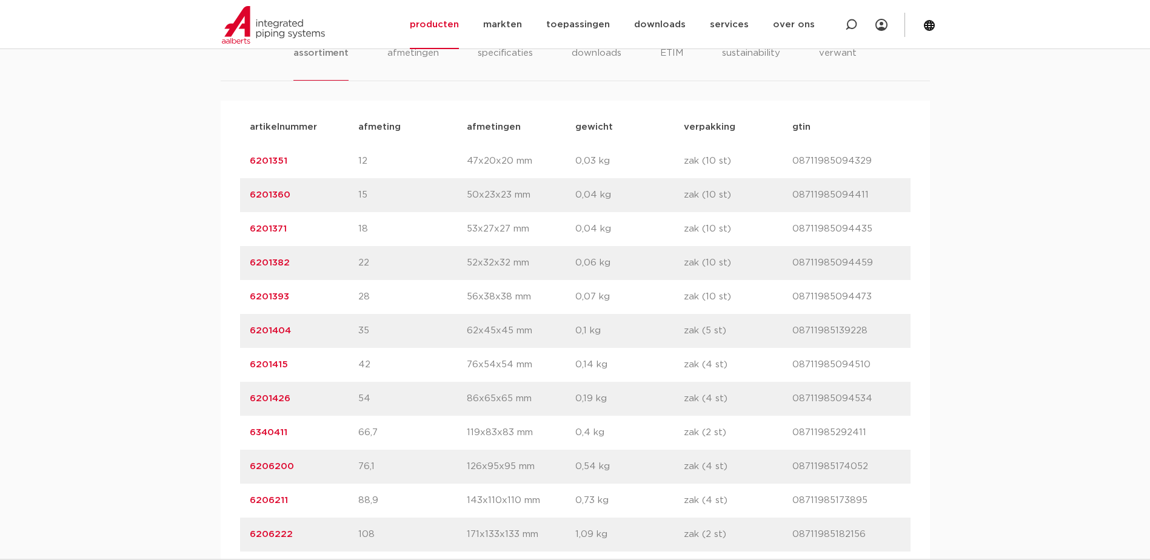
drag, startPoint x: 299, startPoint y: 364, endPoint x: 241, endPoint y: 364, distance: 58.2
click at [241, 364] on div "artikelnummer 6201415 afmeting 42 afmetingen 76x54x54 mm gewicht 0,14 kg verpak…" at bounding box center [575, 365] width 671 height 34
drag, startPoint x: 241, startPoint y: 364, endPoint x: 261, endPoint y: 366, distance: 20.1
copy link "6201415"
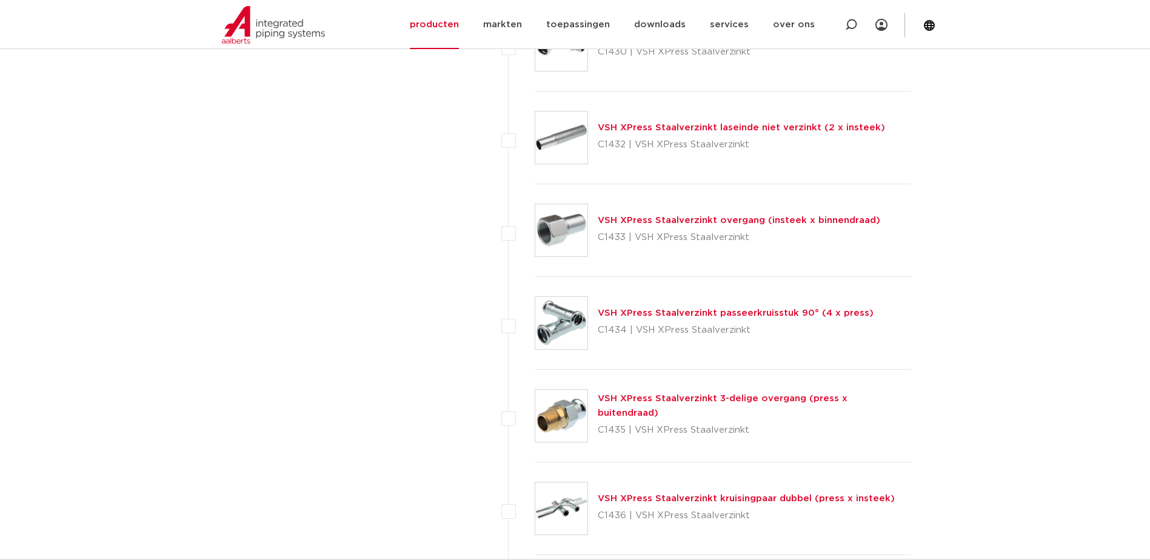
scroll to position [2304, 0]
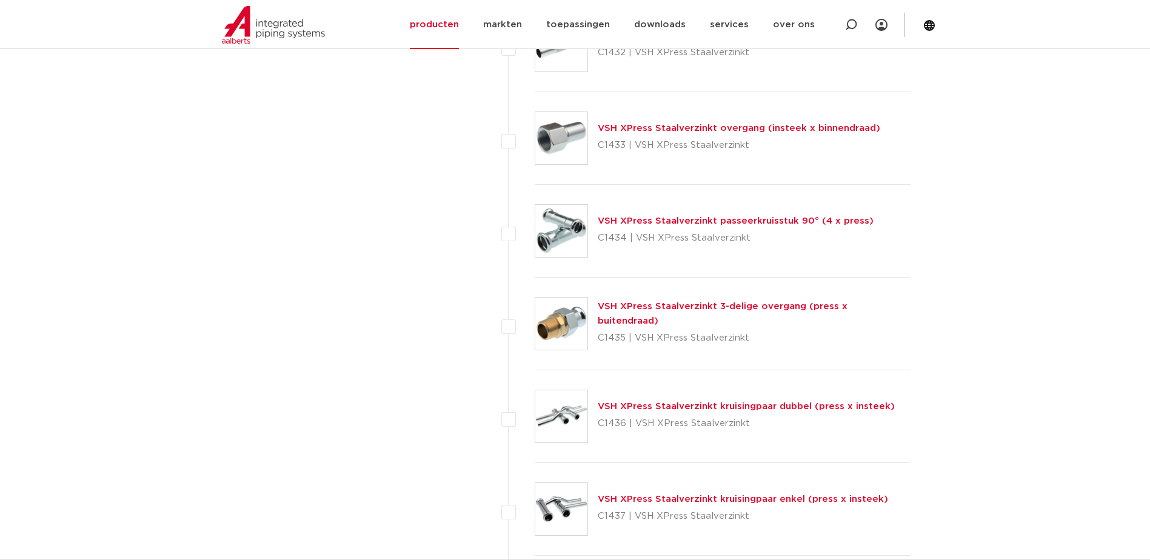
click at [709, 127] on link "VSH XPress Staalverzinkt overgang (insteek x binnendraad)" at bounding box center [739, 128] width 283 height 9
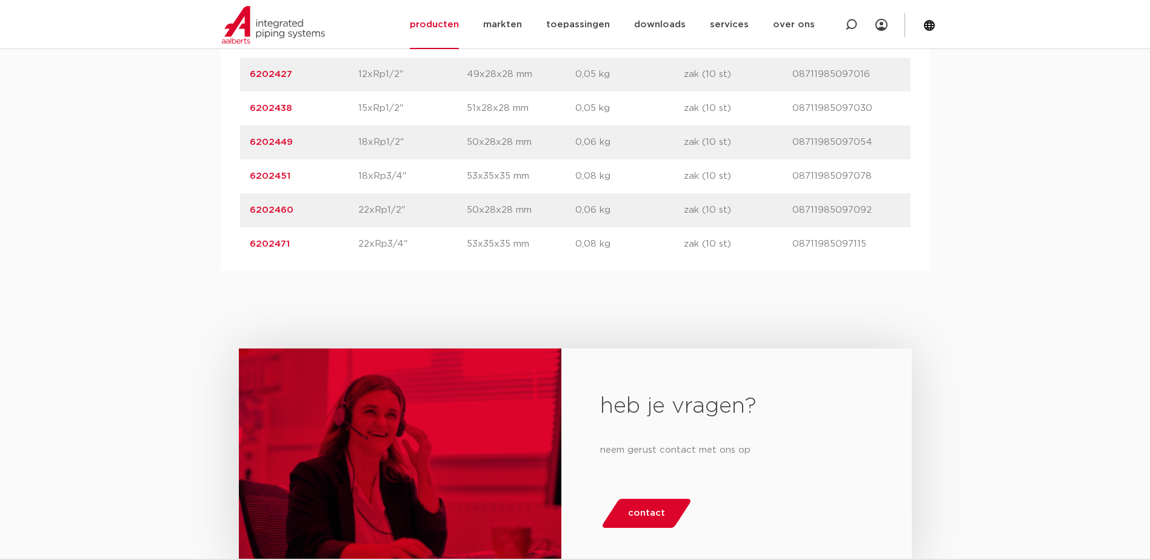
scroll to position [909, 0]
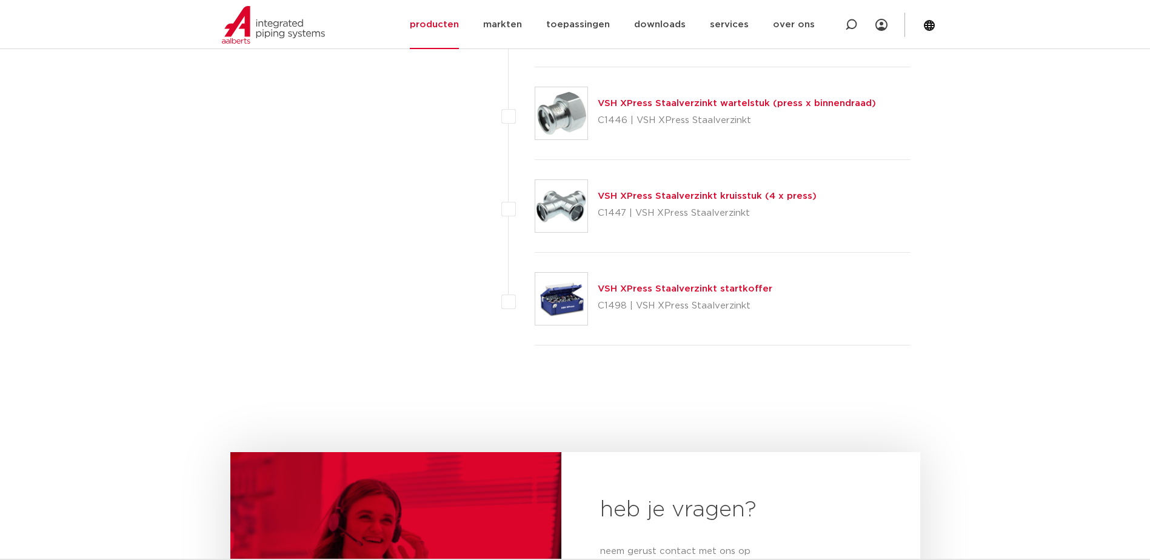
scroll to position [3274, 0]
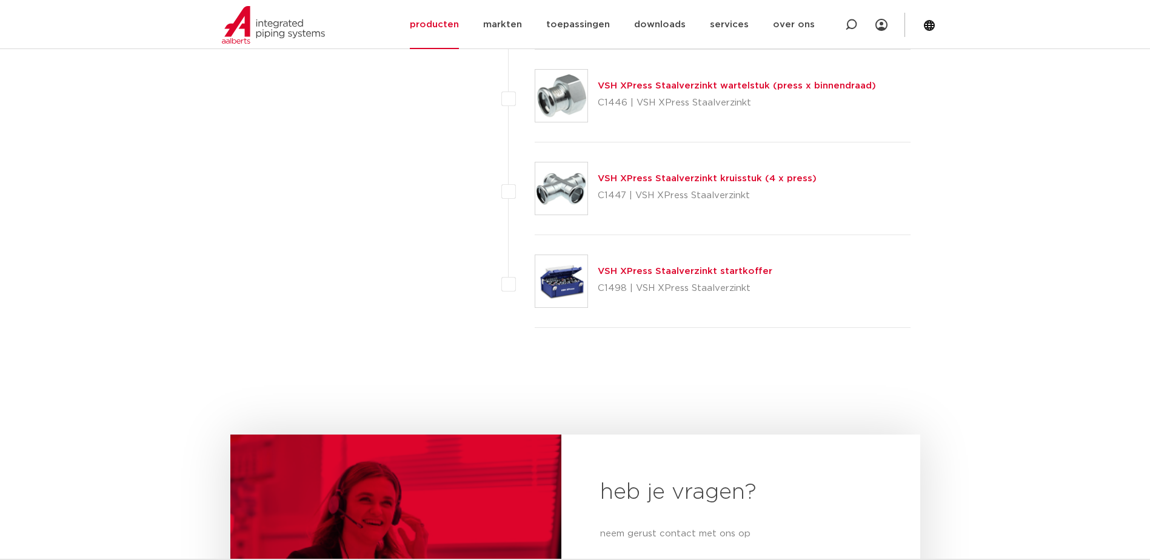
click at [717, 85] on link "VSH XPress Staalverzinkt wartelstuk (press x binnendraad)" at bounding box center [737, 85] width 278 height 9
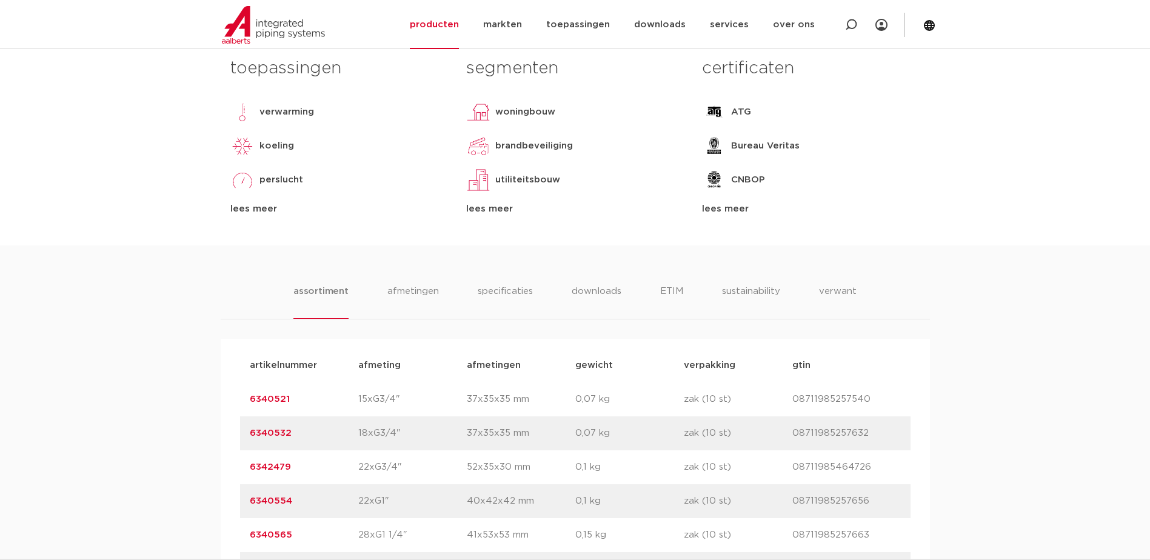
scroll to position [546, 0]
